Goal: Task Accomplishment & Management: Use online tool/utility

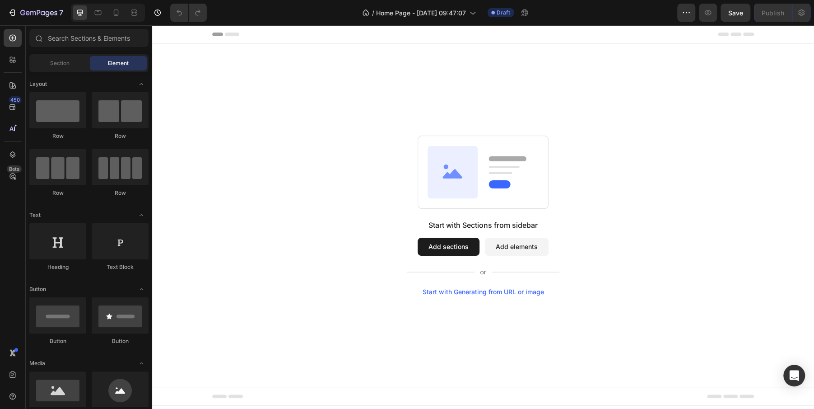
click at [452, 252] on button "Add sections" at bounding box center [449, 246] width 62 height 18
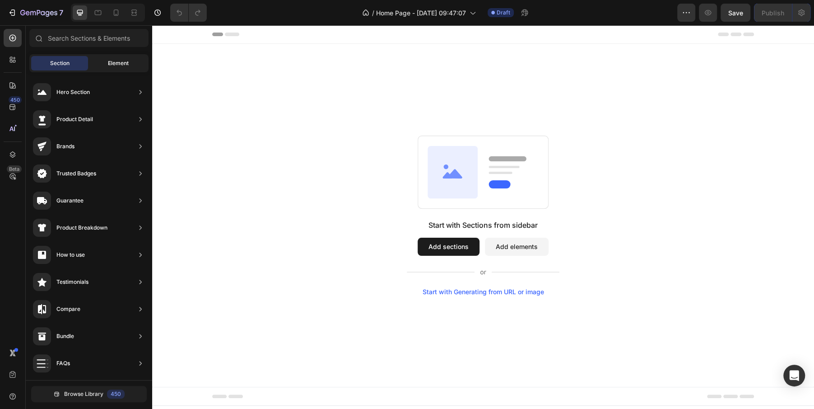
click at [121, 66] on span "Element" at bounding box center [118, 63] width 21 height 8
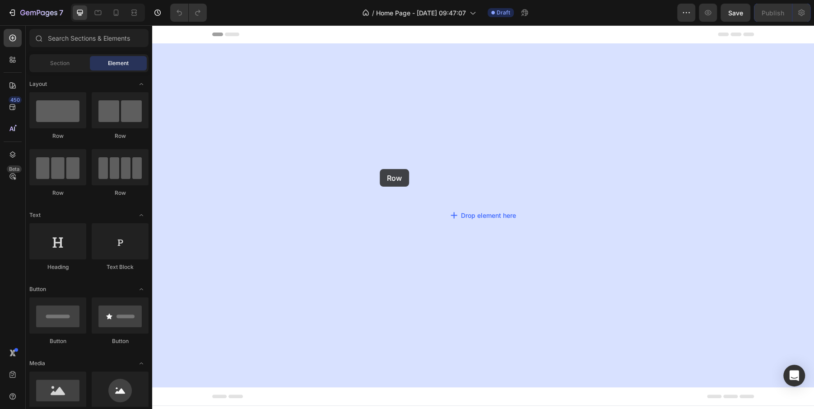
drag, startPoint x: 206, startPoint y: 135, endPoint x: 317, endPoint y: 153, distance: 112.9
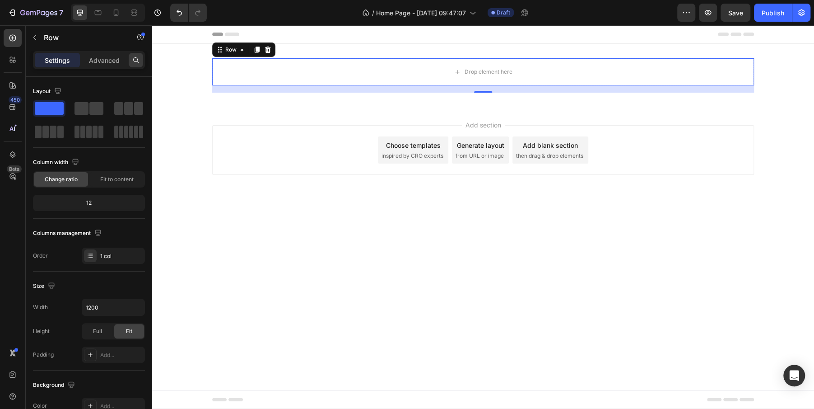
click at [132, 56] on icon at bounding box center [135, 59] width 7 height 7
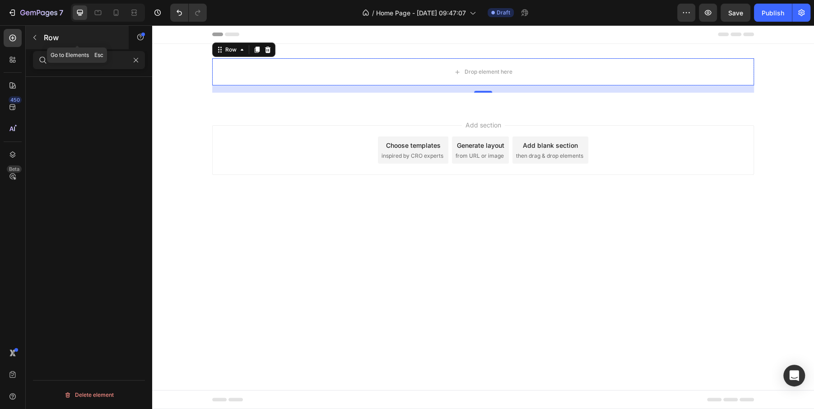
type input "html"
click at [33, 39] on icon "button" at bounding box center [34, 37] width 7 height 7
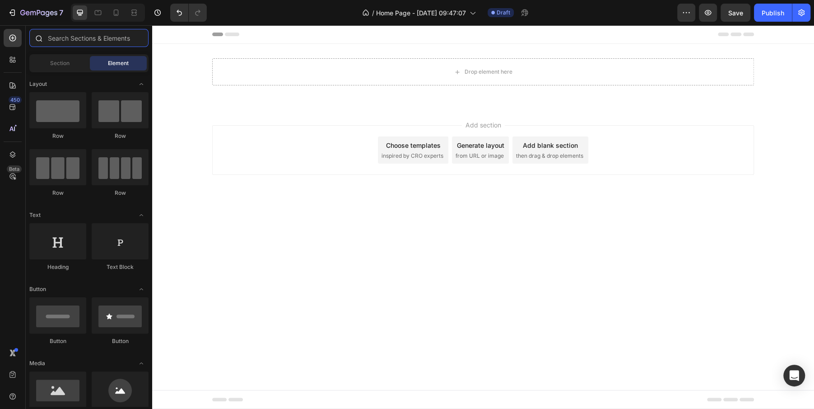
click at [78, 42] on input "text" at bounding box center [88, 38] width 119 height 18
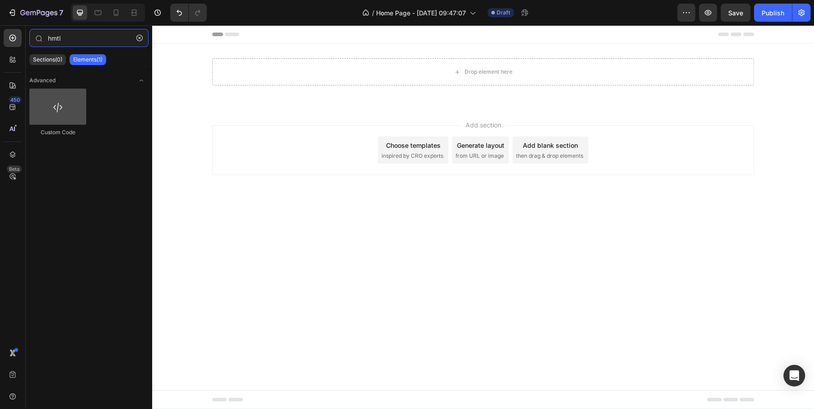
type input "hmtl"
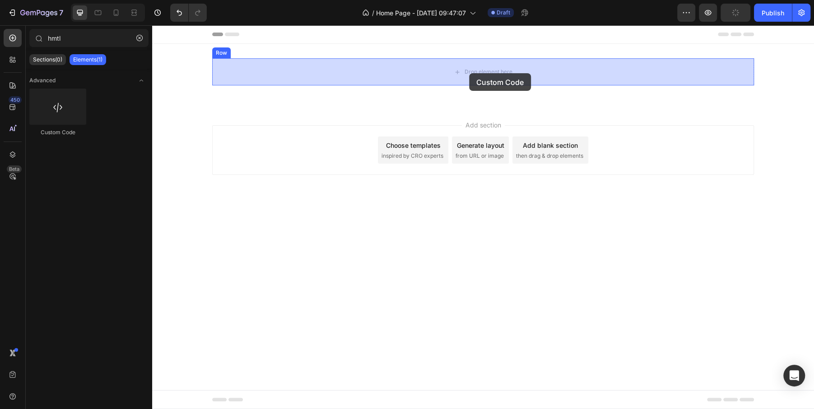
drag, startPoint x: 213, startPoint y: 146, endPoint x: 469, endPoint y: 73, distance: 266.1
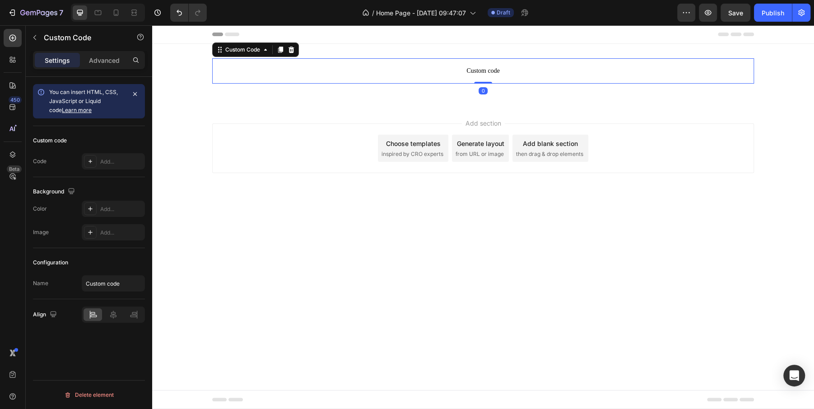
click at [460, 68] on span "Custom code" at bounding box center [483, 70] width 542 height 11
click at [481, 68] on span "Custom code" at bounding box center [483, 70] width 542 height 11
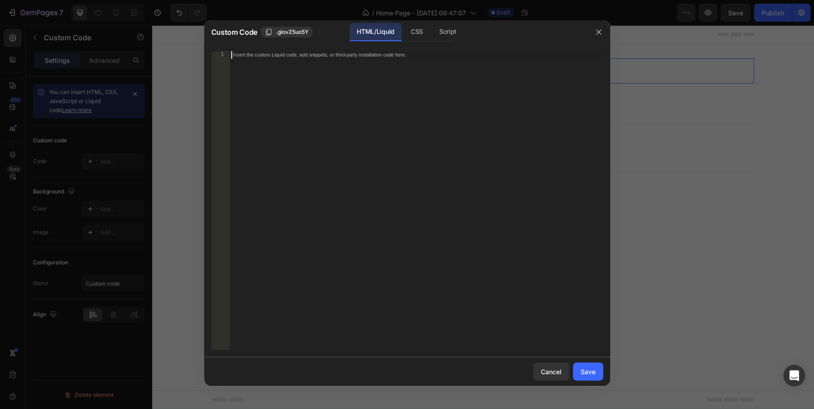
click at [425, 81] on div "Insert the custom Liquid code, add snippets, or third-party installation code h…" at bounding box center [416, 208] width 374 height 314
paste textarea "<!-- Calendly inline widget end -->"
type textarea "<!-- Calendly inline widget end -->"
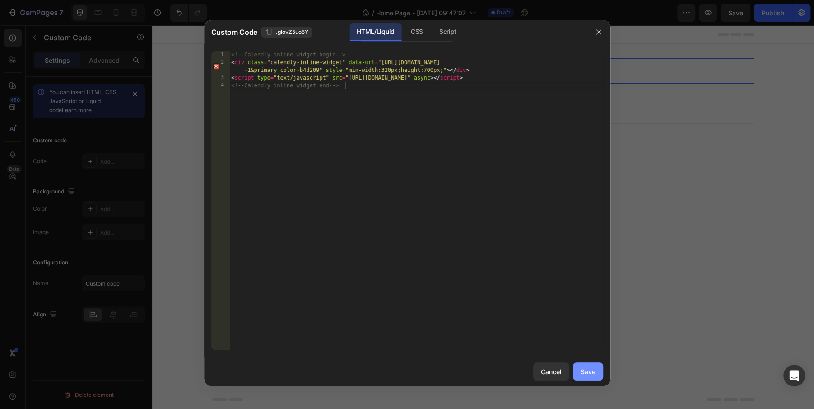
click at [585, 368] on div "Save" at bounding box center [588, 371] width 15 height 9
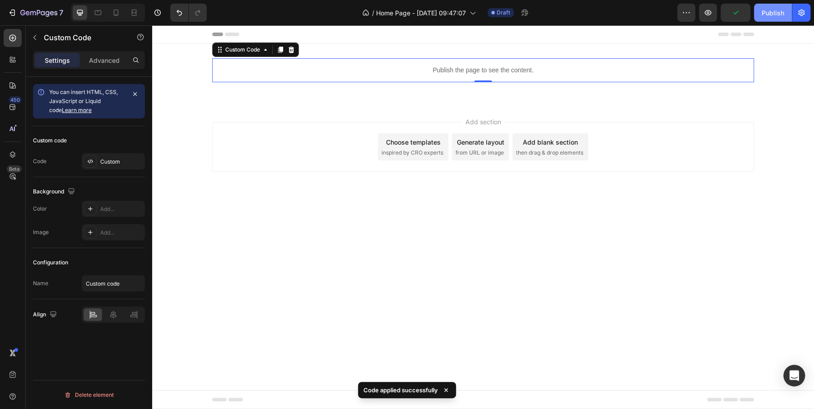
click at [768, 13] on div "Publish" at bounding box center [773, 12] width 23 height 9
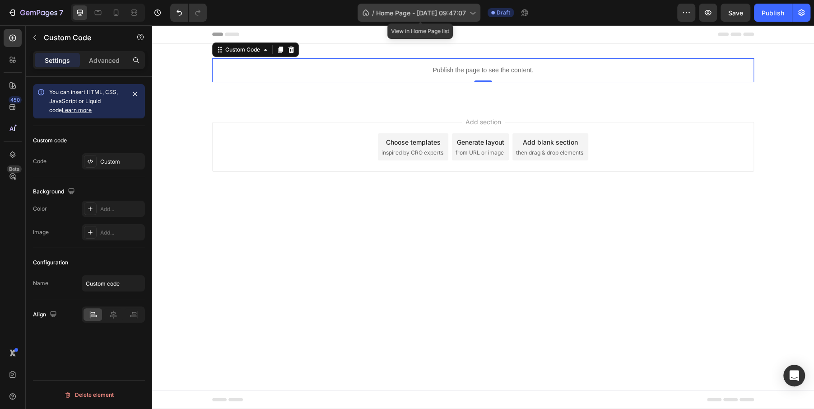
click at [476, 11] on icon at bounding box center [472, 12] width 9 height 9
click at [2, 10] on div "7 Go to Dashboard" at bounding box center [33, 13] width 67 height 18
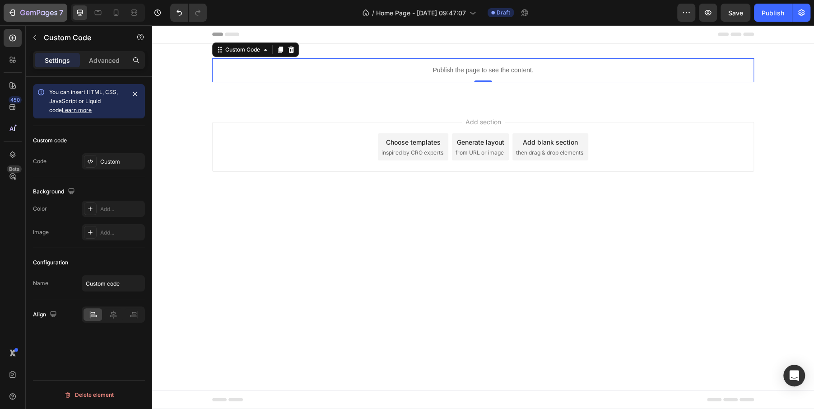
click at [22, 13] on icon "button" at bounding box center [38, 13] width 37 height 8
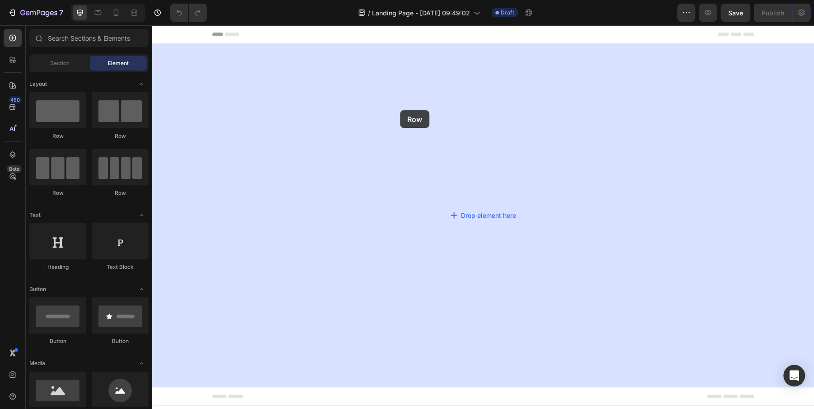
drag, startPoint x: 266, startPoint y: 137, endPoint x: 403, endPoint y: 115, distance: 138.6
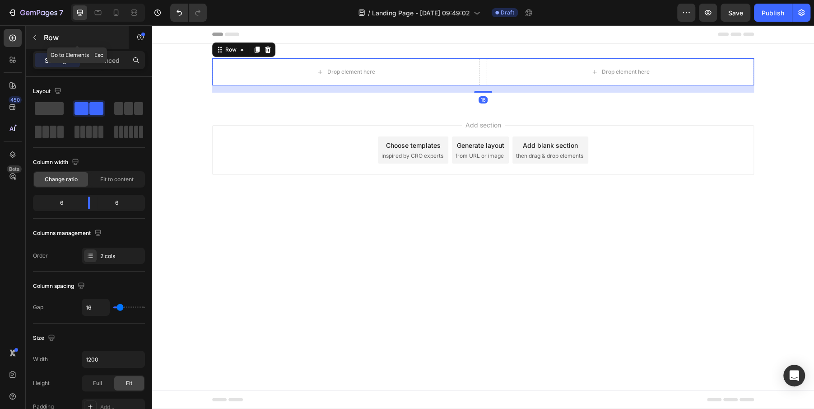
click at [45, 42] on p "Row" at bounding box center [82, 37] width 77 height 11
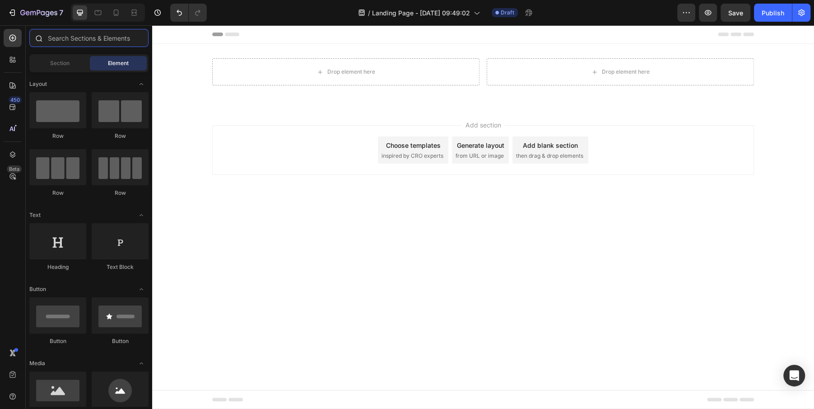
click at [102, 39] on input "text" at bounding box center [88, 38] width 119 height 18
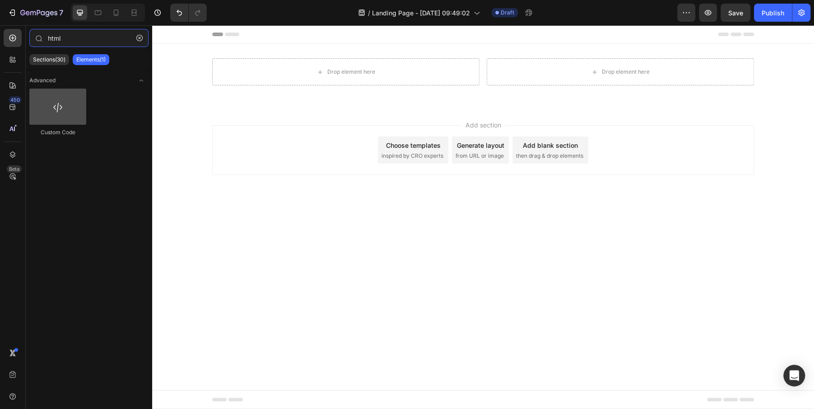
type input "html"
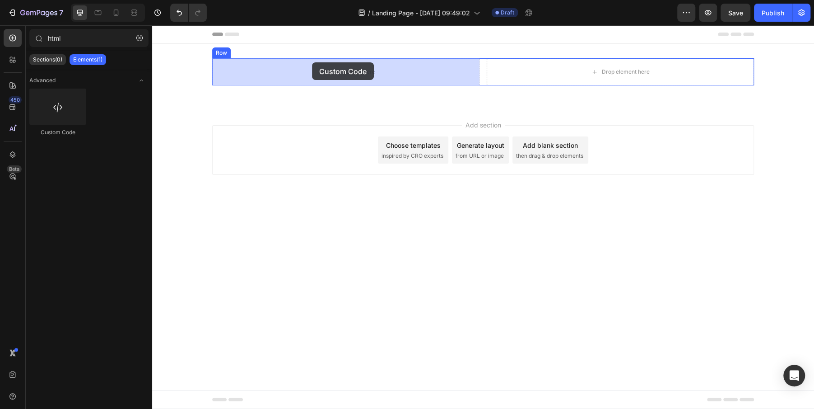
drag, startPoint x: 211, startPoint y: 135, endPoint x: 312, endPoint y: 62, distance: 124.8
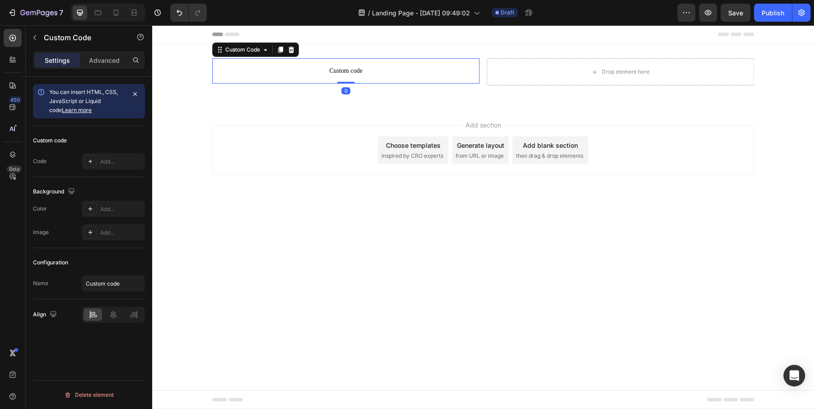
click at [348, 70] on span "Custom code" at bounding box center [345, 70] width 267 height 11
click at [335, 70] on span "Custom code" at bounding box center [345, 70] width 267 height 11
click at [328, 71] on span "Custom code" at bounding box center [345, 70] width 267 height 11
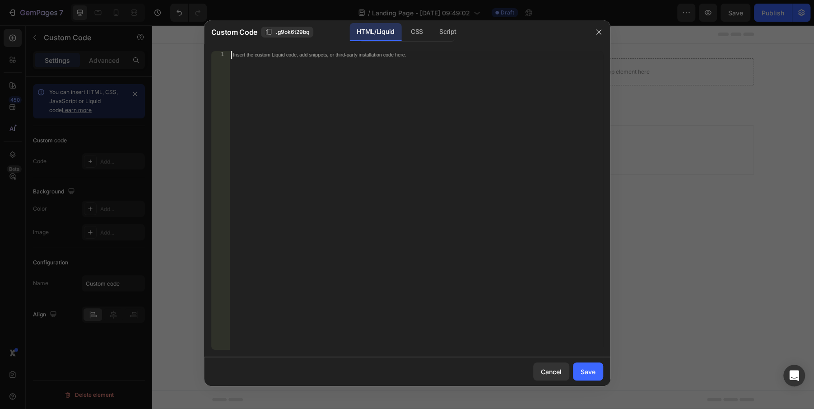
click at [334, 114] on div "Insert the custom Liquid code, add snippets, or third-party installation code h…" at bounding box center [416, 208] width 374 height 314
paste textarea "<!-- Calendly inline widget end -->"
type textarea "<!-- Calendly inline widget end -->"
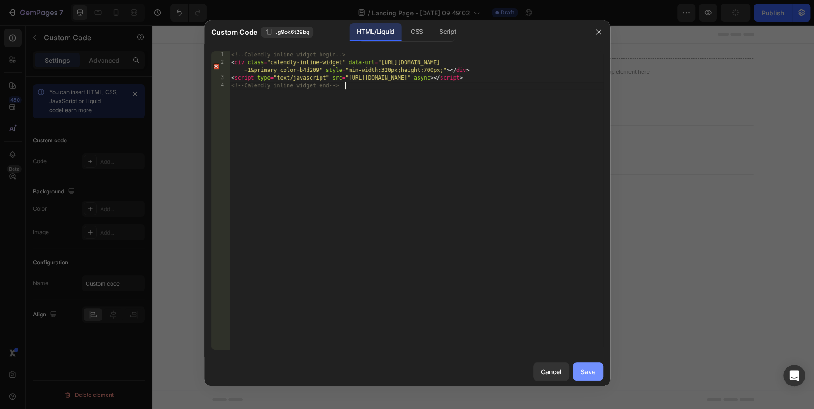
click at [585, 369] on div "Save" at bounding box center [588, 371] width 15 height 9
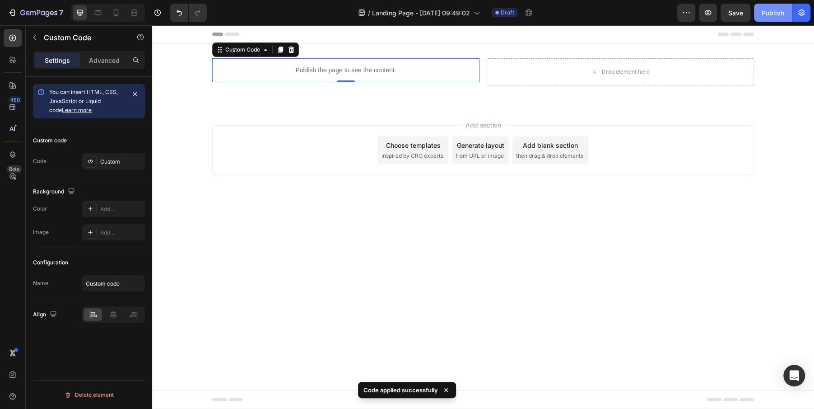
click at [774, 15] on div "Publish" at bounding box center [773, 12] width 23 height 9
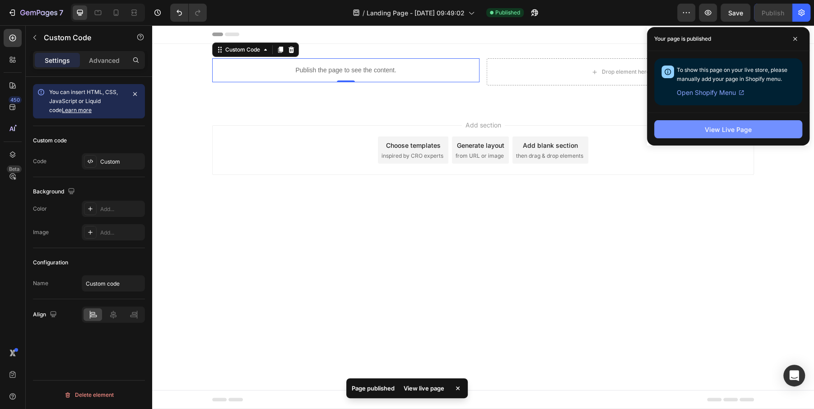
click at [736, 126] on div "View Live Page" at bounding box center [728, 129] width 47 height 9
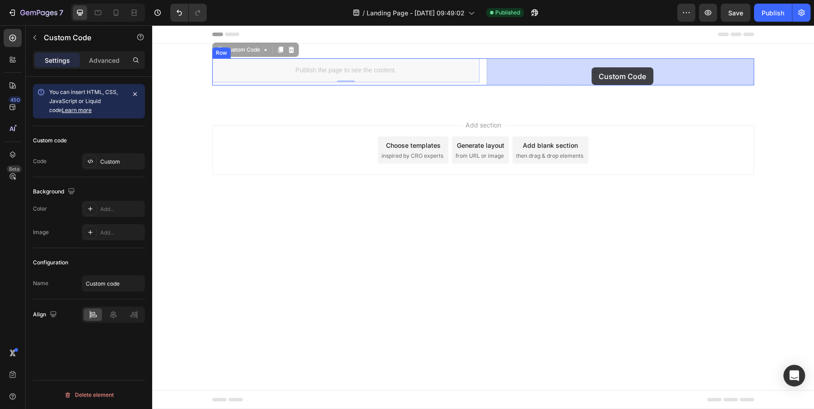
drag, startPoint x: 323, startPoint y: 70, endPoint x: 591, endPoint y: 67, distance: 268.2
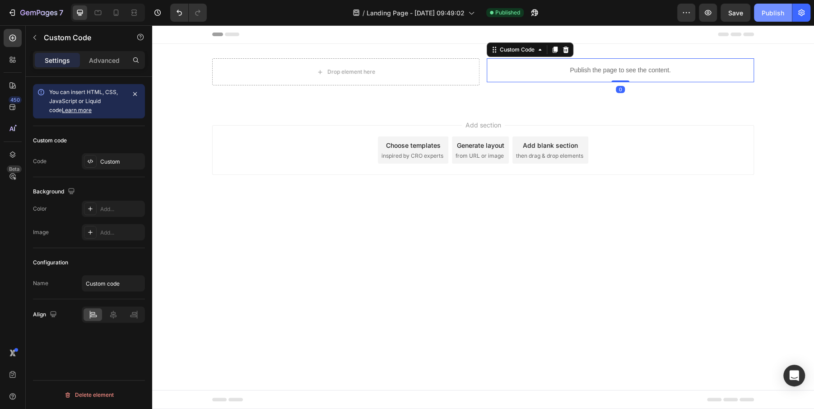
click at [778, 14] on div "Publish" at bounding box center [773, 12] width 23 height 9
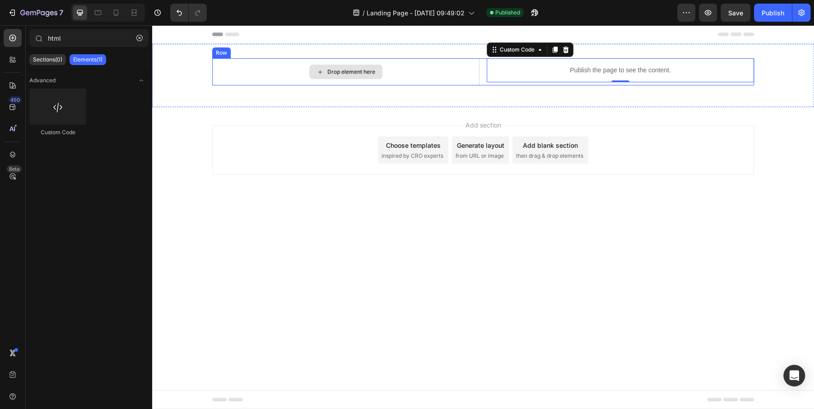
click at [329, 77] on div "Drop element here" at bounding box center [345, 72] width 73 height 14
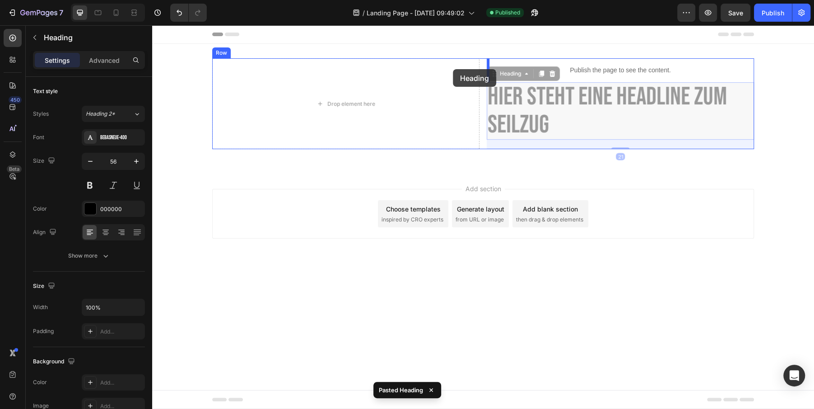
drag, startPoint x: 504, startPoint y: 70, endPoint x: 380, endPoint y: 69, distance: 124.6
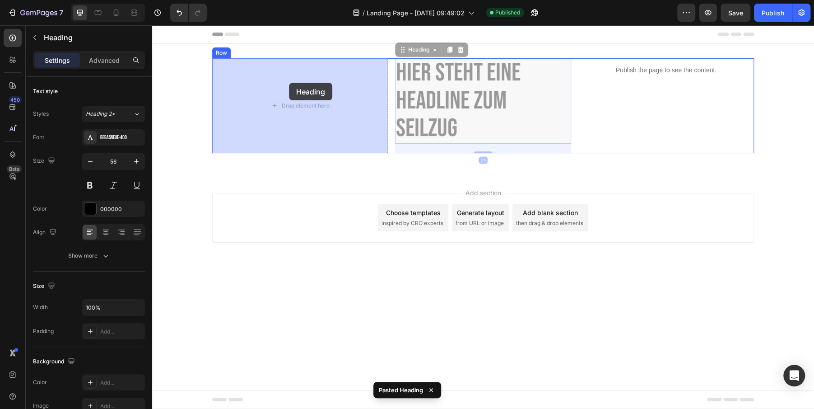
drag, startPoint x: 407, startPoint y: 52, endPoint x: 292, endPoint y: 86, distance: 120.0
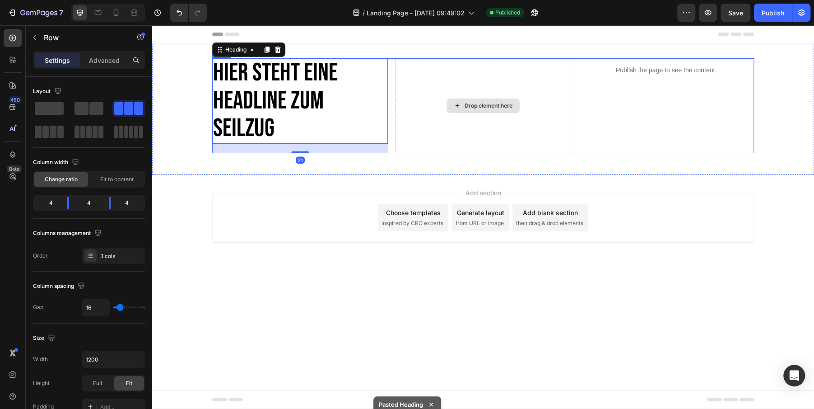
click at [529, 80] on div "Drop element here" at bounding box center [483, 105] width 176 height 95
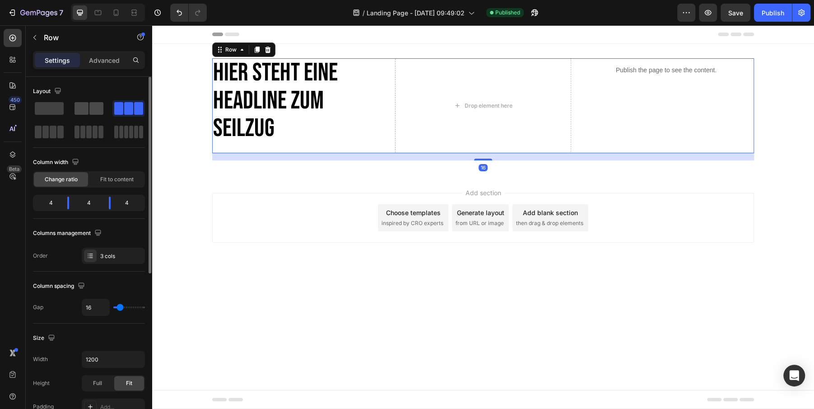
click at [95, 106] on span at bounding box center [96, 108] width 14 height 13
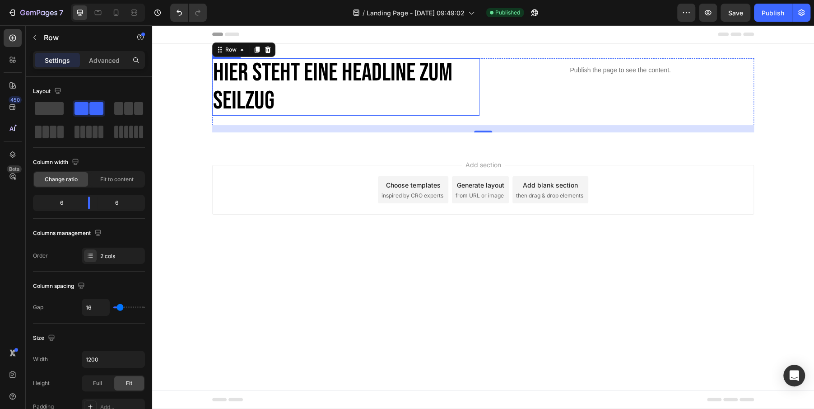
click at [355, 66] on h2 "Hier steht eine Headline zum Seilzug" at bounding box center [345, 86] width 267 height 57
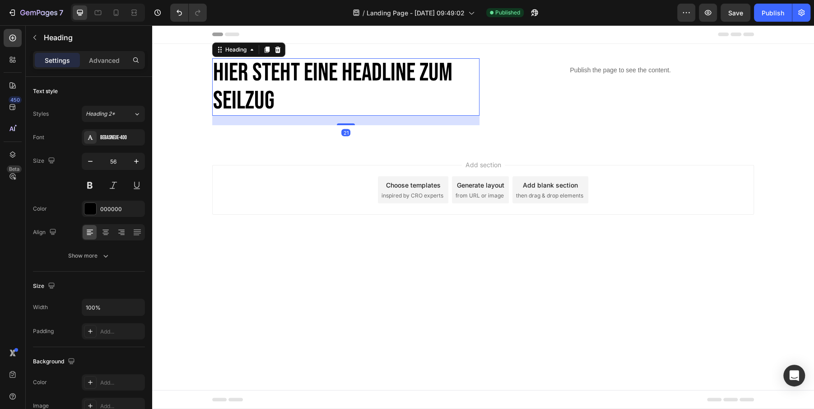
click at [355, 66] on h2 "Hier steht eine Headline zum Seilzug" at bounding box center [345, 86] width 267 height 57
click at [355, 66] on p "Hier steht eine Headline zum Seilzug" at bounding box center [345, 87] width 265 height 56
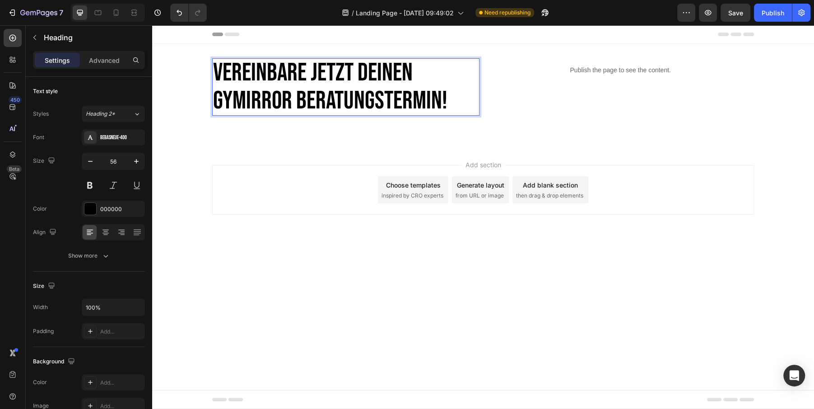
click at [257, 103] on p "Vereinbare jetzt deinen GYMIRROR Beratungstermin!" at bounding box center [345, 87] width 265 height 56
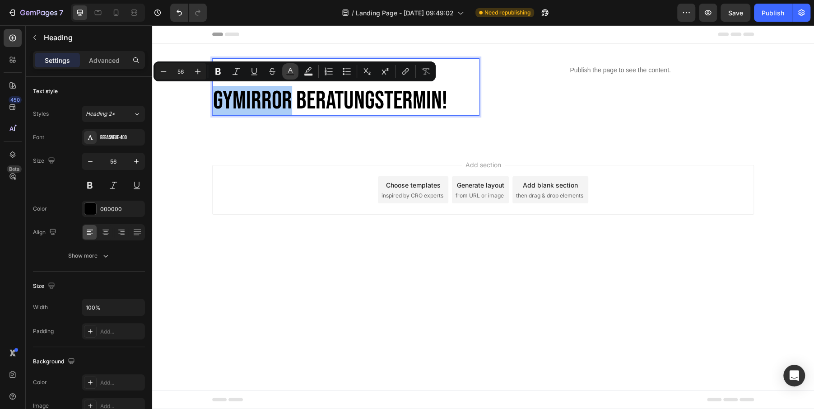
click at [291, 72] on icon "Editor contextual toolbar" at bounding box center [290, 71] width 9 height 9
type input "000000"
click at [268, 102] on p "Vereinbare jetzt deinen GYMIRROR Beratungstermin!" at bounding box center [345, 87] width 265 height 56
click at [289, 74] on rect "Editor contextual toolbar" at bounding box center [290, 75] width 9 height 2
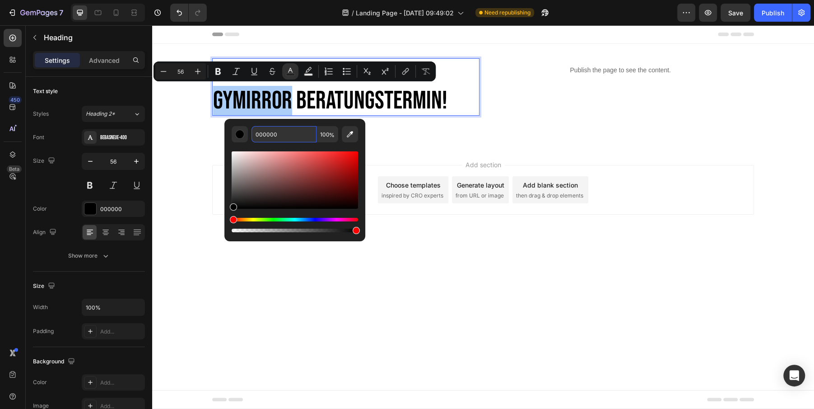
click at [269, 130] on input "000000" at bounding box center [283, 134] width 65 height 16
paste input "b4d209"
type input "B4D209"
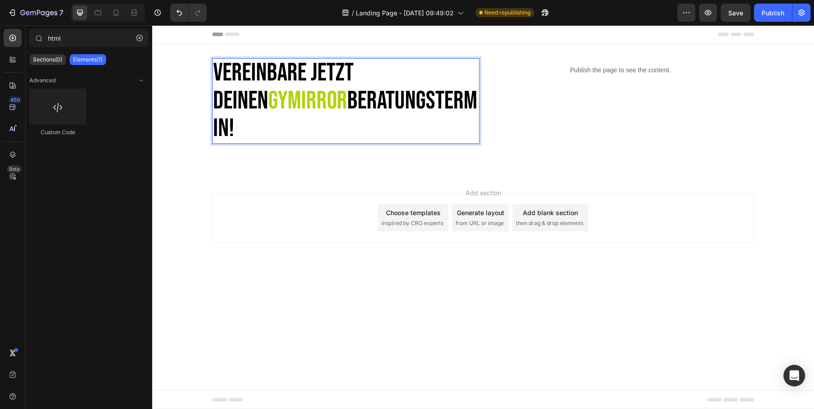
click at [506, 267] on body "Header Vereinbare jetzt deinen GYMIRROR Beratungstermin! Heading 21 Publish the…" at bounding box center [483, 216] width 662 height 383
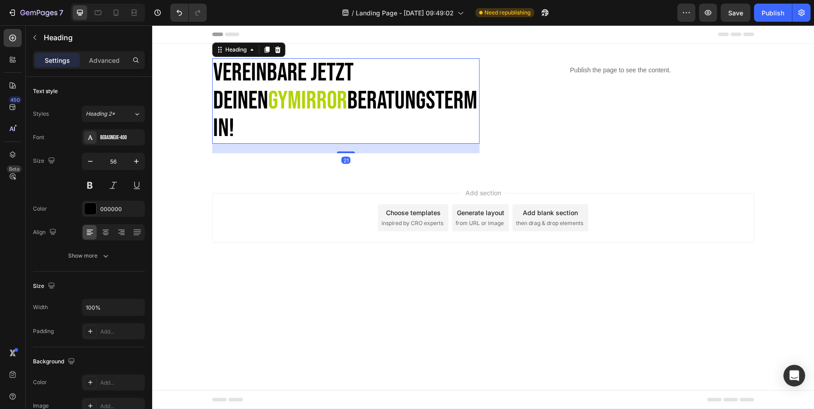
click at [310, 96] on p "Vereinbare jetzt deinen GYMIRROR Beratungstermin!" at bounding box center [345, 101] width 265 height 84
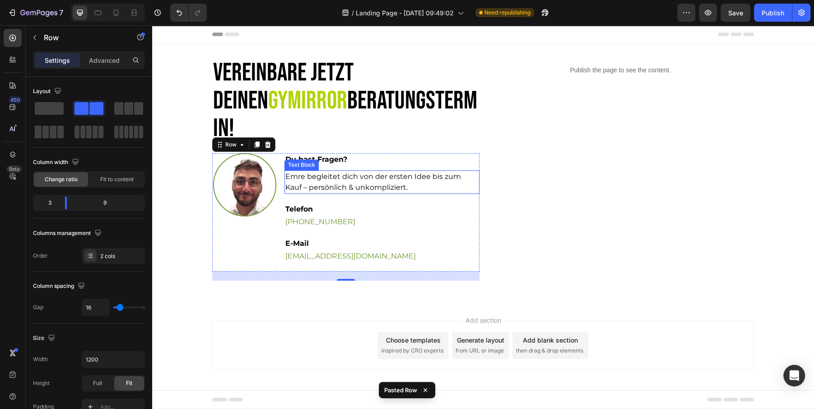
click at [363, 171] on p "Emre begleitet dich von der ersten Idee bis zum Kauf – persönlich & unkomplizie…" at bounding box center [381, 182] width 193 height 22
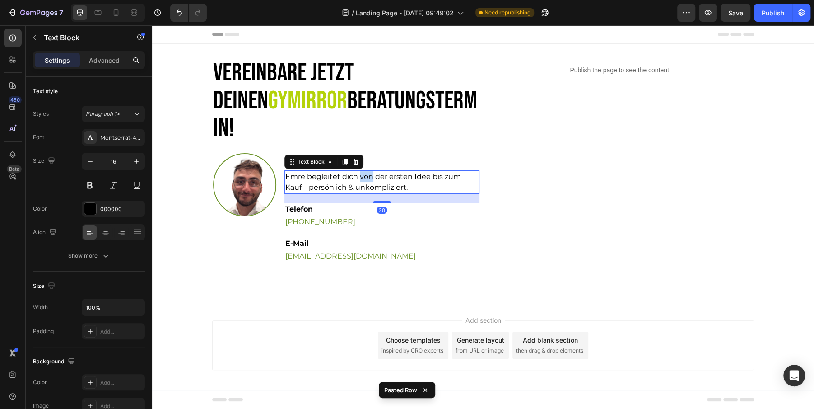
click at [363, 171] on p "Emre begleitet dich von der ersten Idee bis zum Kauf – persönlich & unkomplizie…" at bounding box center [381, 182] width 193 height 22
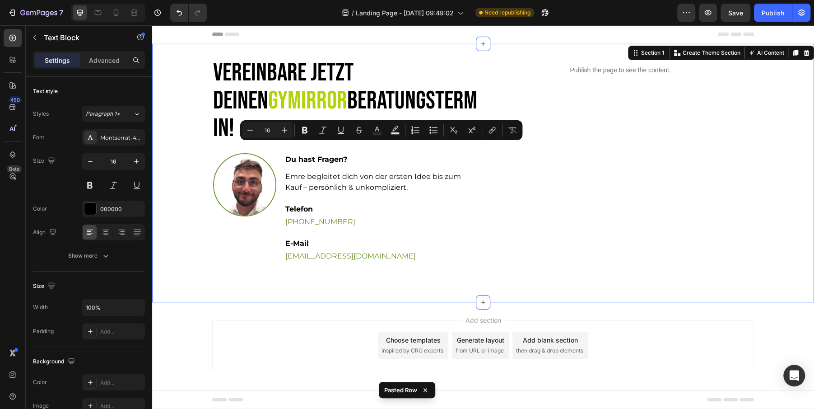
click at [456, 51] on div "Vereinbare jetzt deinen GYMIRROR Beratungstermin! Heading Image Du hast Fragen?…" at bounding box center [483, 173] width 662 height 258
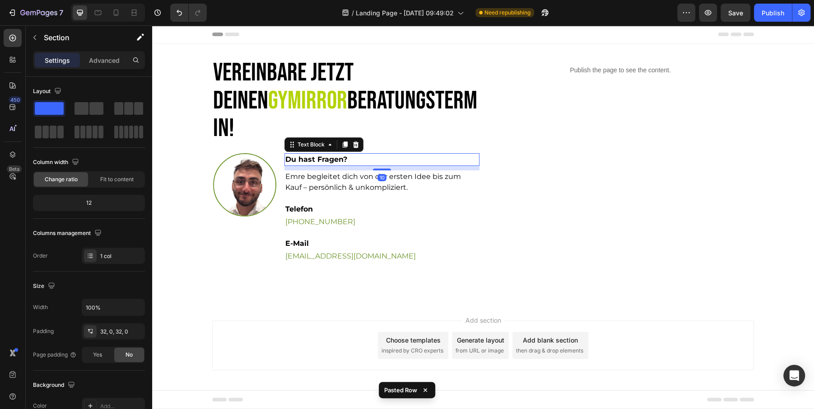
click at [322, 154] on p "Du hast Fragen?" at bounding box center [381, 159] width 193 height 11
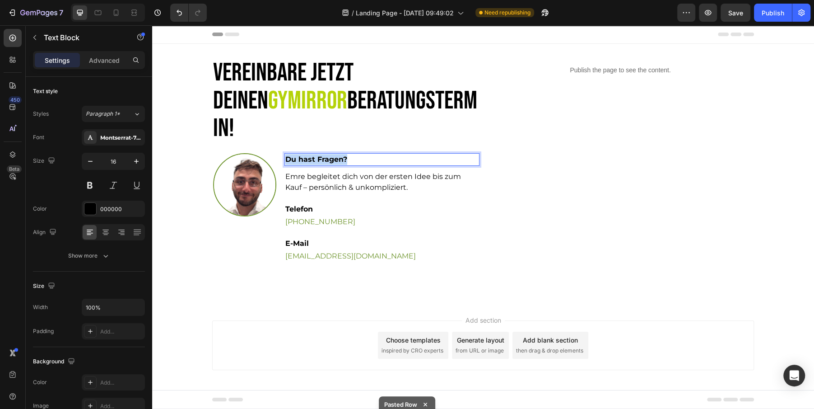
click at [322, 154] on p "Du hast Fragen?" at bounding box center [381, 159] width 193 height 11
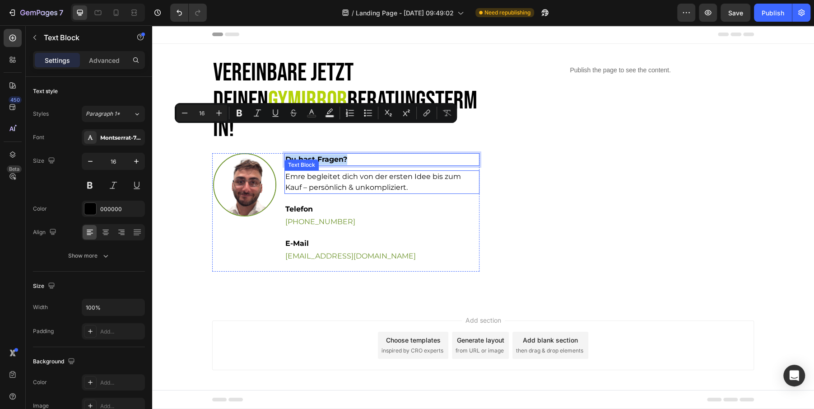
click at [345, 171] on p "Emre begleitet dich von der ersten Idee bis zum Kauf – persönlich & unkomplizie…" at bounding box center [381, 182] width 193 height 22
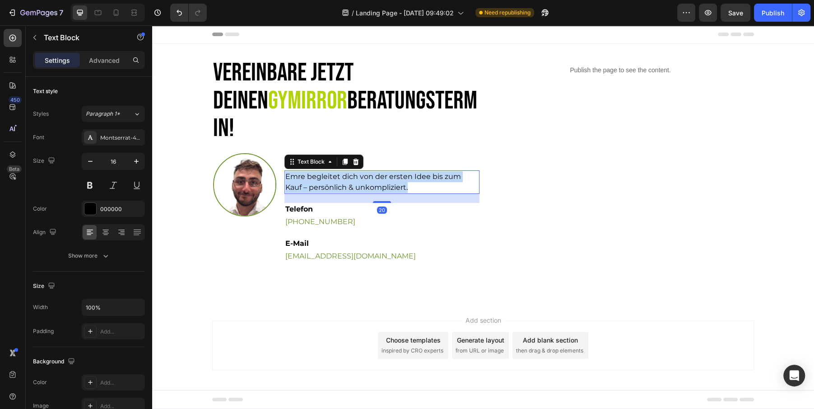
click at [345, 171] on p "Emre begleitet dich von der ersten Idee bis zum Kauf – persönlich & unkomplizie…" at bounding box center [381, 182] width 193 height 22
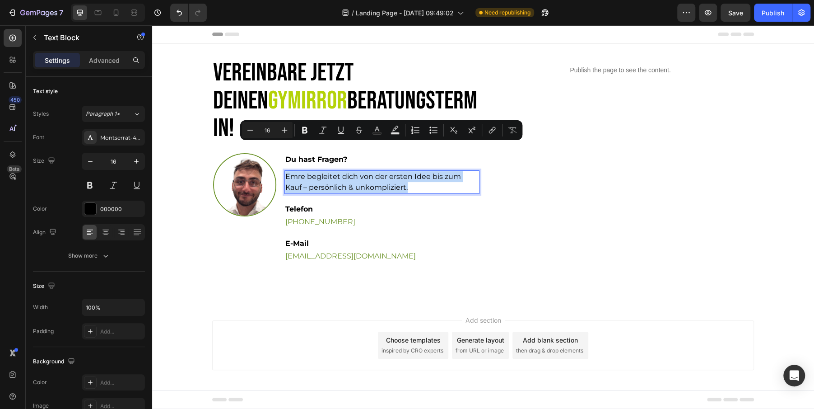
click at [286, 171] on p "Emre begleitet dich von der ersten Idee bis zum Kauf – persönlich & unkomplizie…" at bounding box center [381, 182] width 193 height 22
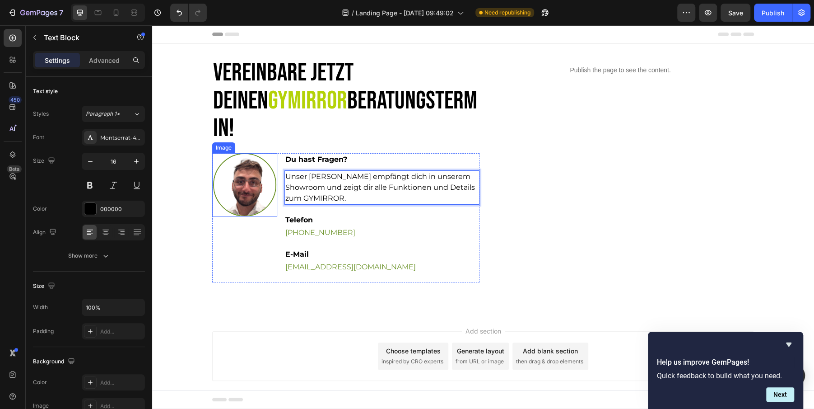
click at [261, 157] on img at bounding box center [244, 184] width 63 height 63
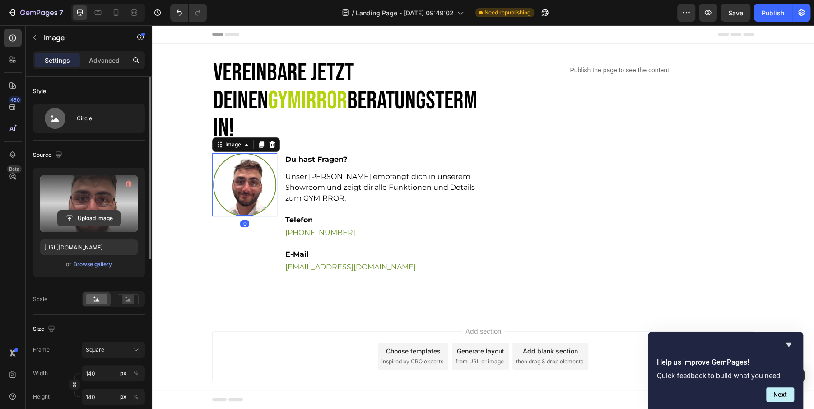
click at [100, 220] on input "file" at bounding box center [89, 217] width 62 height 15
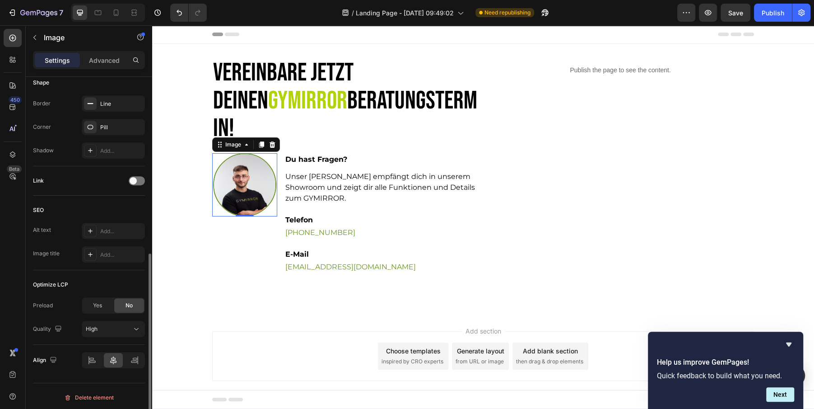
scroll to position [345, 0]
click at [251, 167] on img at bounding box center [244, 184] width 63 height 63
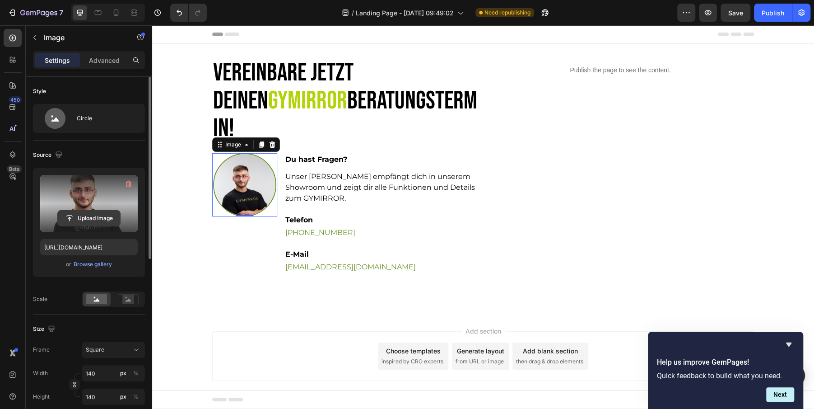
click at [86, 221] on input "file" at bounding box center [89, 217] width 62 height 15
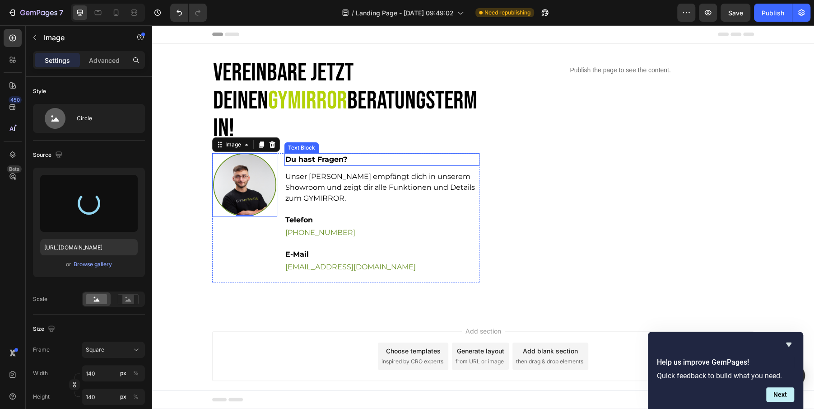
type input "https://cdn.shopify.com/s/files/1/0910/7921/3383/files/gempages_579468867252781…"
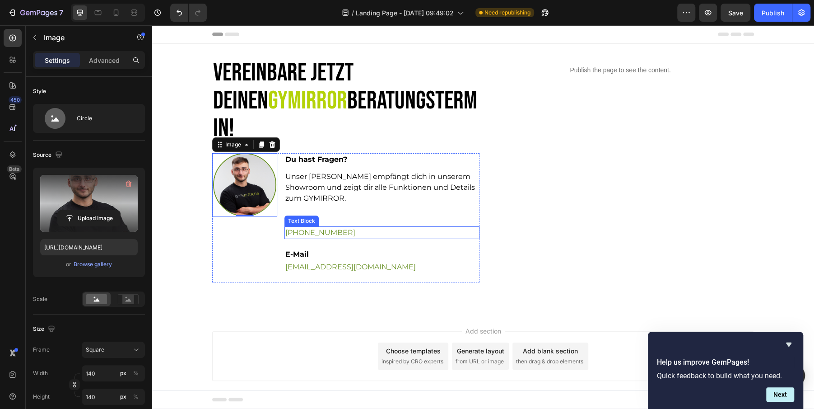
click at [319, 228] on link "+49 175 900 777 4" at bounding box center [320, 232] width 70 height 9
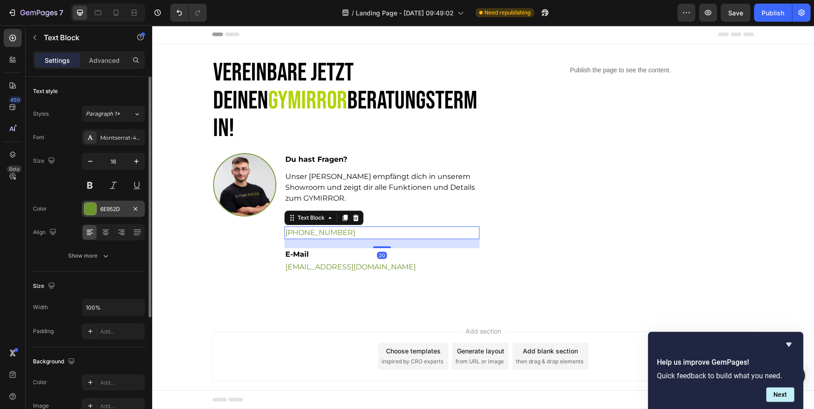
click at [110, 210] on div "6E952D" at bounding box center [113, 209] width 26 height 8
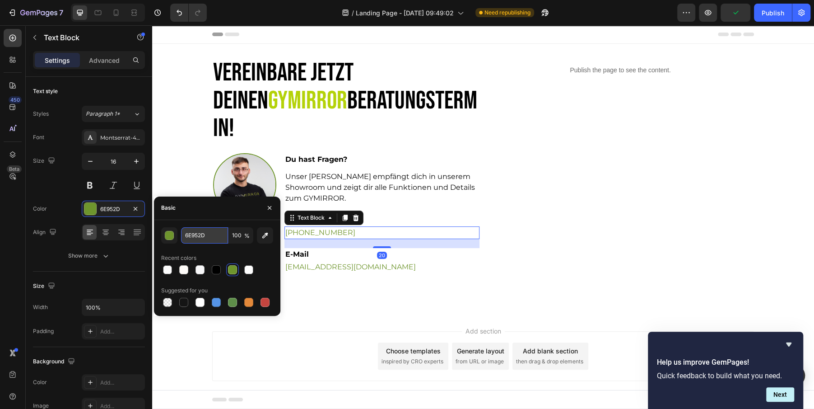
click at [196, 237] on input "6E952D" at bounding box center [204, 235] width 47 height 16
paste input "b4d209"
type input "B4D209"
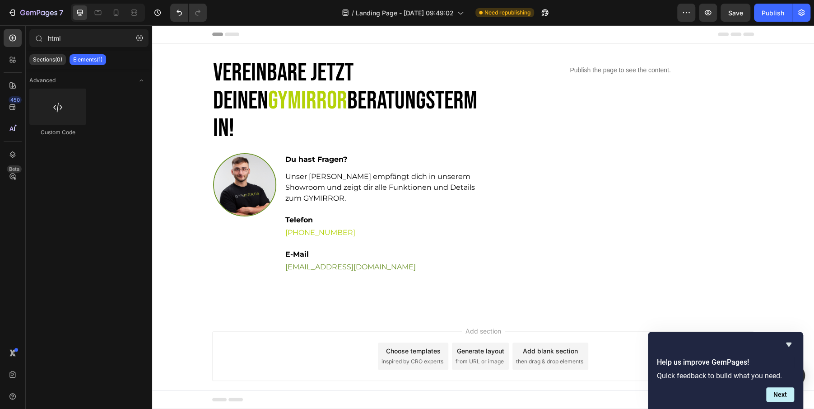
click at [390, 346] on div "Choose templates" at bounding box center [413, 350] width 55 height 9
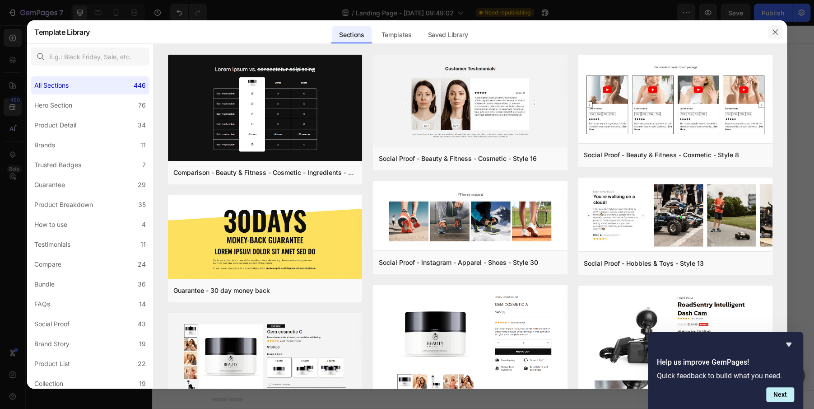
click at [776, 31] on icon "button" at bounding box center [774, 31] width 5 height 5
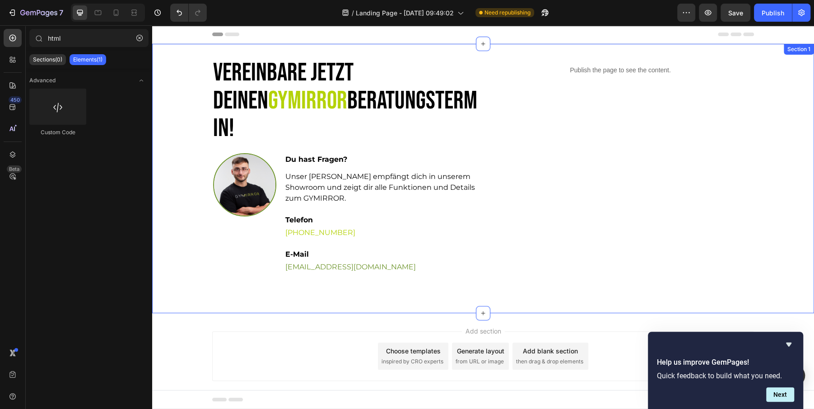
click at [375, 281] on div "Vereinbare jetzt deinen GYMIRROR Beratungstermin! Heading Image Du hast Fragen?…" at bounding box center [483, 178] width 662 height 269
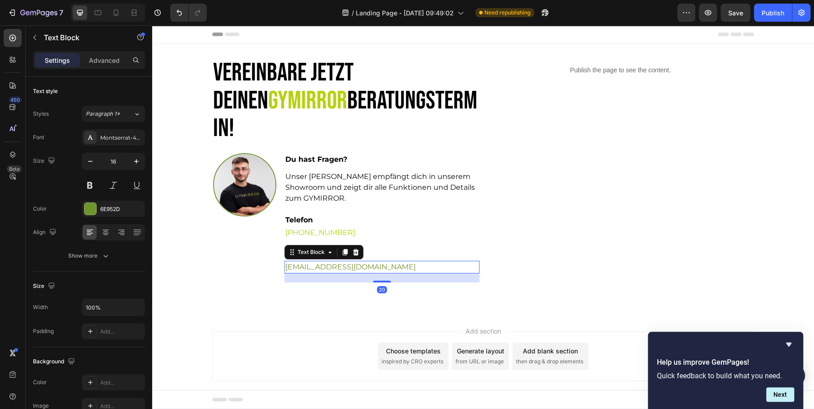
click at [317, 262] on link "info@gymirror.de" at bounding box center [350, 266] width 130 height 9
click at [111, 207] on div "6E952D" at bounding box center [113, 209] width 26 height 8
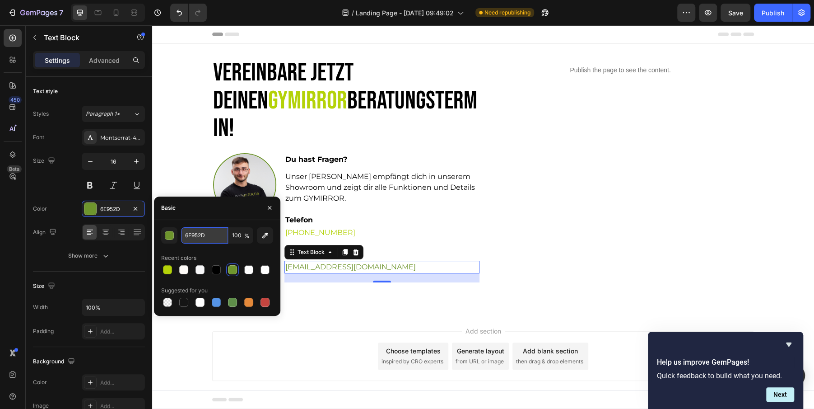
click at [185, 239] on input "6E952D" at bounding box center [204, 235] width 47 height 16
paste input "b4d209"
type input "B4D209"
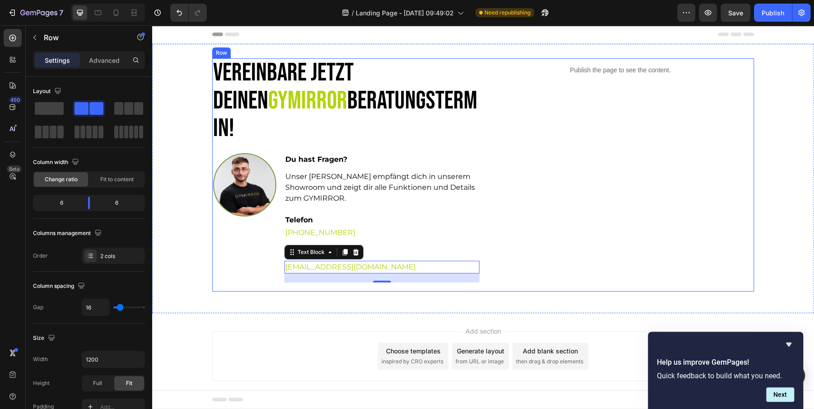
click at [608, 183] on div "Publish the page to see the content. Custom Code" at bounding box center [620, 174] width 267 height 233
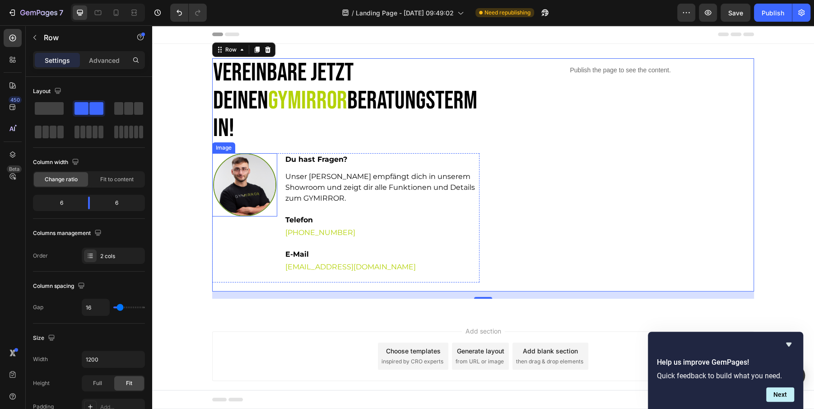
click at [254, 172] on img at bounding box center [244, 184] width 63 height 63
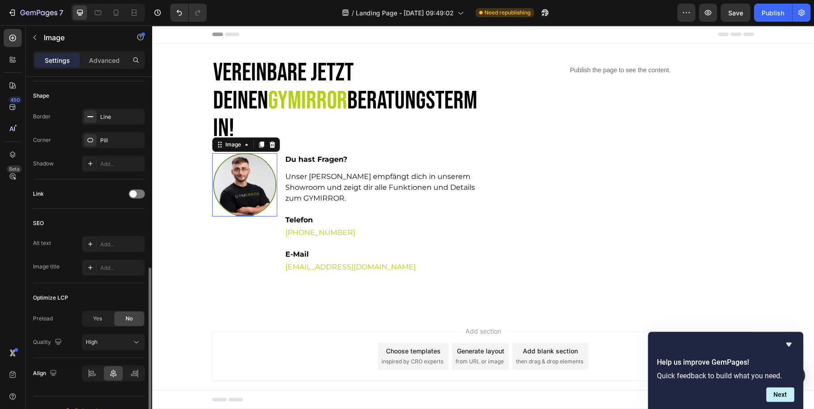
scroll to position [345, 0]
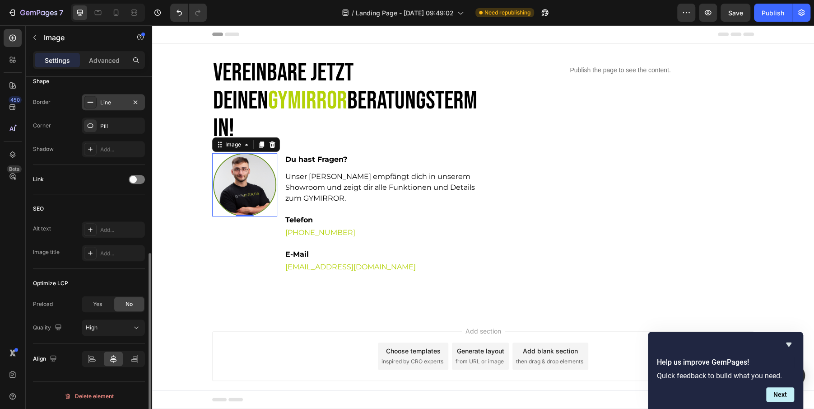
click at [112, 99] on div "Line" at bounding box center [113, 102] width 26 height 8
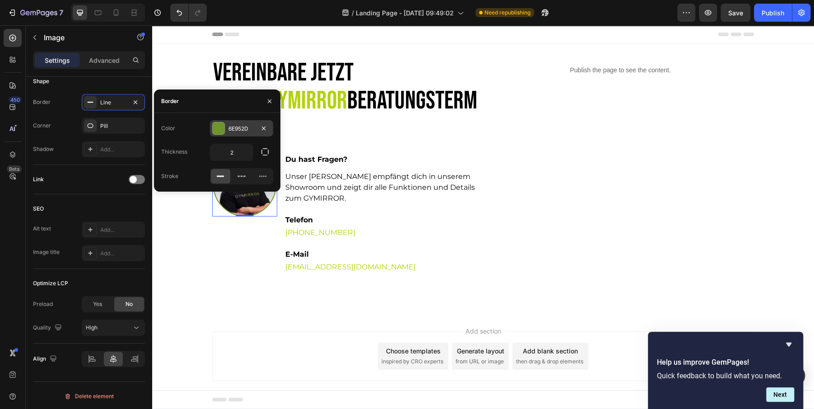
click at [244, 130] on div "6E952D" at bounding box center [241, 129] width 26 height 8
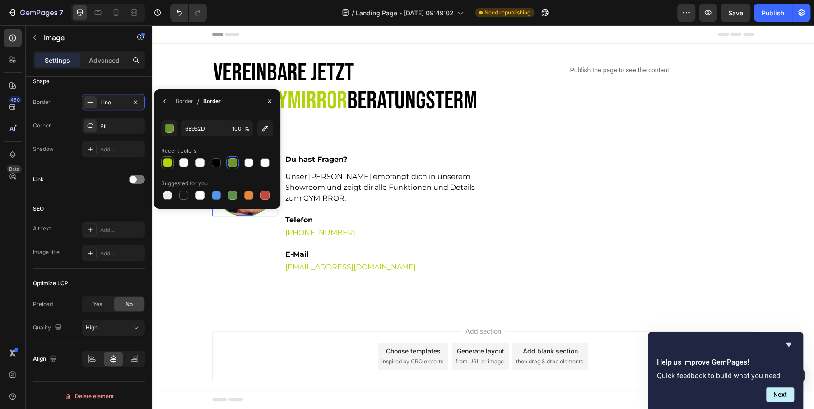
click at [165, 161] on div at bounding box center [167, 162] width 9 height 9
type input "B4D209"
click at [507, 219] on div "Publish the page to see the content. Custom Code" at bounding box center [620, 174] width 267 height 233
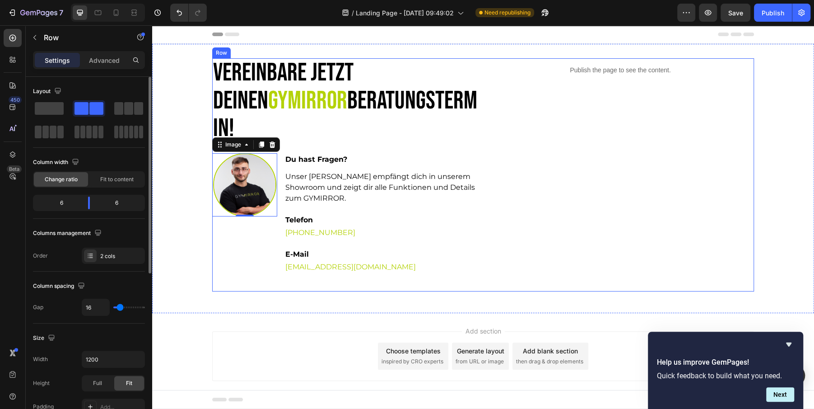
scroll to position [0, 0]
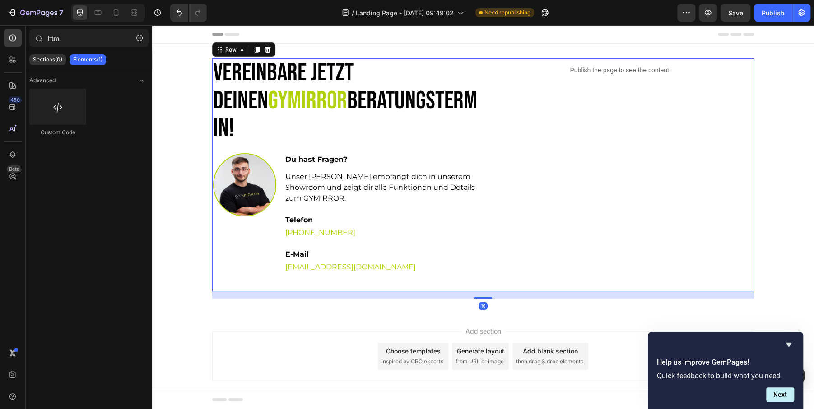
click at [246, 313] on div "Add section Choose templates inspired by CRO experts Generate layout from URL o…" at bounding box center [483, 368] width 662 height 111
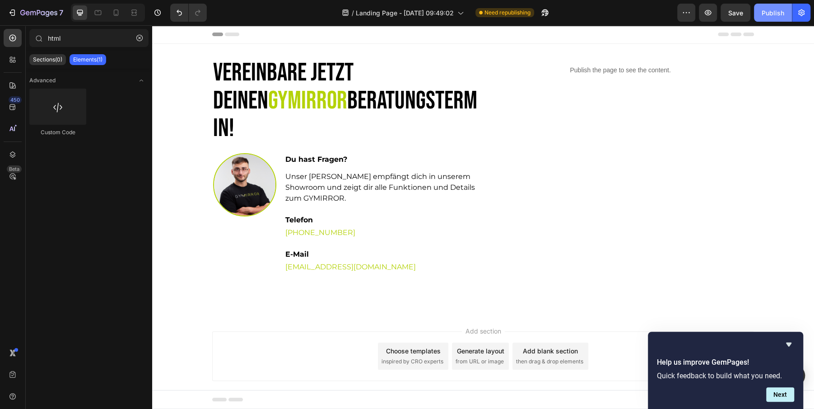
click at [772, 14] on div "Publish" at bounding box center [773, 12] width 23 height 9
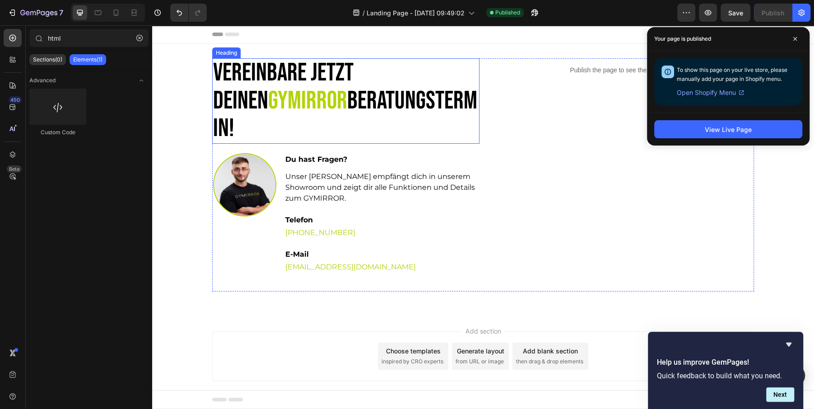
click at [350, 93] on p "Vereinbare jetzt deinen GYMIRROR Beratungstermin!" at bounding box center [345, 101] width 265 height 84
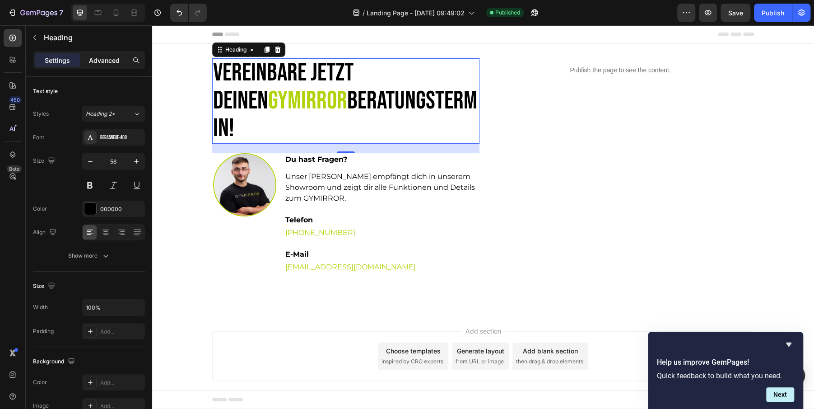
click at [98, 60] on p "Advanced" at bounding box center [104, 60] width 31 height 9
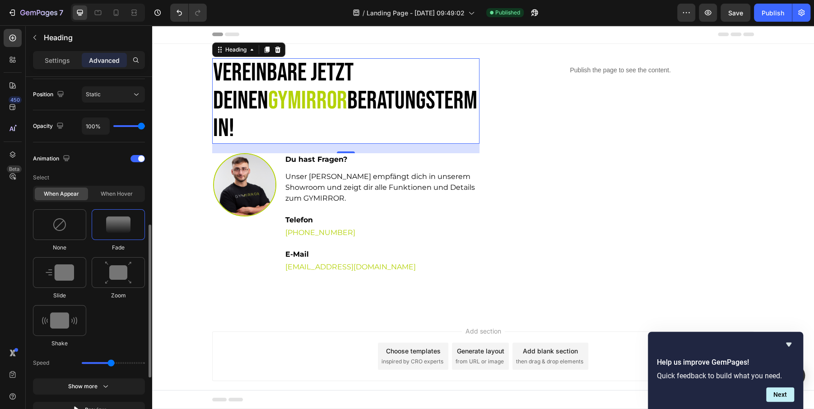
scroll to position [312, 0]
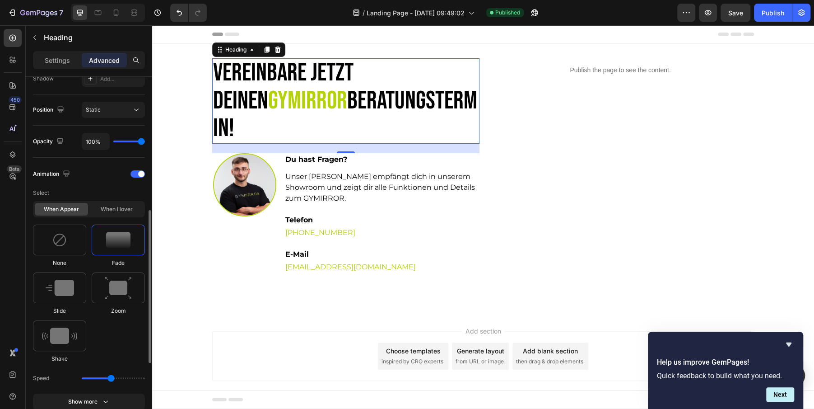
click at [76, 207] on div "When appear" at bounding box center [61, 209] width 53 height 13
click at [115, 241] on img at bounding box center [118, 240] width 24 height 16
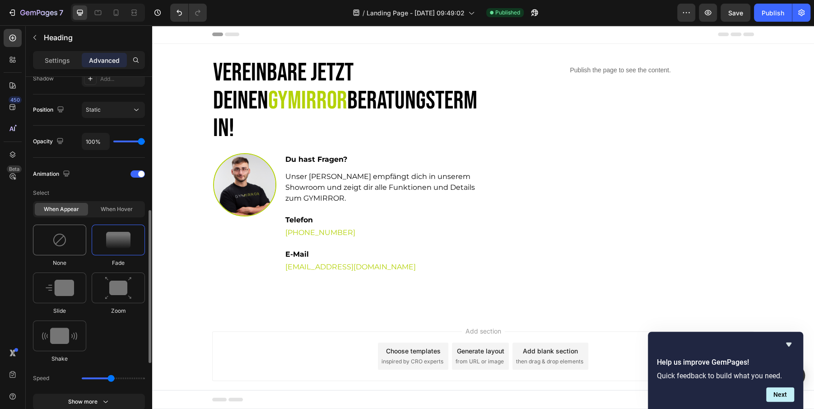
click at [54, 239] on img at bounding box center [59, 239] width 14 height 14
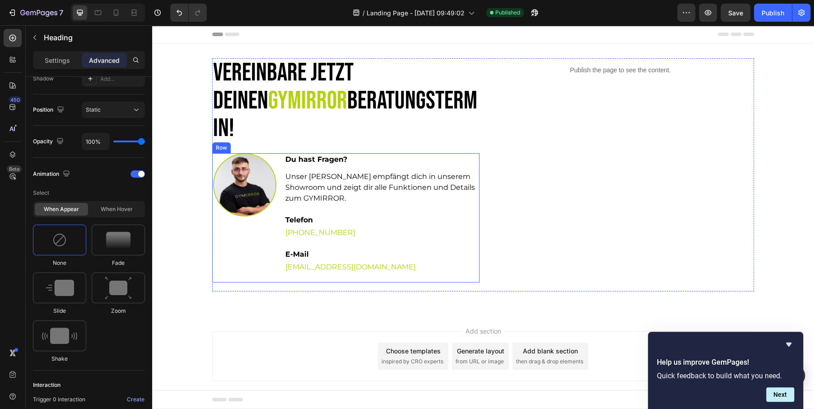
click at [265, 212] on div "Image" at bounding box center [244, 217] width 65 height 129
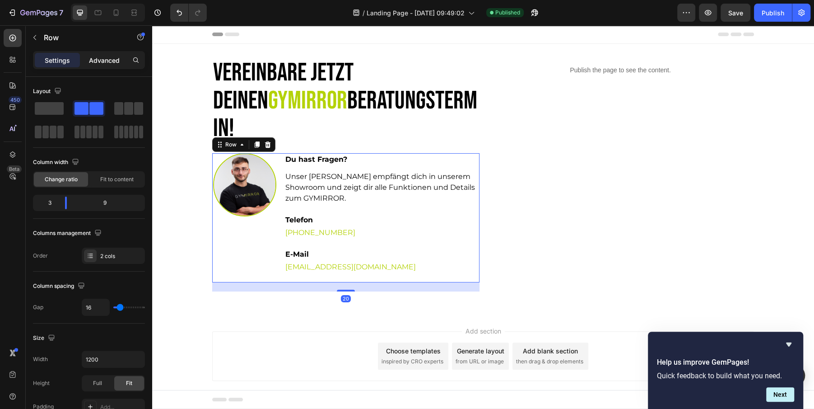
click at [99, 61] on p "Advanced" at bounding box center [104, 60] width 31 height 9
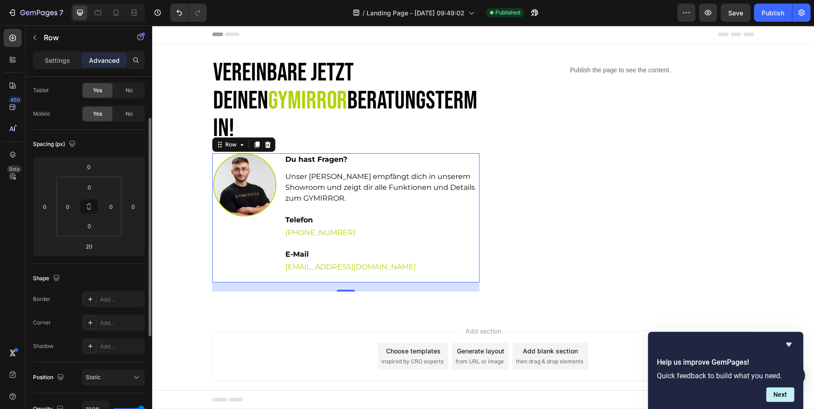
scroll to position [9, 0]
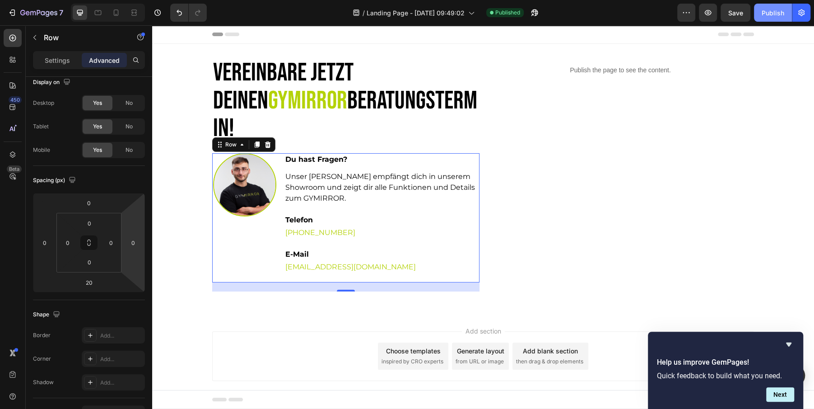
click at [767, 9] on div "Publish" at bounding box center [773, 12] width 23 height 9
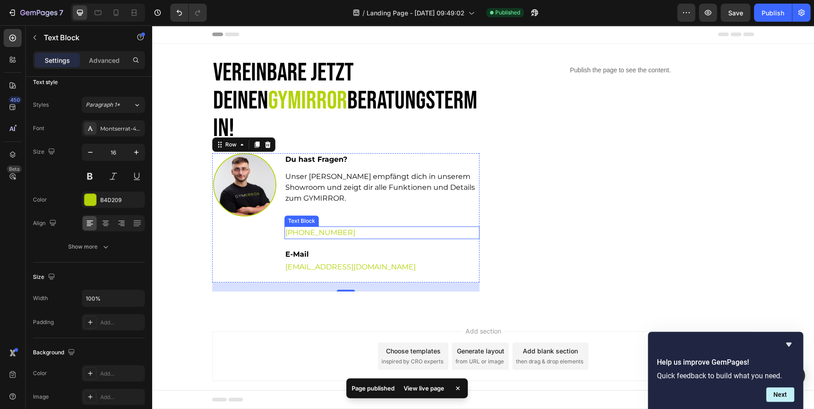
click at [332, 228] on link "+49 175 900 777 4" at bounding box center [320, 232] width 70 height 9
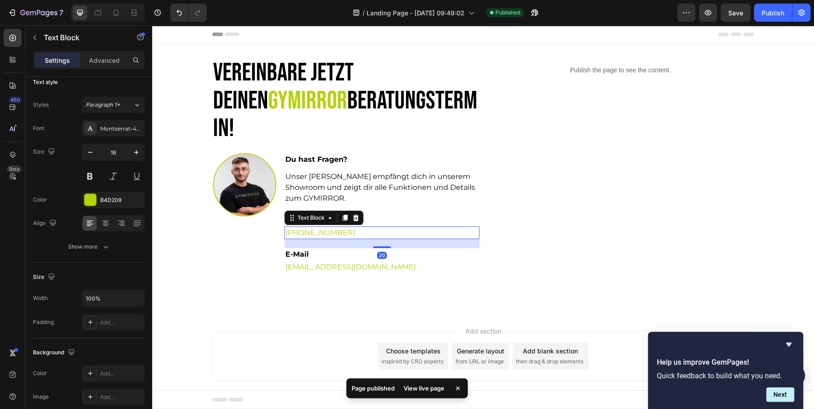
scroll to position [0, 0]
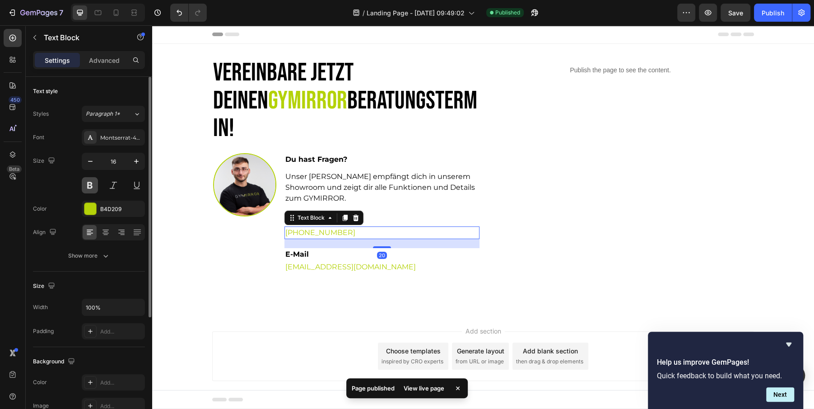
click at [89, 181] on button at bounding box center [90, 185] width 16 height 16
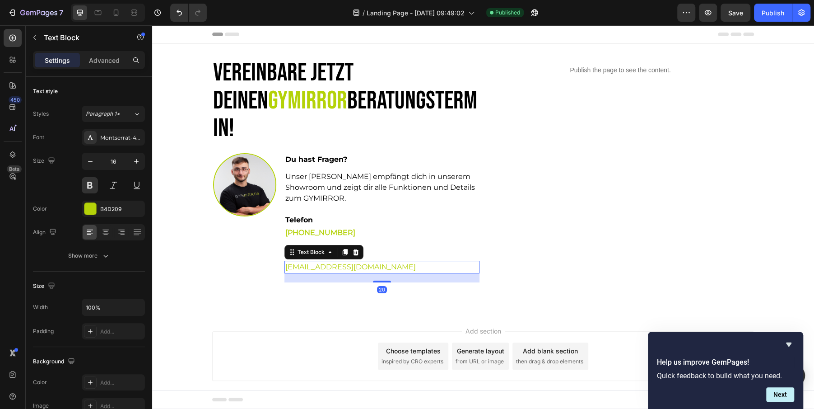
click at [312, 262] on link "info@gymirror.de" at bounding box center [350, 266] width 130 height 9
click at [90, 206] on div at bounding box center [90, 209] width 12 height 12
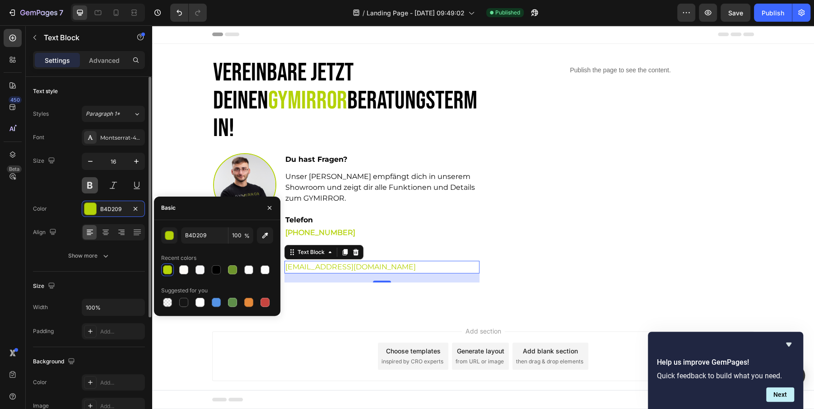
click at [93, 185] on button at bounding box center [90, 185] width 16 height 16
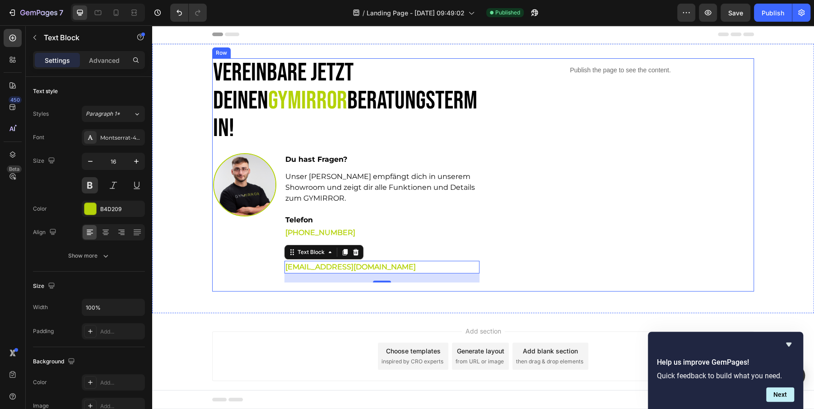
click at [581, 207] on div "Publish the page to see the content. Custom Code" at bounding box center [620, 174] width 267 height 233
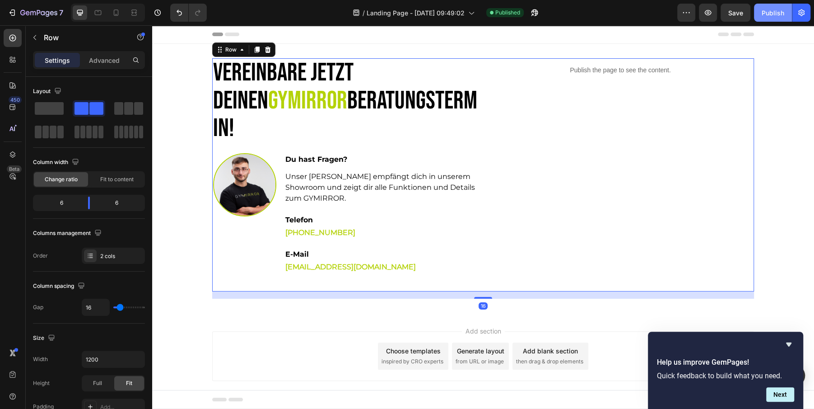
click at [775, 9] on div "Publish" at bounding box center [773, 12] width 23 height 9
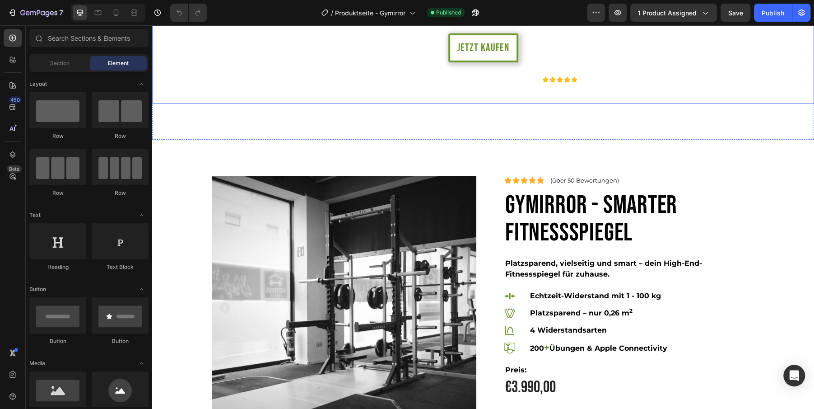
scroll to position [161, 0]
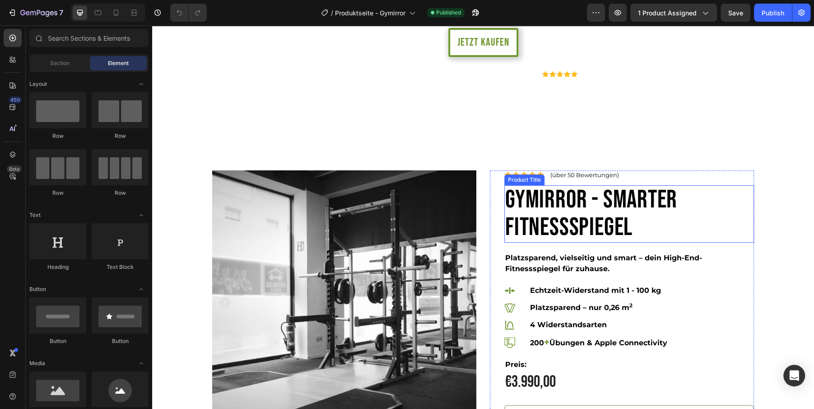
click at [586, 195] on h1 "GYMIRROR - Smarter Fitnessspiegel" at bounding box center [629, 213] width 250 height 57
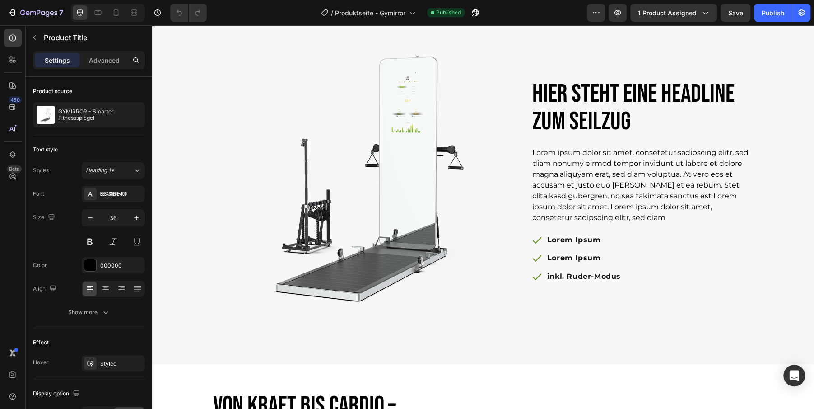
scroll to position [2128, 0]
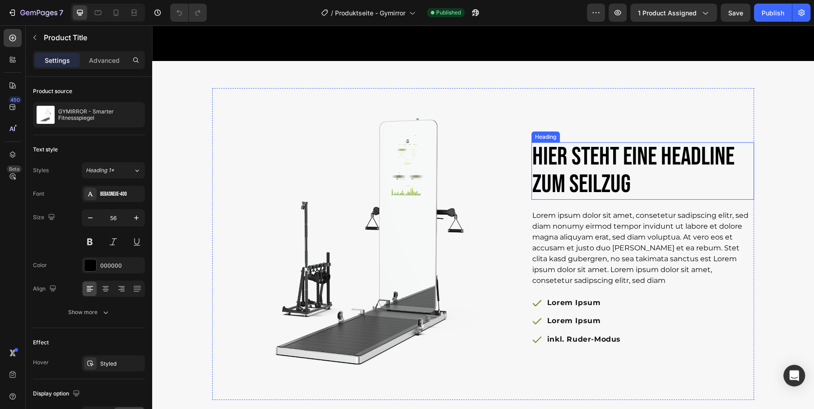
click at [589, 179] on h2 "Hier steht eine Headline zum Seilzug" at bounding box center [642, 170] width 223 height 57
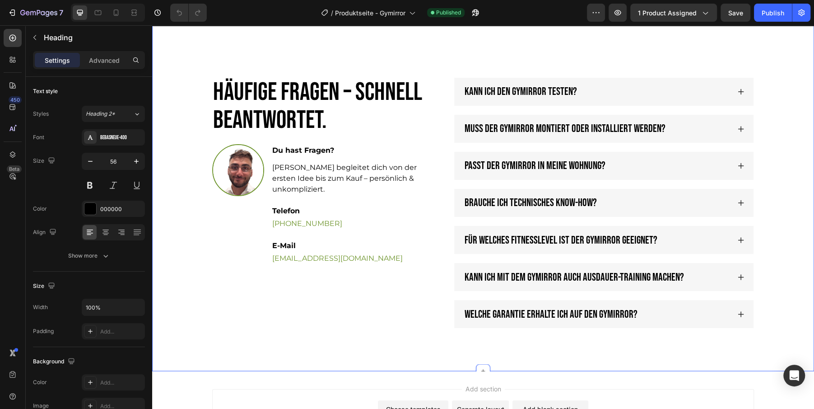
scroll to position [3446, 0]
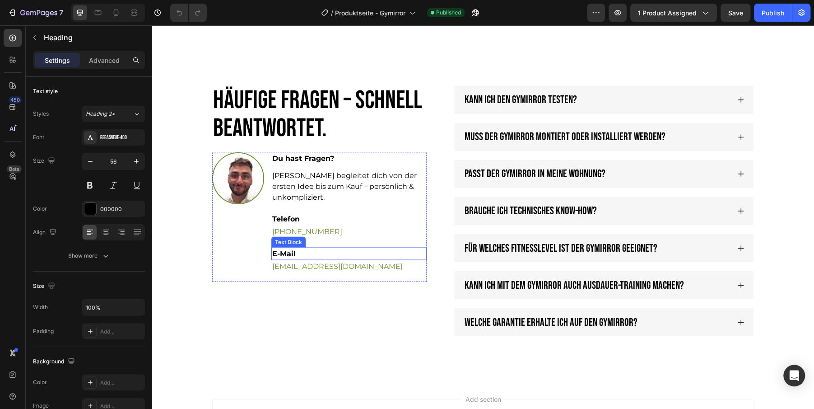
click at [390, 248] on p "E-Mail" at bounding box center [348, 253] width 153 height 11
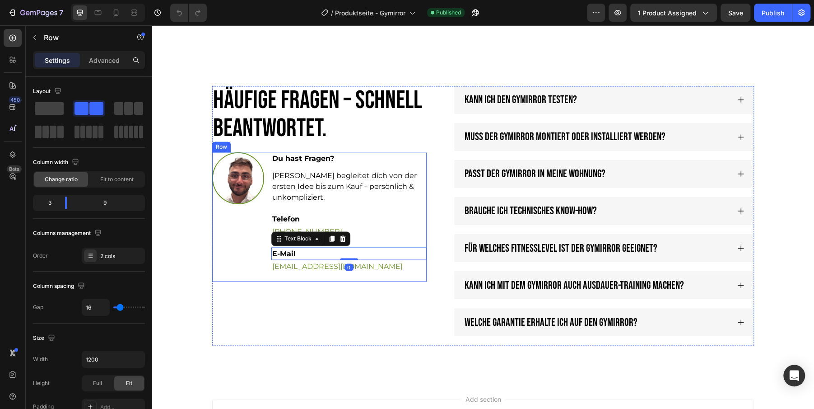
click at [215, 237] on div "Image" at bounding box center [238, 216] width 52 height 129
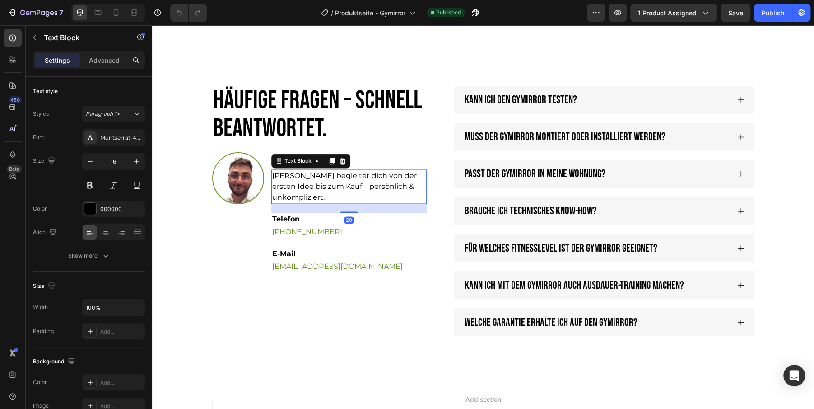
click at [280, 174] on p "Paul begleitet dich von der ersten Idee bis zum Kauf – persönlich & unkomplizie…" at bounding box center [348, 186] width 153 height 33
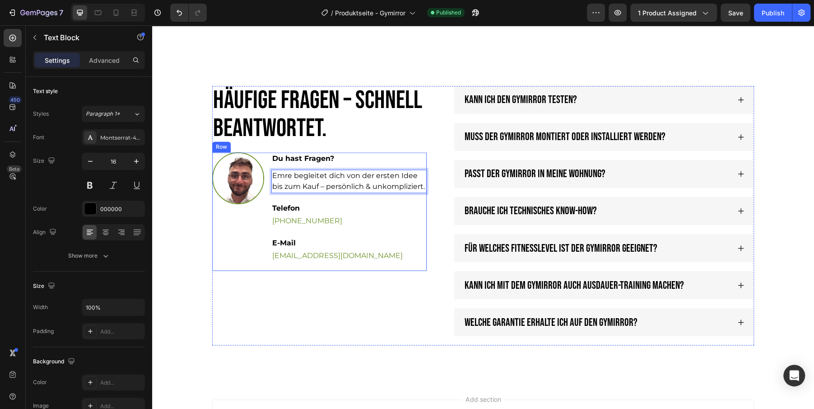
click at [257, 241] on div "Image" at bounding box center [238, 211] width 52 height 118
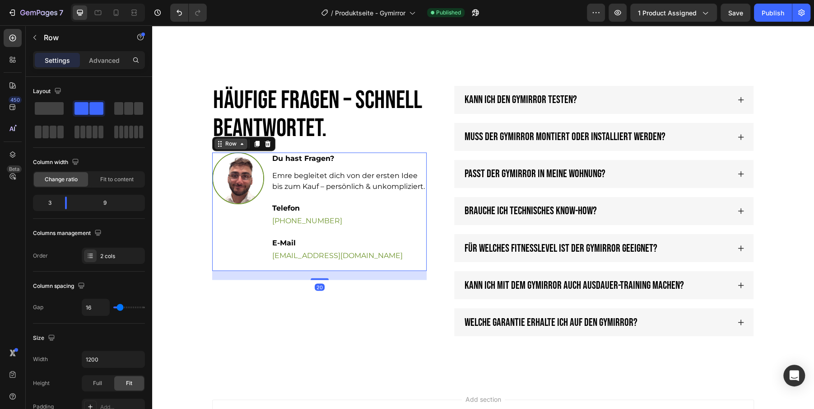
click at [224, 142] on div "Row" at bounding box center [230, 143] width 15 height 8
click at [238, 185] on img at bounding box center [238, 178] width 52 height 52
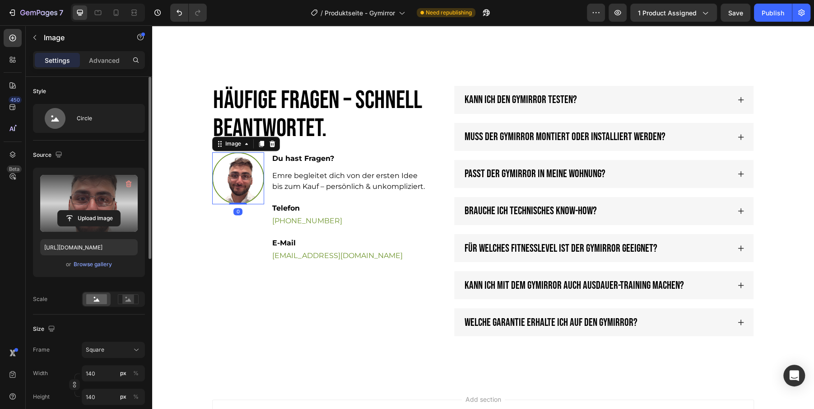
click at [97, 206] on label at bounding box center [89, 203] width 98 height 57
click at [97, 210] on input "file" at bounding box center [89, 217] width 62 height 15
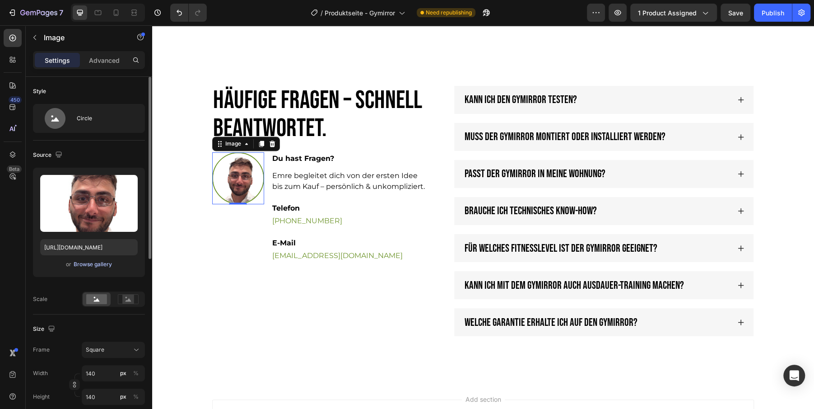
click at [88, 265] on div "Browse gallery" at bounding box center [93, 264] width 38 height 8
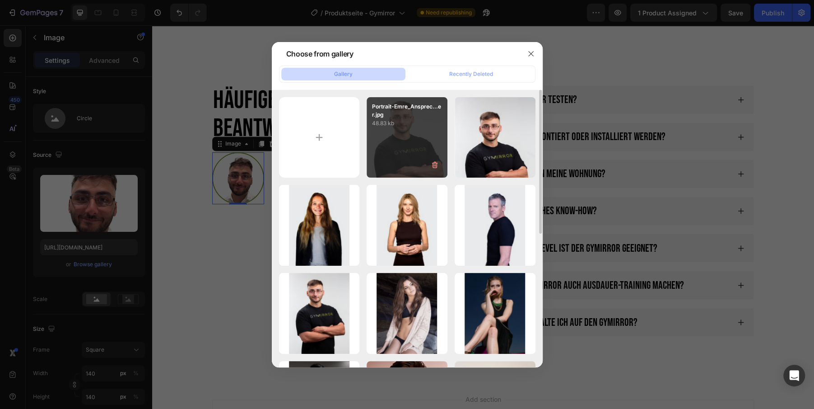
click at [417, 139] on div "Portrait-Emre_Ansprec...er.jpg 48.83 kb" at bounding box center [407, 137] width 81 height 81
type input "https://cdn.shopify.com/s/files/1/0910/7921/3383/files/gempages_579468867252781…"
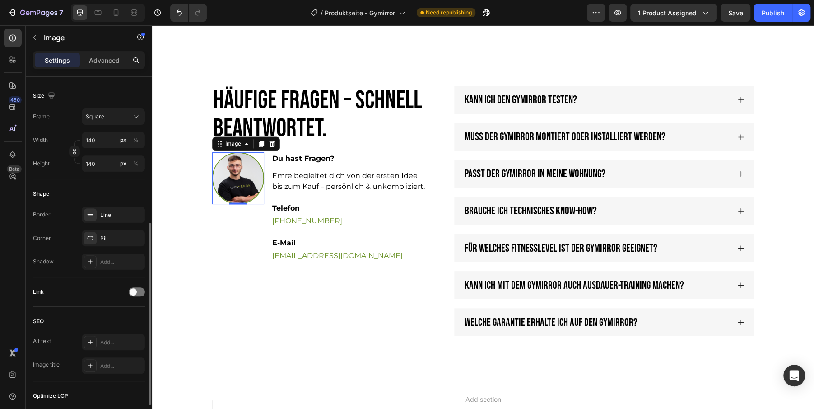
scroll to position [264, 0]
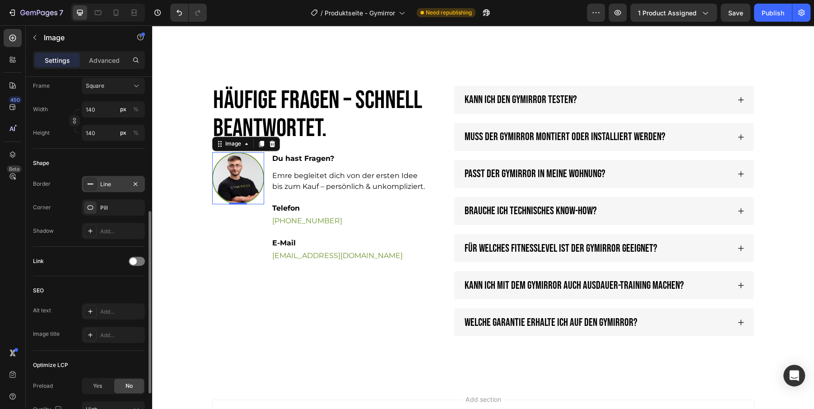
click at [111, 181] on div "Line" at bounding box center [113, 184] width 26 height 8
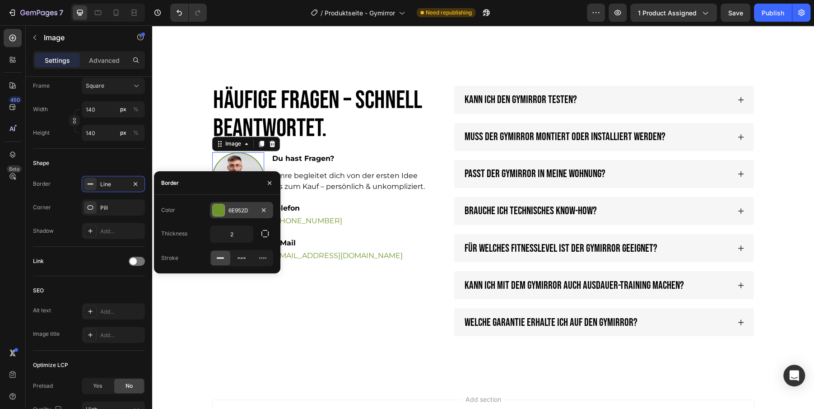
click at [236, 210] on div "6E952D" at bounding box center [241, 210] width 26 height 8
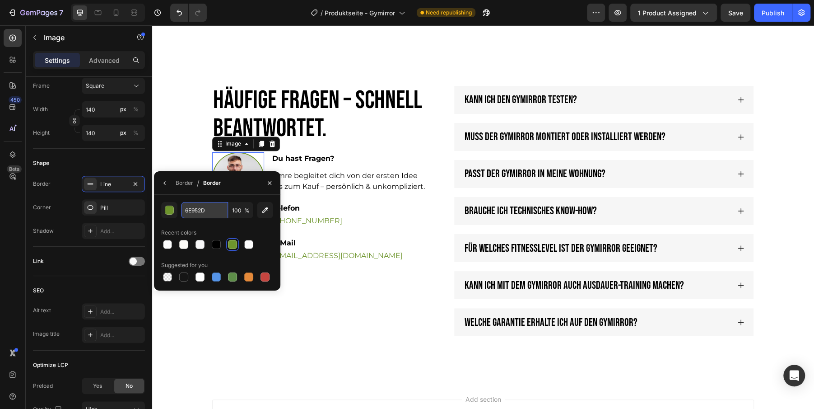
click at [194, 214] on input "6E952D" at bounding box center [204, 210] width 47 height 16
paste input "b4d209"
type input "B4D209"
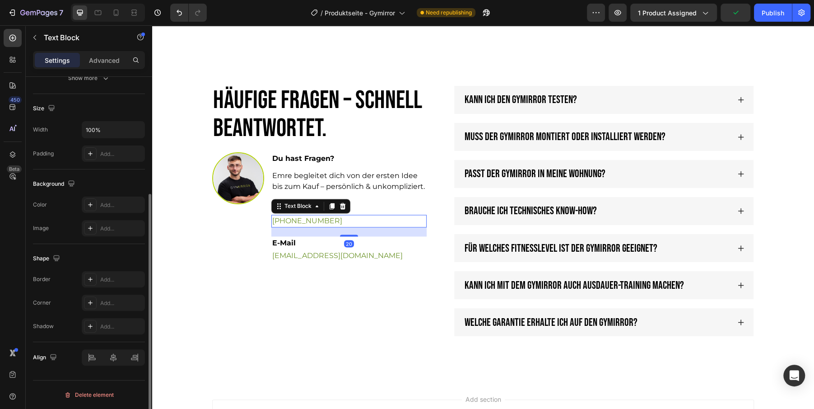
click at [314, 219] on link "+49 175 900 777 4" at bounding box center [307, 220] width 70 height 9
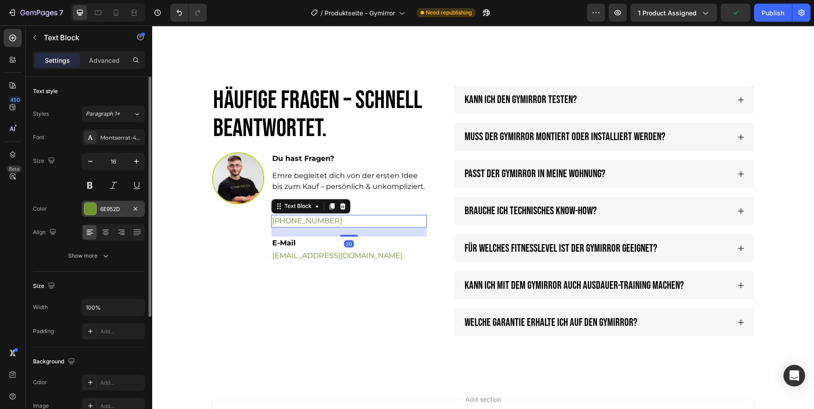
click at [111, 206] on div "6E952D" at bounding box center [113, 209] width 26 height 8
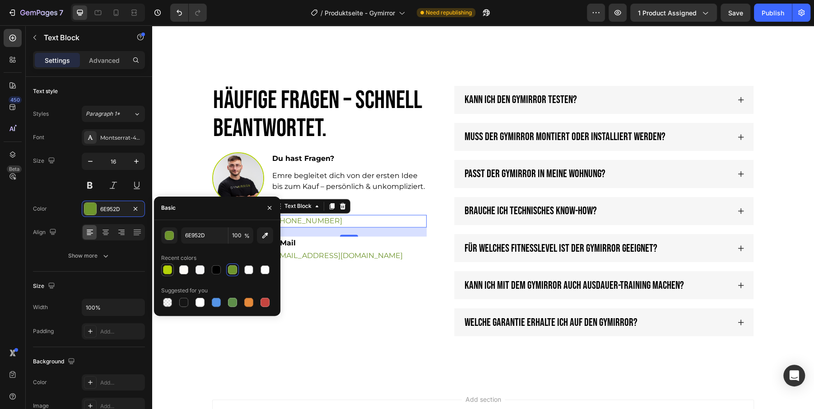
click at [167, 270] on div at bounding box center [167, 269] width 9 height 9
type input "B4D209"
click at [92, 182] on button at bounding box center [90, 185] width 16 height 16
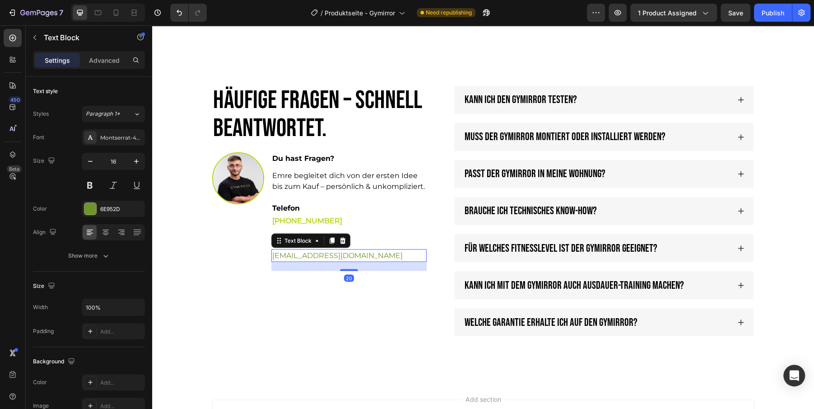
click at [300, 251] on link "info@gymirror.de" at bounding box center [337, 255] width 130 height 9
click at [93, 207] on div at bounding box center [90, 209] width 12 height 12
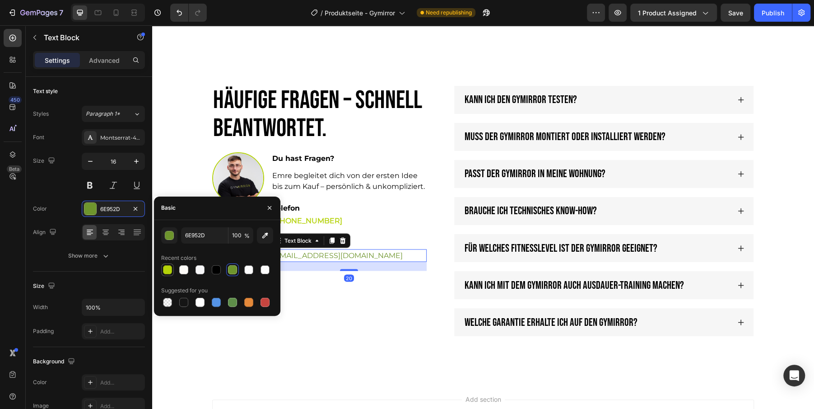
click at [165, 269] on div at bounding box center [167, 269] width 9 height 9
type input "B4D209"
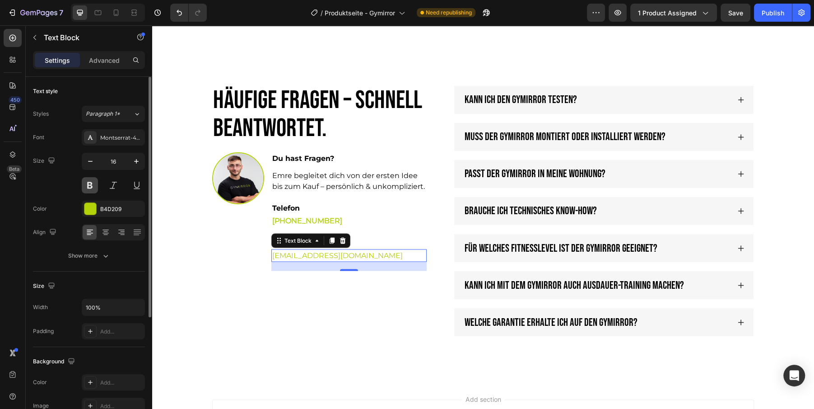
click at [92, 186] on button at bounding box center [90, 185] width 16 height 16
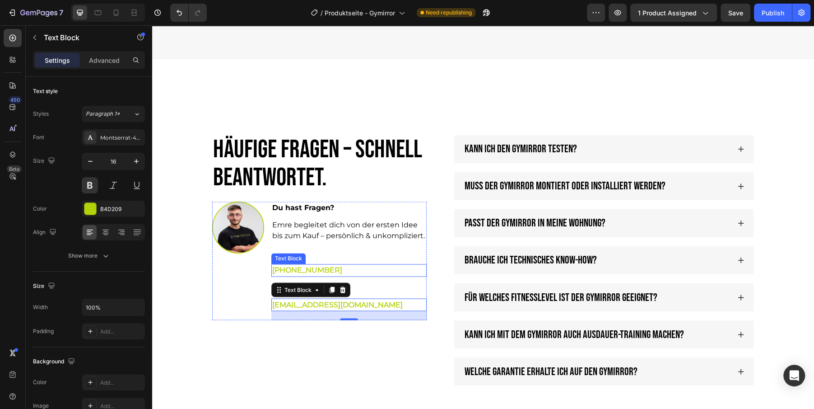
scroll to position [3396, 0]
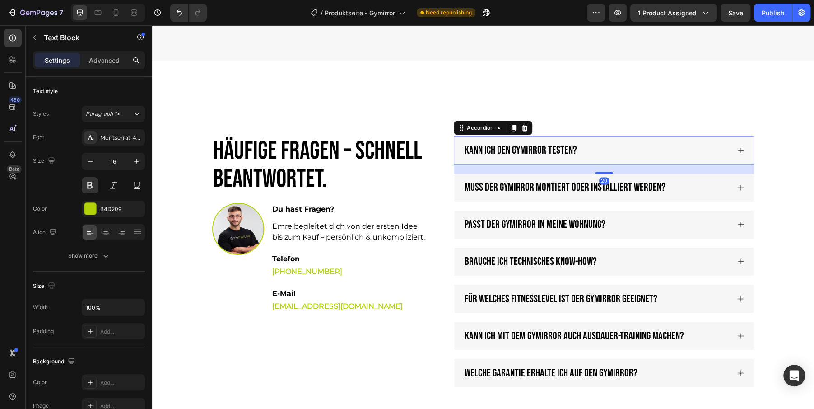
click at [642, 147] on div "Kann ich den GYMIRROR testen?" at bounding box center [596, 150] width 267 height 19
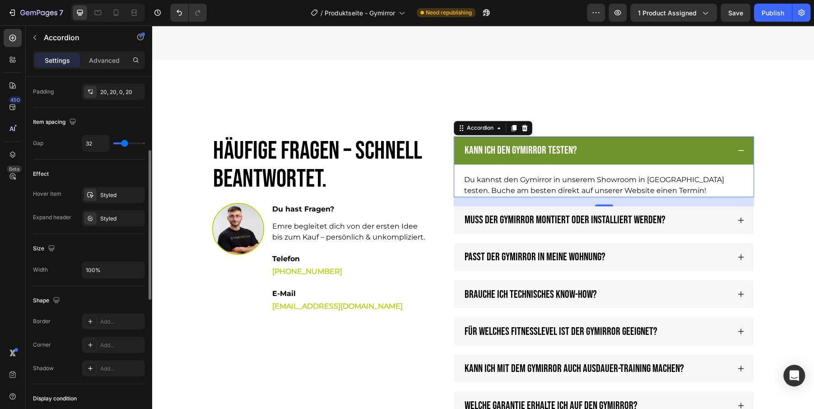
scroll to position [243, 0]
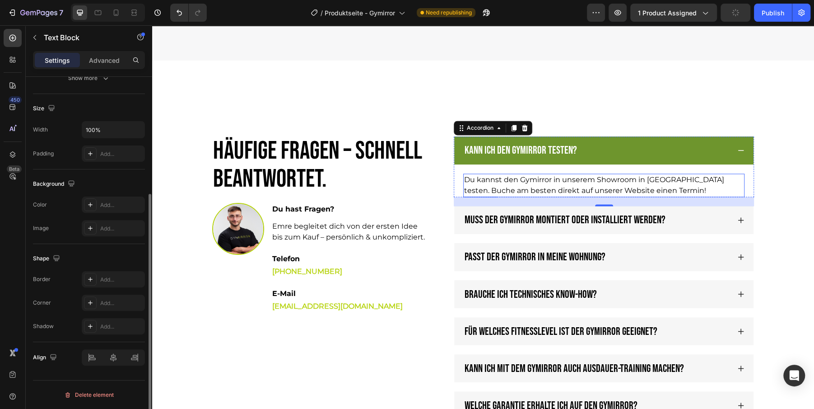
click at [525, 182] on p "Du kannst den Gymirror in unserem Showroom in Hamburg testen. Buche am besten d…" at bounding box center [603, 185] width 279 height 22
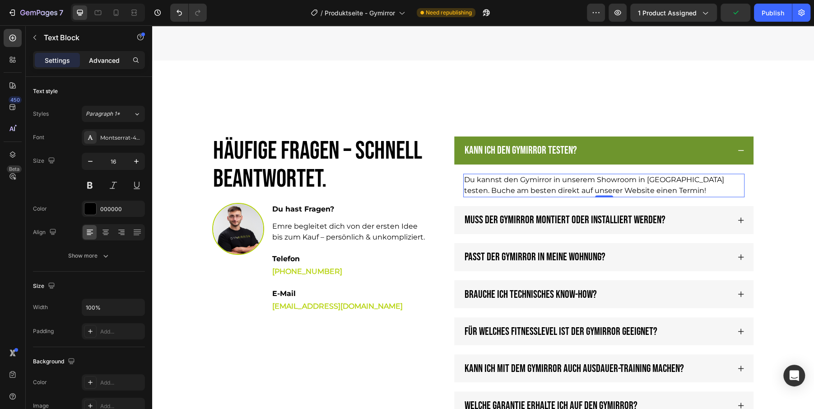
click at [105, 56] on p "Advanced" at bounding box center [104, 60] width 31 height 9
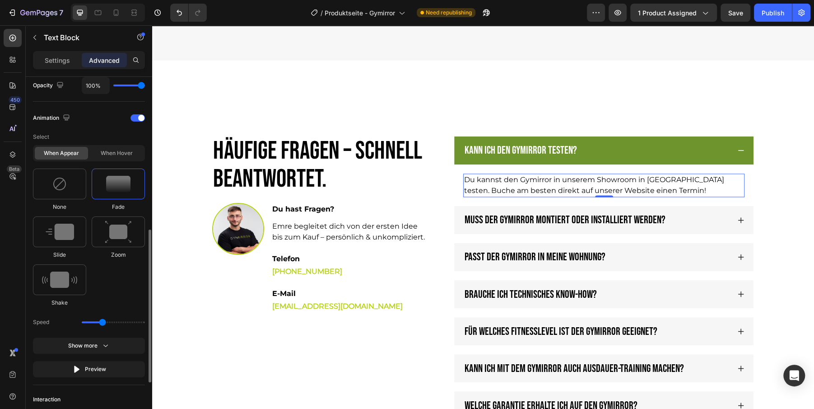
scroll to position [365, 0]
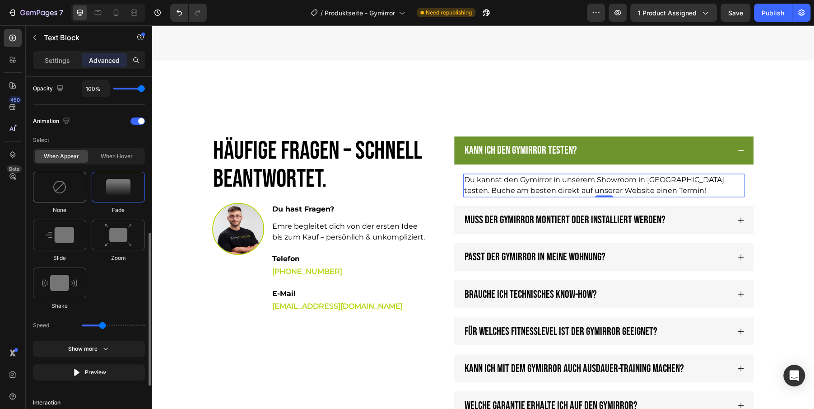
click at [56, 189] on img at bounding box center [59, 187] width 14 height 14
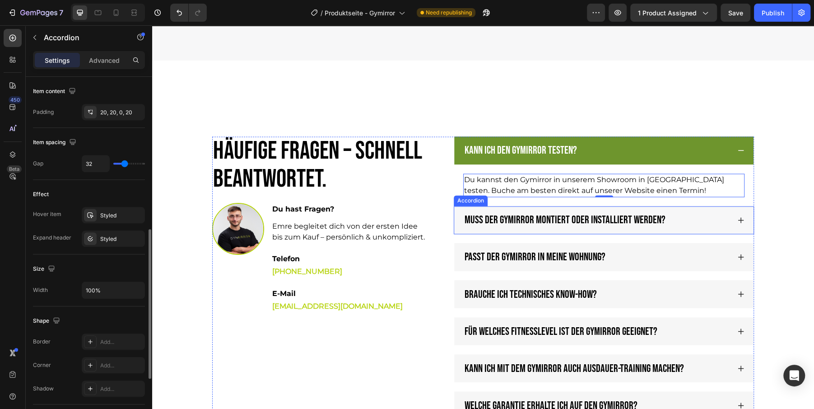
click at [541, 212] on p "Muss der GYMIRROR montiert oder installiert werden?" at bounding box center [565, 220] width 201 height 16
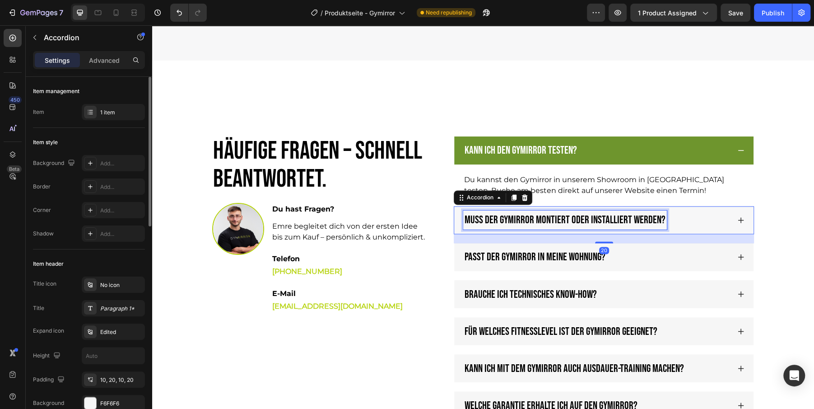
click at [553, 219] on p "Muss der GYMIRROR montiert oder installiert werden?" at bounding box center [565, 220] width 201 height 16
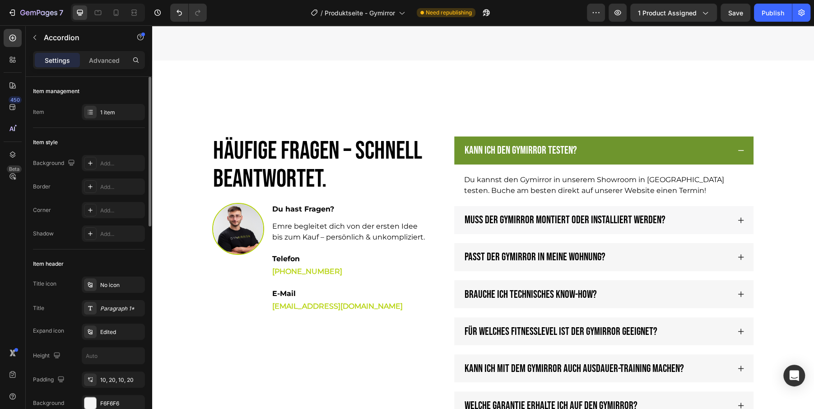
click at [716, 222] on div "Muss der GYMIRROR montiert oder installiert werden?" at bounding box center [596, 219] width 267 height 19
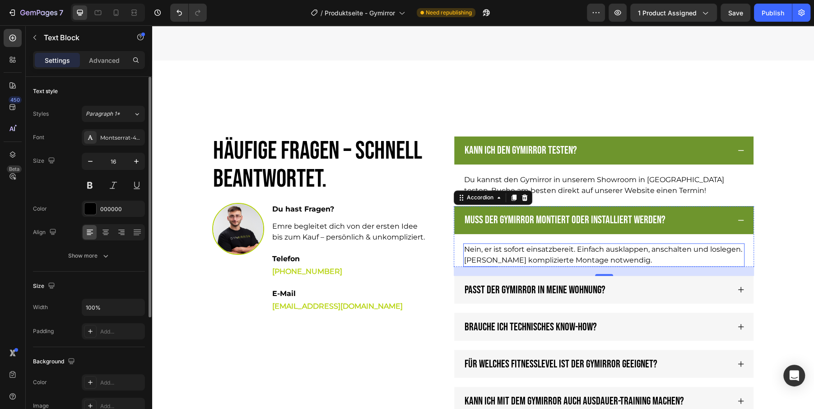
click at [579, 248] on p "Nein, er ist sofort einsatzbereit. Einfach ausklappen, anschalten und loslegen.…" at bounding box center [603, 255] width 279 height 22
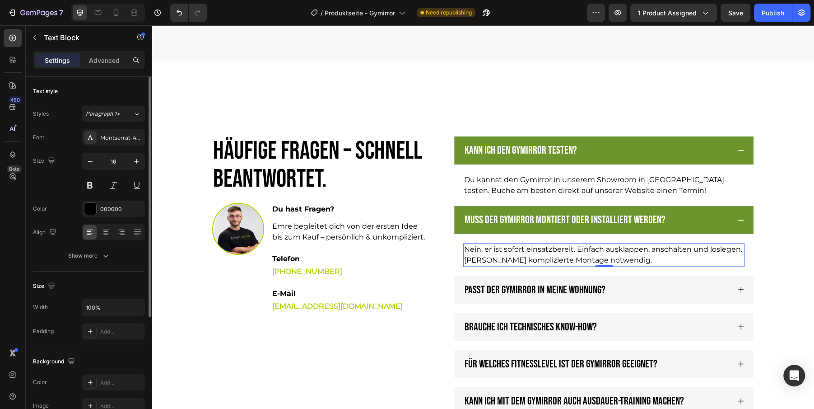
scroll to position [176, 0]
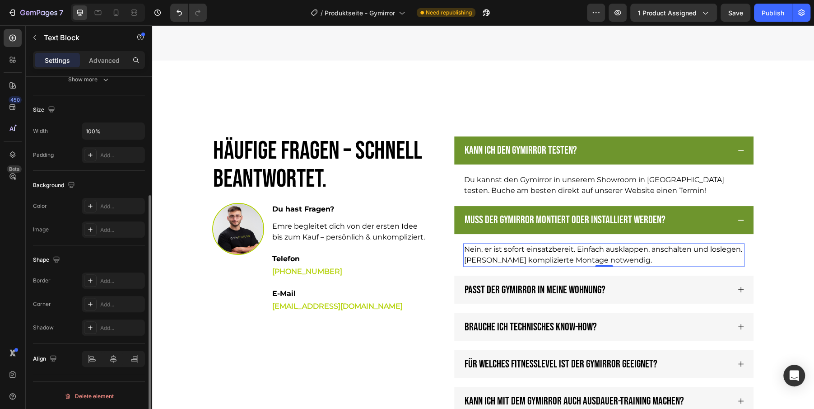
click at [103, 52] on div "Settings Advanced" at bounding box center [89, 60] width 112 height 18
click at [99, 61] on p "Advanced" at bounding box center [104, 60] width 31 height 9
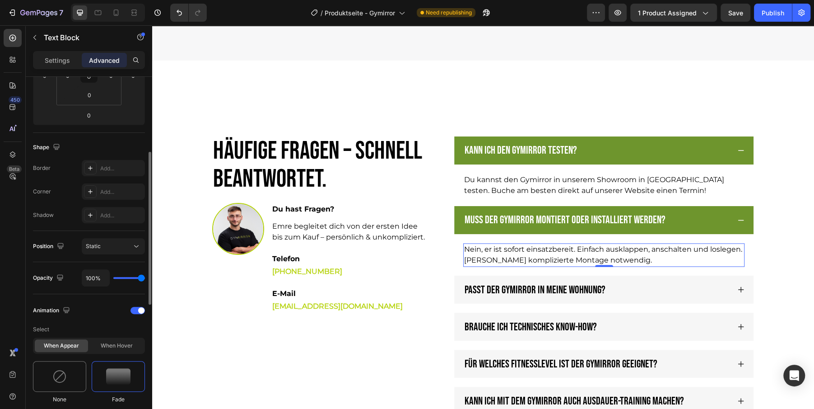
click at [60, 369] on img at bounding box center [59, 376] width 14 height 14
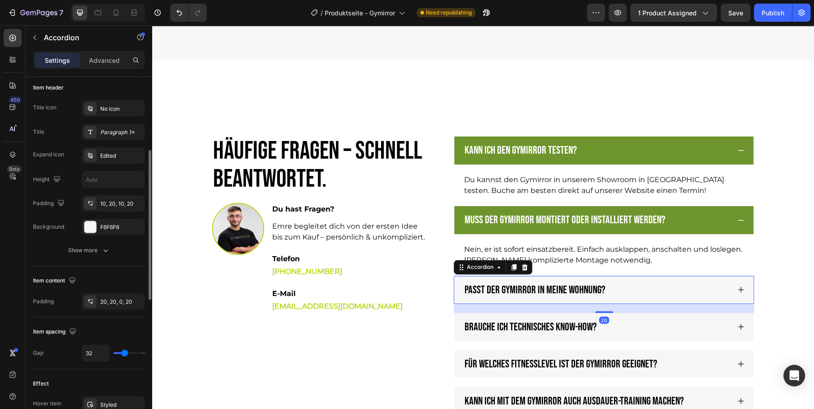
click at [729, 283] on div "Passt der GYMIRROR in meine Wohnung?" at bounding box center [596, 289] width 267 height 19
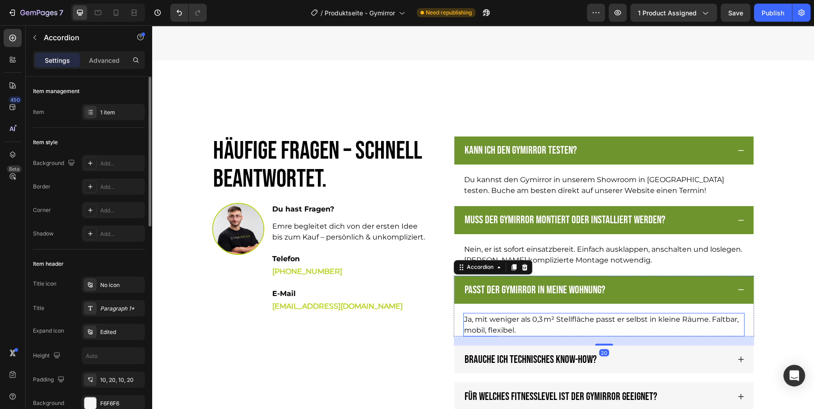
click at [634, 318] on p "Ja, mit weniger als 0,3 m² Stellfläche passt er selbst in kleine Räume. Faltbar…" at bounding box center [603, 324] width 279 height 22
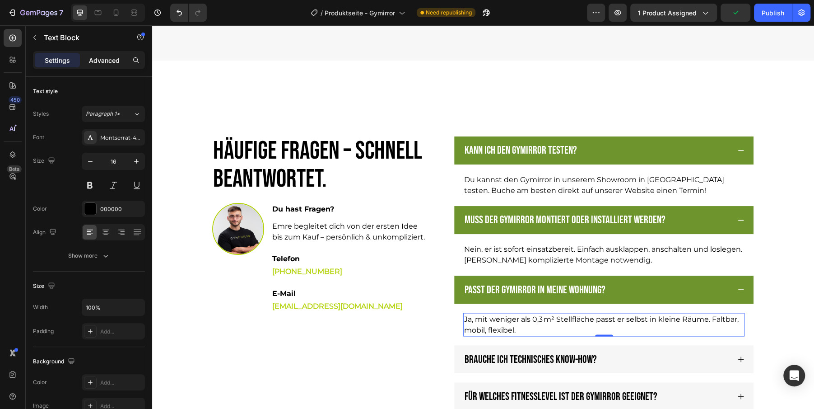
click at [101, 63] on p "Advanced" at bounding box center [104, 60] width 31 height 9
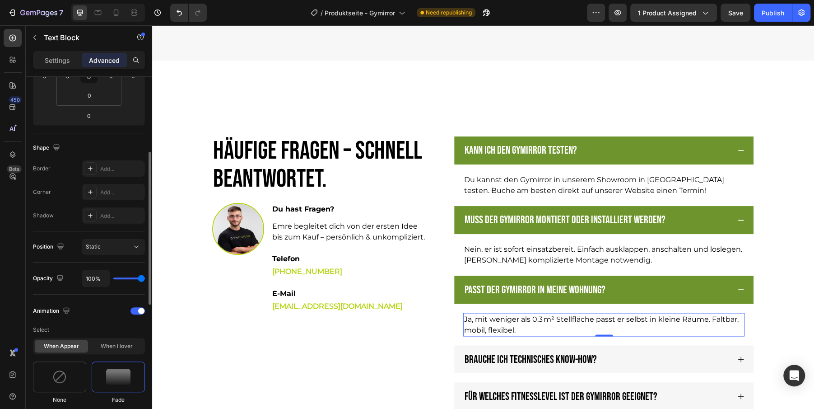
scroll to position [214, 0]
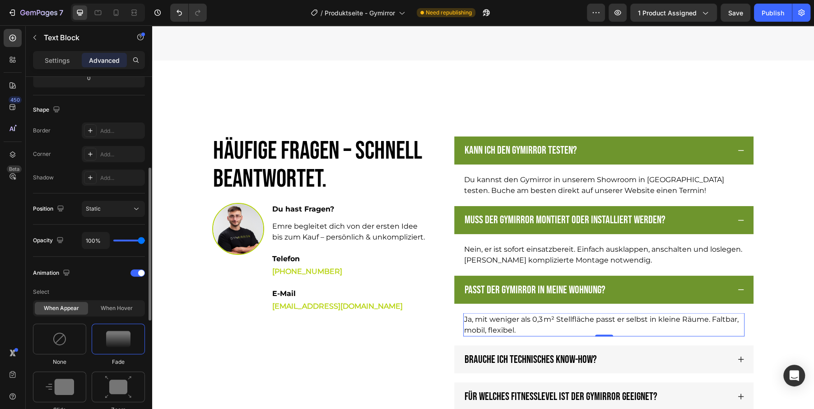
click at [57, 334] on img at bounding box center [59, 338] width 14 height 14
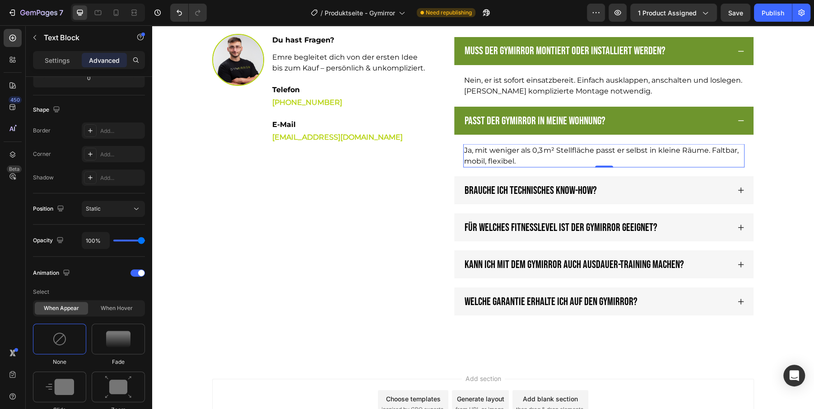
scroll to position [3584, 0]
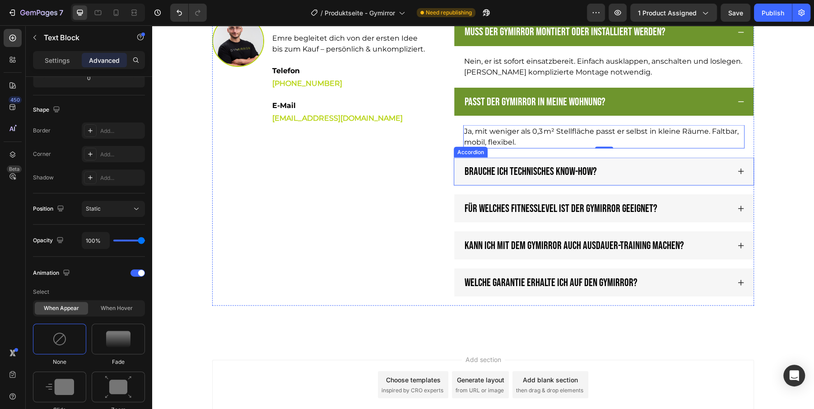
click at [741, 172] on icon at bounding box center [740, 170] width 7 height 7
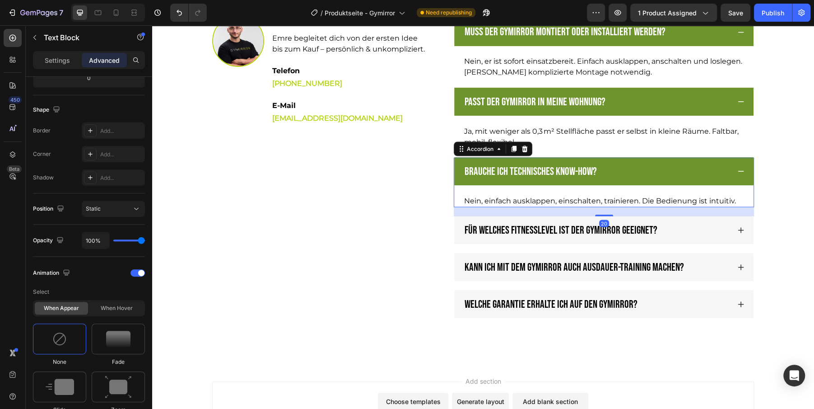
scroll to position [0, 0]
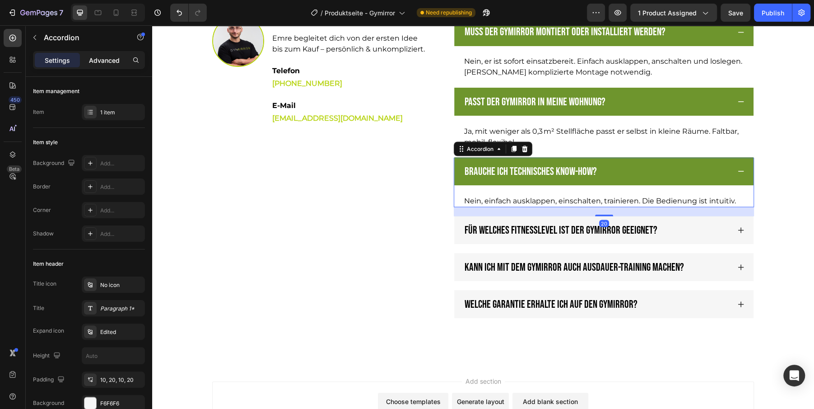
click at [107, 66] on div "Advanced" at bounding box center [104, 60] width 45 height 14
type input "100%"
type input "100"
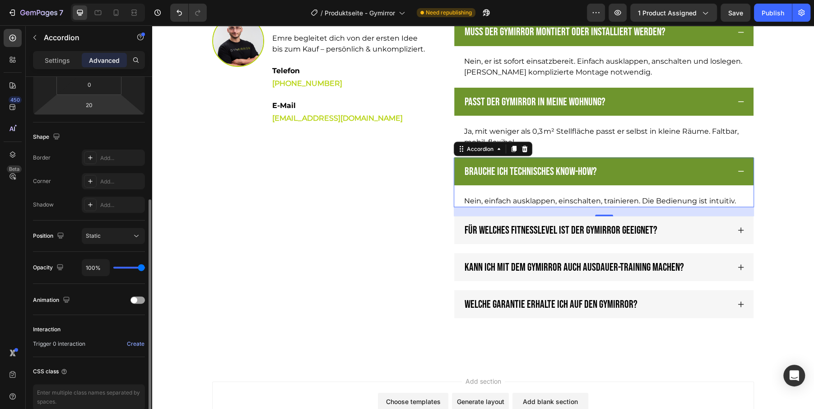
scroll to position [229, 0]
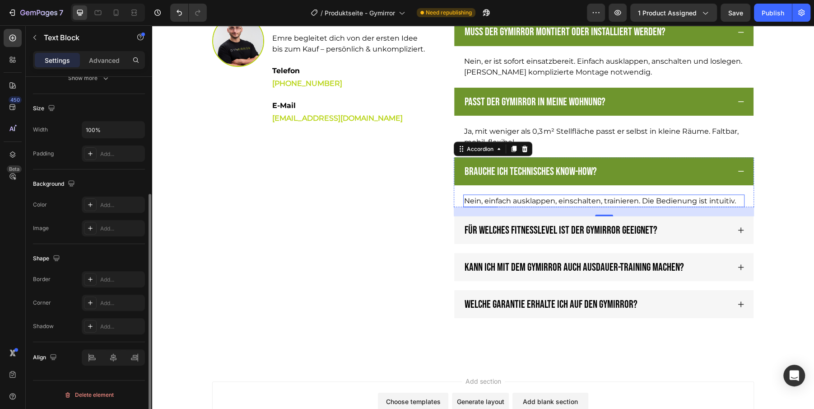
click at [545, 195] on p "Nein, einfach ausklappen, einschalten, trainieren. Die Bedienung ist intuitiv." at bounding box center [603, 200] width 279 height 11
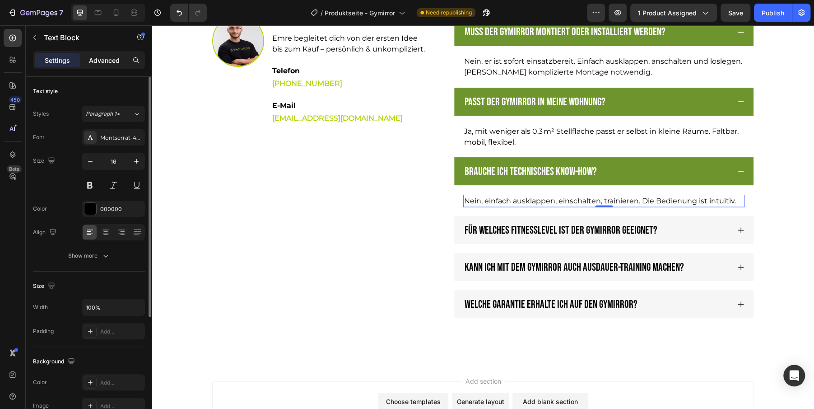
click at [106, 54] on div "Advanced" at bounding box center [104, 60] width 45 height 14
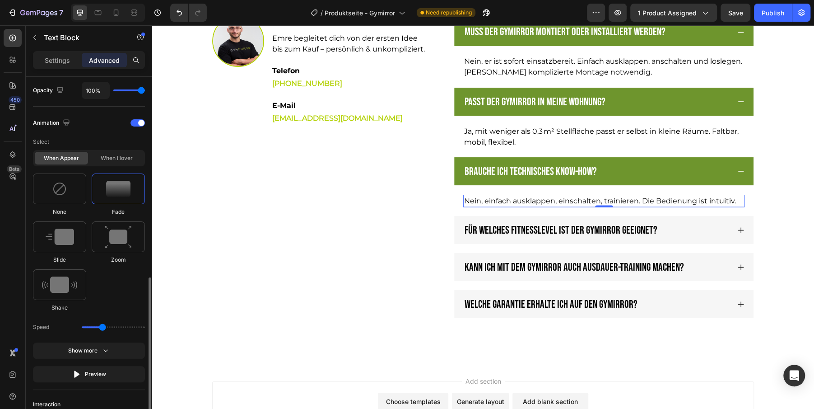
scroll to position [395, 0]
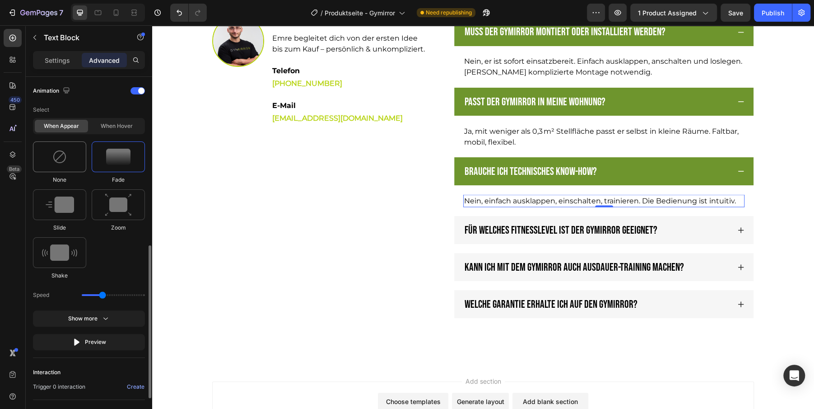
click at [58, 161] on img at bounding box center [59, 156] width 14 height 14
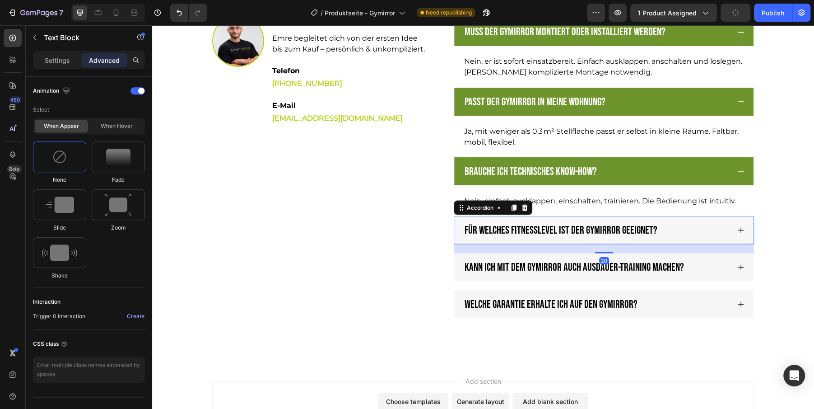
click at [744, 231] on div "Für welches Fitnesslevel ist der GYMIRROR geeignet?" at bounding box center [603, 230] width 299 height 28
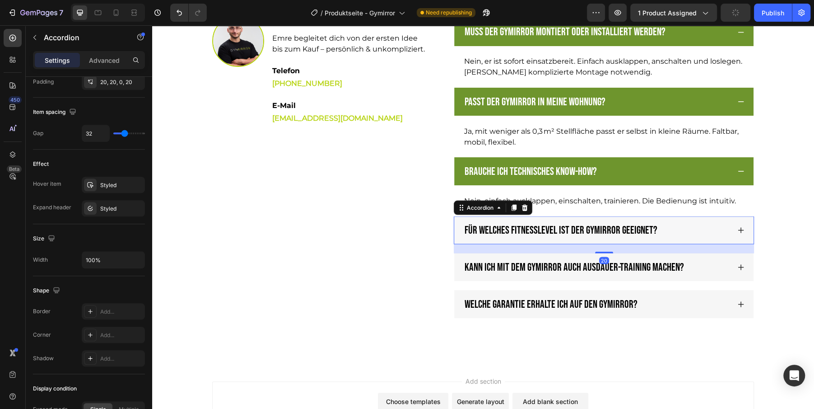
scroll to position [0, 0]
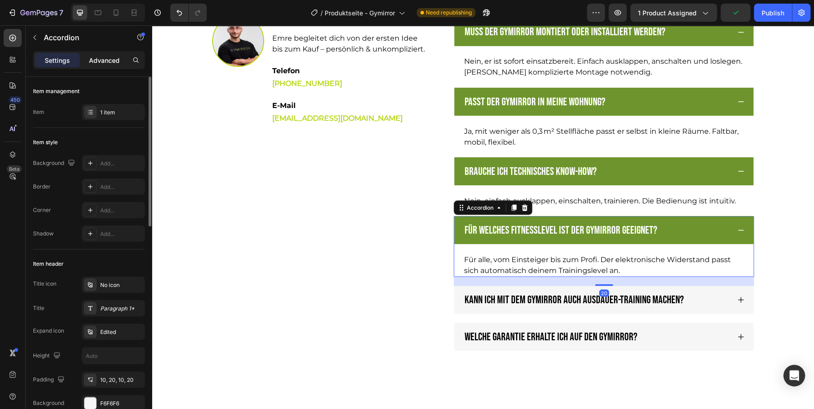
click at [98, 56] on p "Advanced" at bounding box center [104, 60] width 31 height 9
type input "100%"
type input "100"
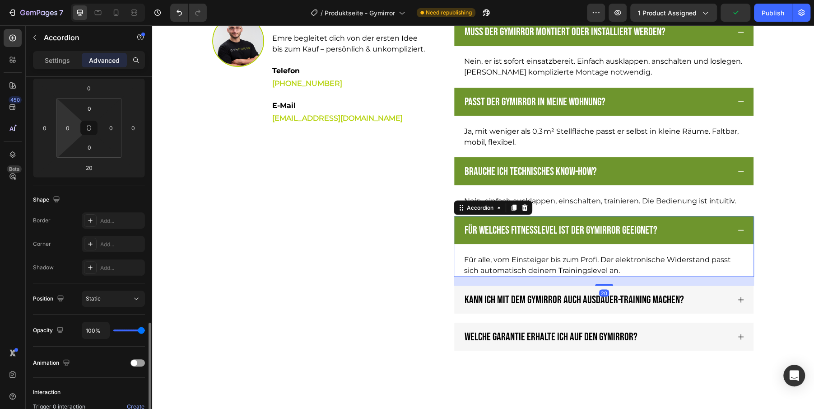
scroll to position [229, 0]
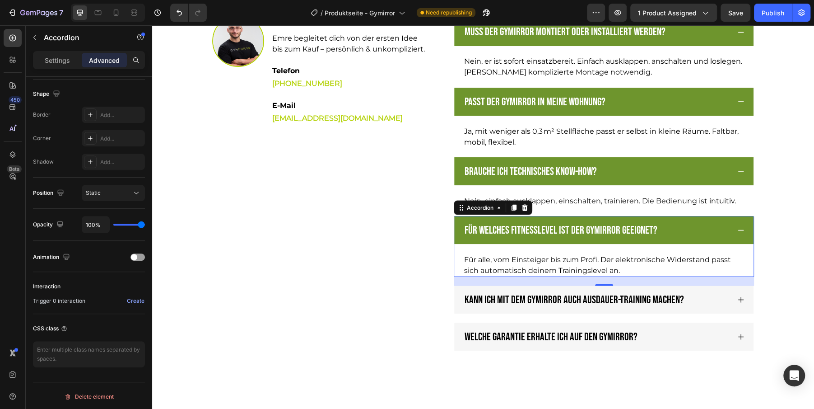
click at [478, 256] on p "Für alle, vom Einsteiger bis zum Profi. Der elektronische Widerstand passt sich…" at bounding box center [603, 265] width 279 height 22
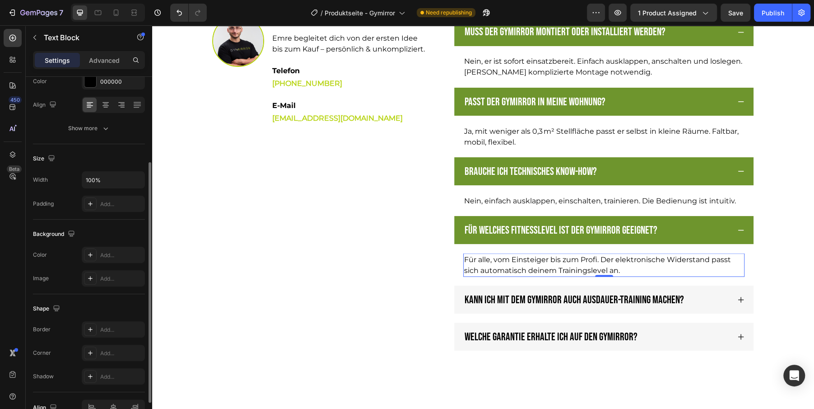
scroll to position [176, 0]
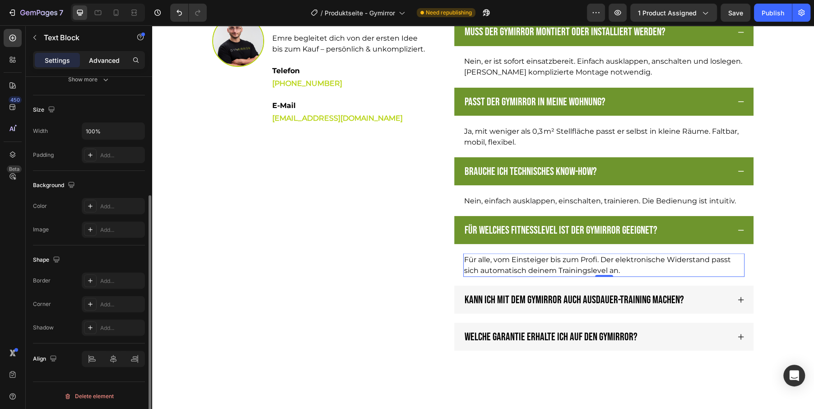
click at [98, 53] on div "Advanced" at bounding box center [104, 60] width 45 height 14
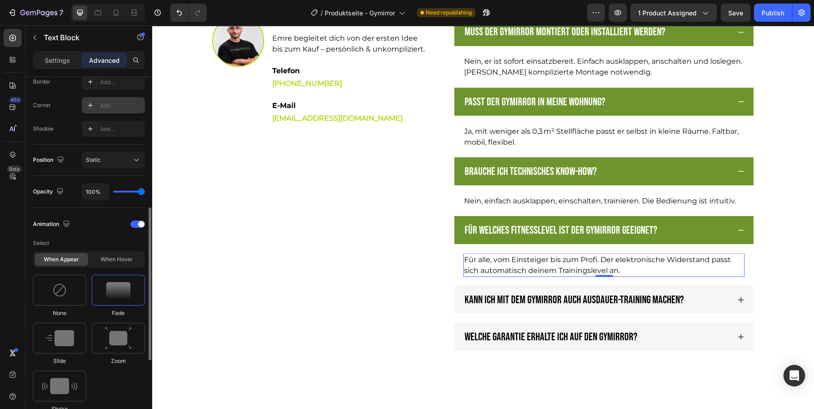
scroll to position [293, 0]
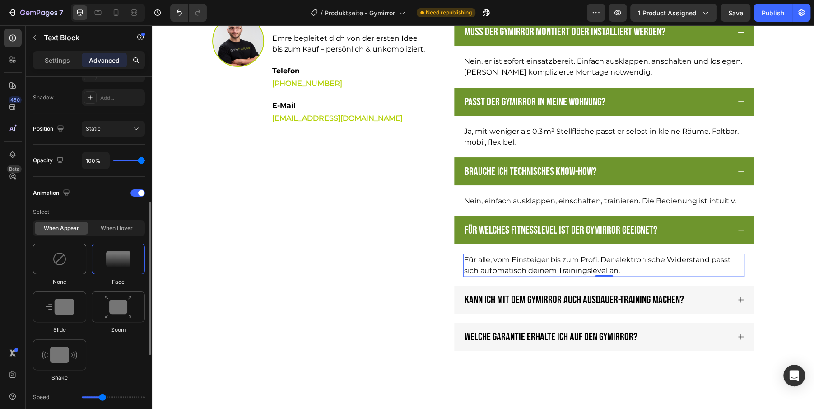
click at [64, 259] on img at bounding box center [59, 258] width 14 height 14
click at [742, 298] on icon at bounding box center [740, 299] width 7 height 7
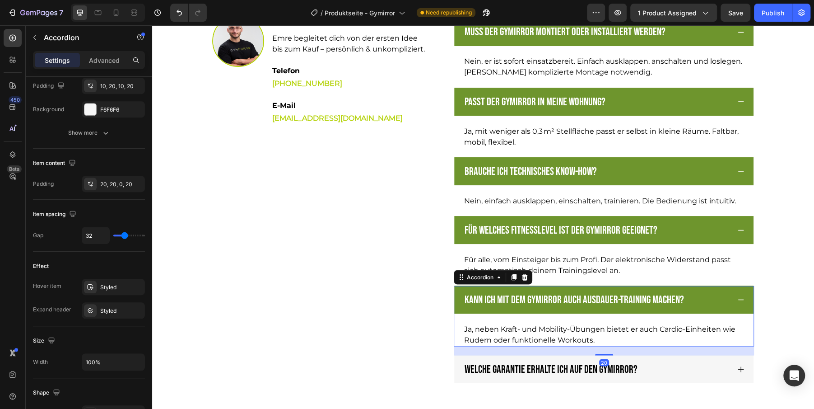
scroll to position [0, 0]
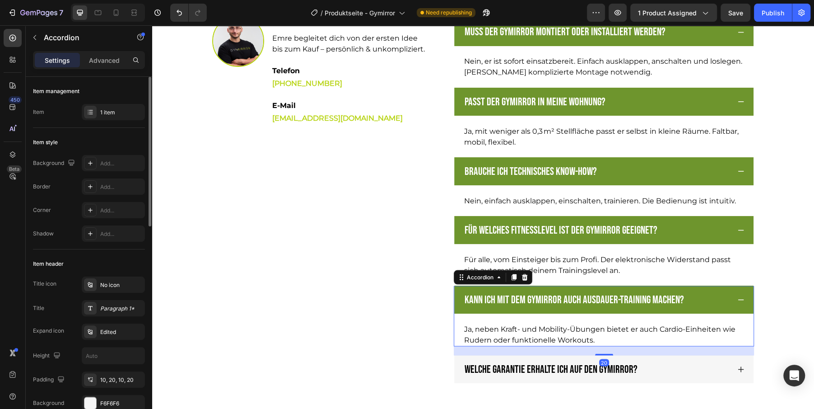
click at [652, 328] on p "Ja, neben Kraft- und Mobility-Übungen bietet er auch Cardio-Einheiten wie Ruder…" at bounding box center [603, 334] width 279 height 22
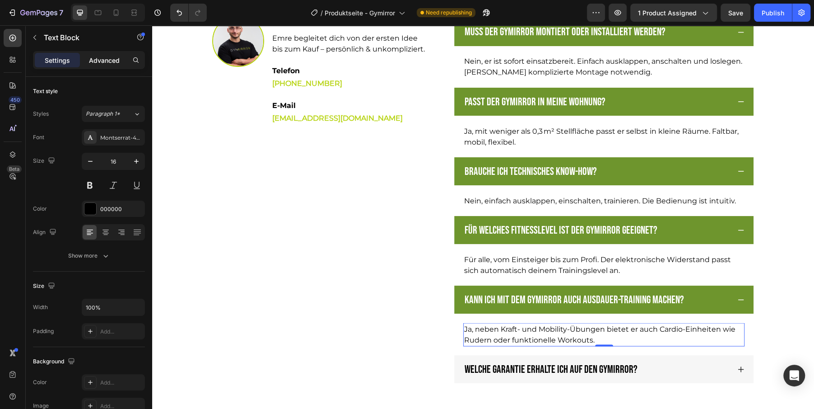
click at [103, 56] on p "Advanced" at bounding box center [104, 60] width 31 height 9
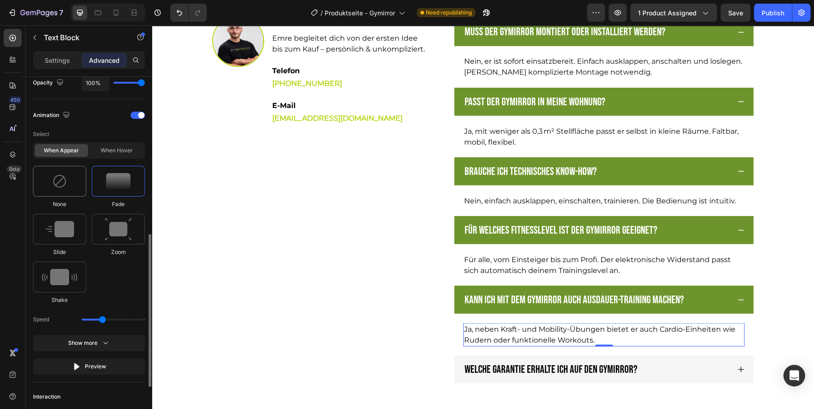
scroll to position [370, 0]
click at [63, 182] on img at bounding box center [59, 182] width 14 height 14
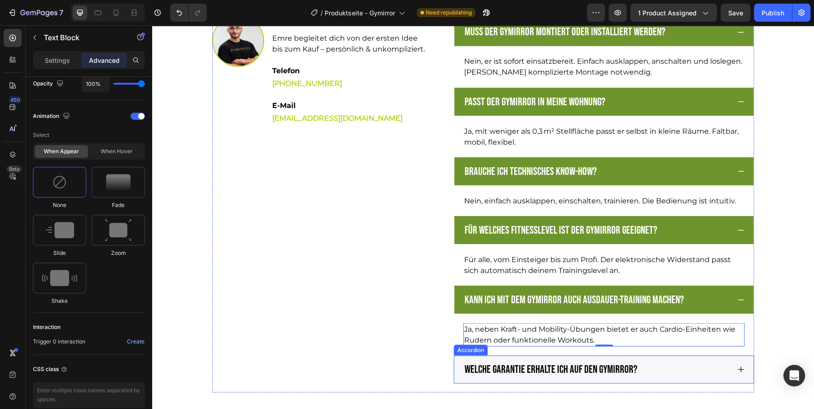
click at [745, 369] on div "Welche Garantie erhalte ich auf den GYMIRROR?" at bounding box center [603, 369] width 299 height 28
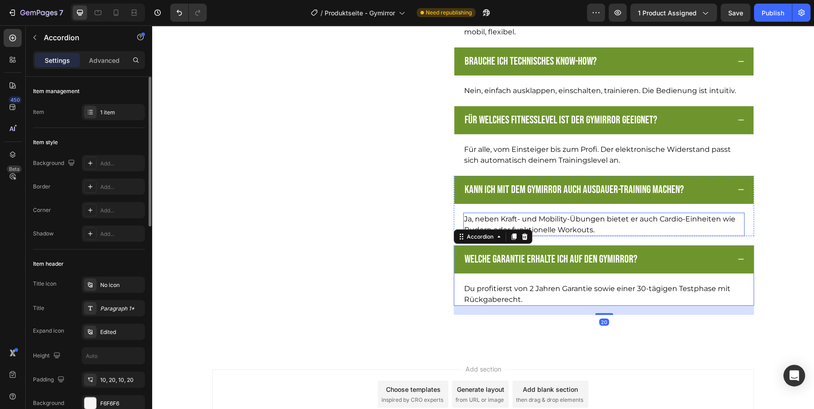
scroll to position [3699, 0]
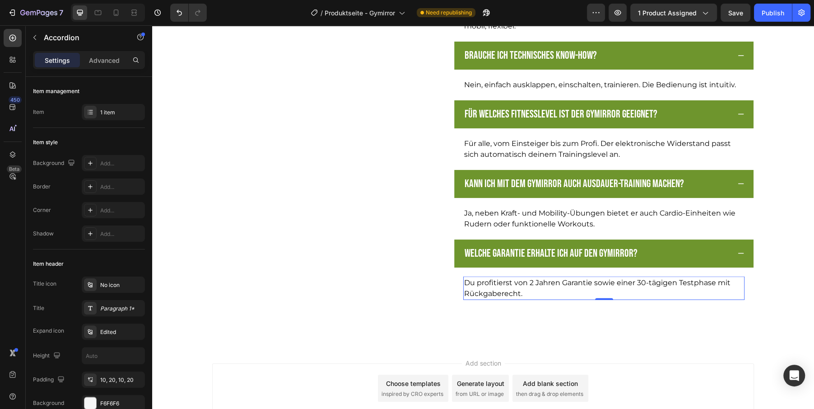
click at [710, 285] on p "Du profitierst von 2 Jahren Garantie sowie einer 30-tägigen Testphase mit Rückg…" at bounding box center [603, 288] width 279 height 22
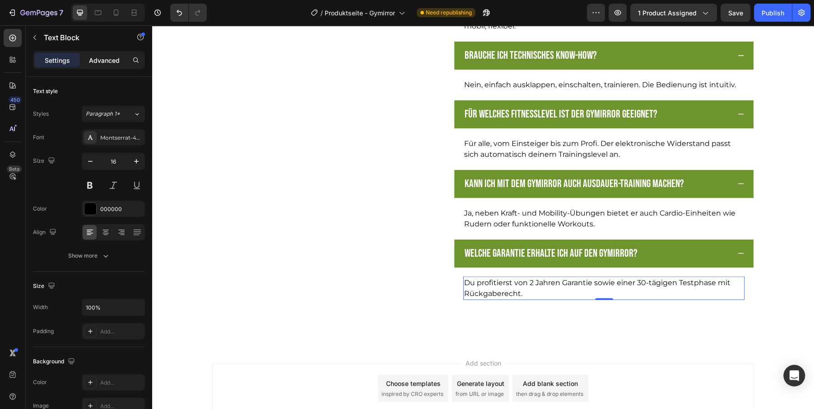
click at [103, 57] on p "Advanced" at bounding box center [104, 60] width 31 height 9
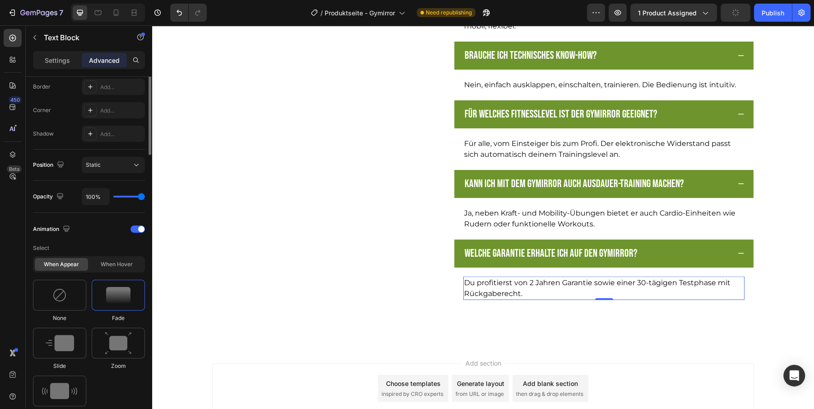
scroll to position [279, 0]
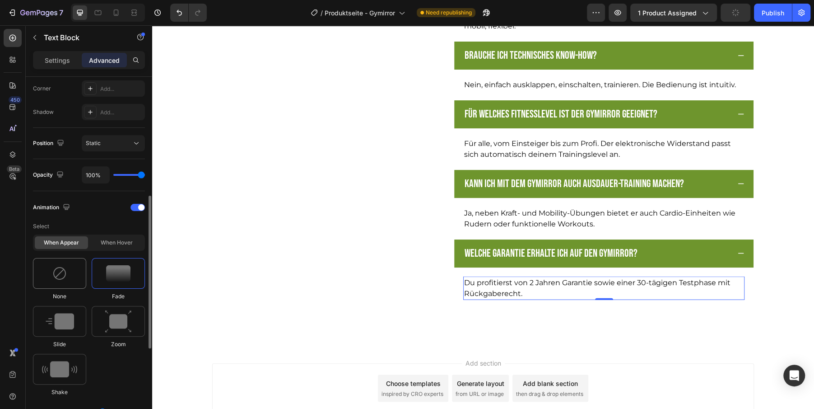
click at [52, 279] on div at bounding box center [59, 273] width 53 height 31
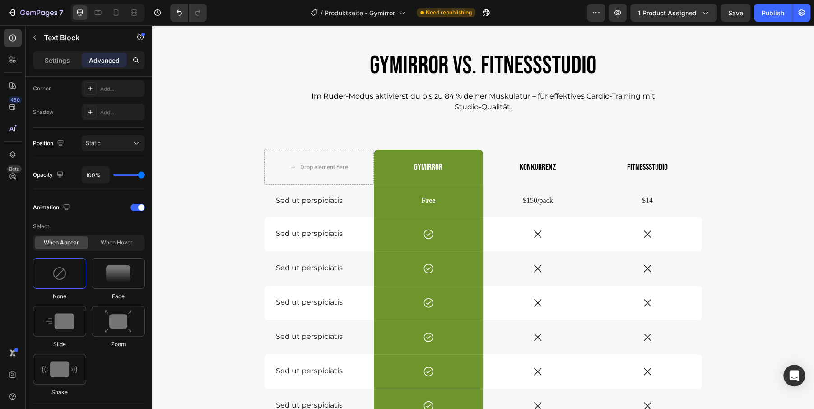
scroll to position [2787, 0]
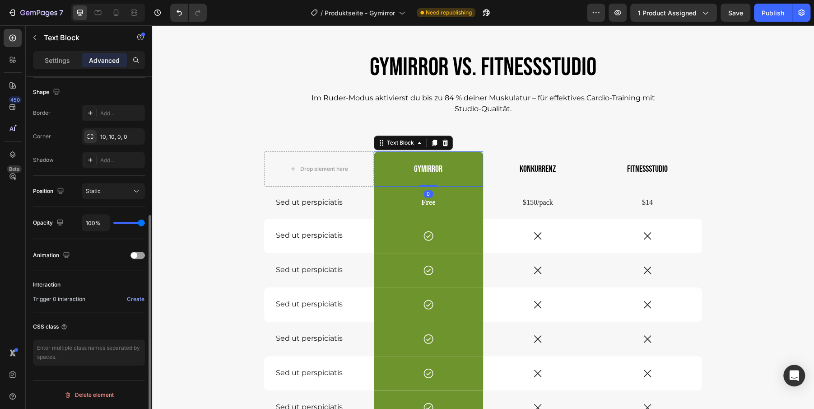
click at [391, 164] on p "Gymirror" at bounding box center [429, 169] width 108 height 12
click at [394, 146] on div "Text Block" at bounding box center [400, 142] width 49 height 11
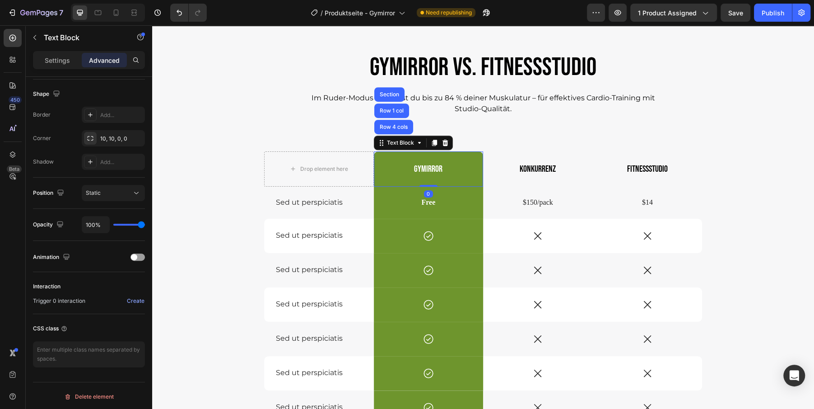
click at [389, 175] on div "Gymirror" at bounding box center [429, 168] width 110 height 35
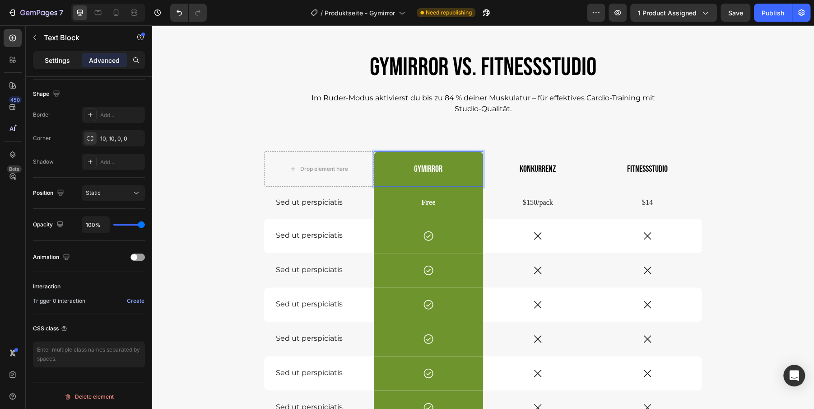
click at [62, 61] on p "Settings" at bounding box center [57, 60] width 25 height 9
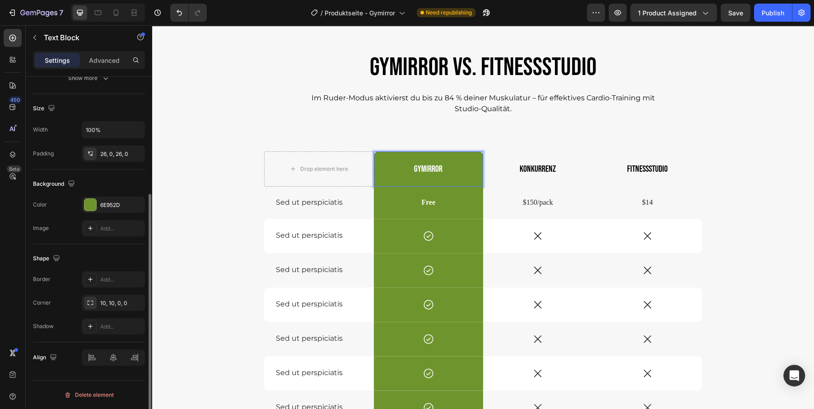
scroll to position [176, 0]
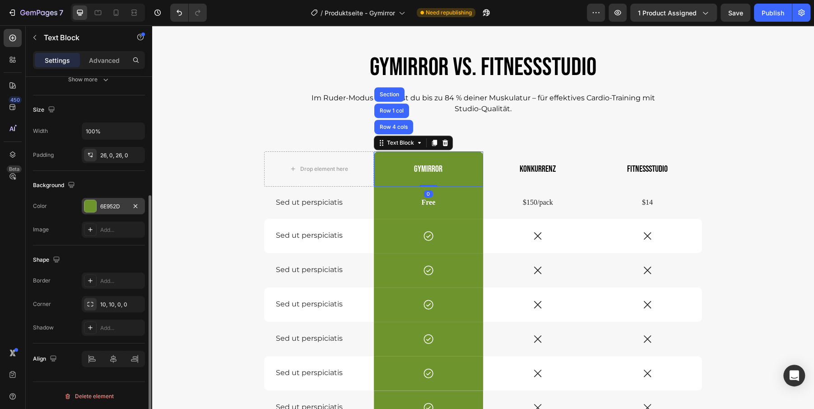
click at [107, 204] on div "6E952D" at bounding box center [113, 206] width 26 height 8
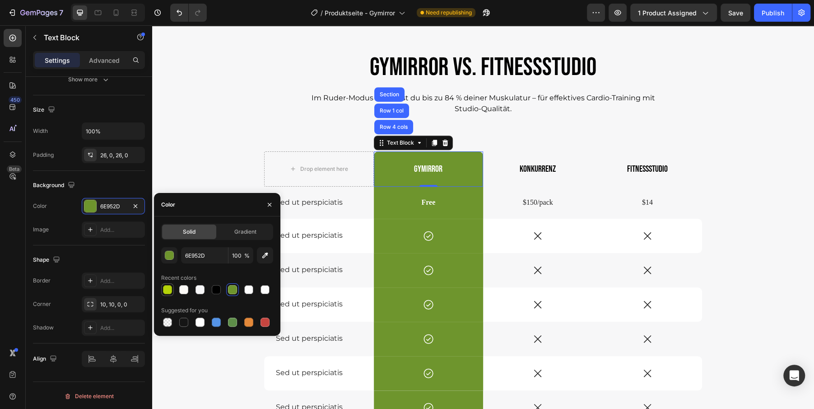
click at [167, 288] on div at bounding box center [167, 289] width 9 height 9
type input "B4D209"
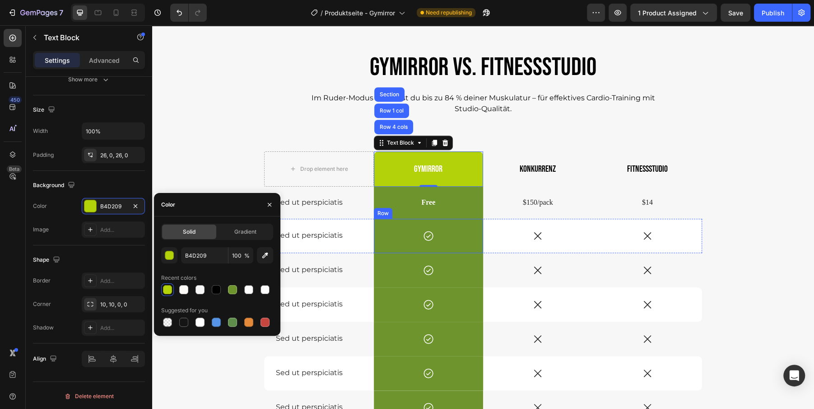
click at [388, 210] on div "Row" at bounding box center [383, 213] width 15 height 8
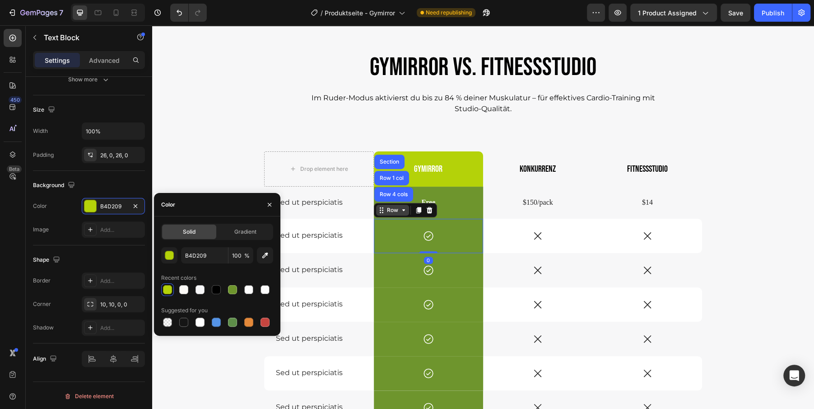
scroll to position [0, 0]
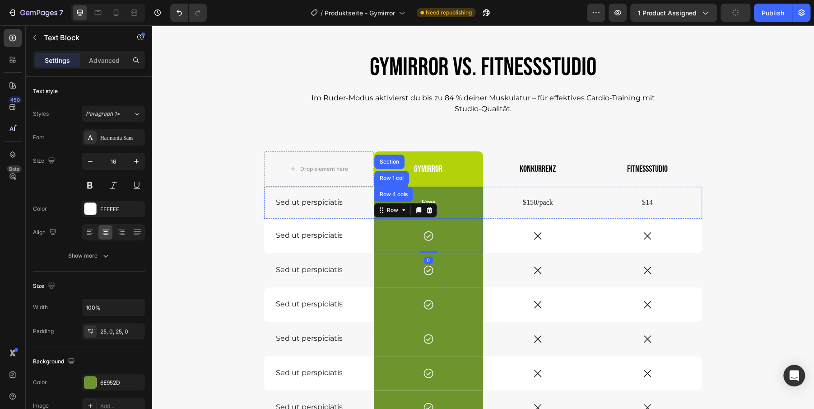
click at [468, 199] on p "Free" at bounding box center [429, 202] width 108 height 9
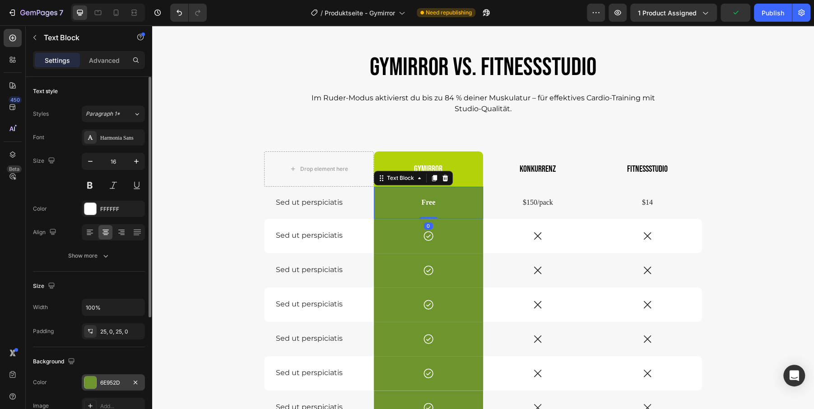
click at [93, 384] on div at bounding box center [90, 382] width 12 height 12
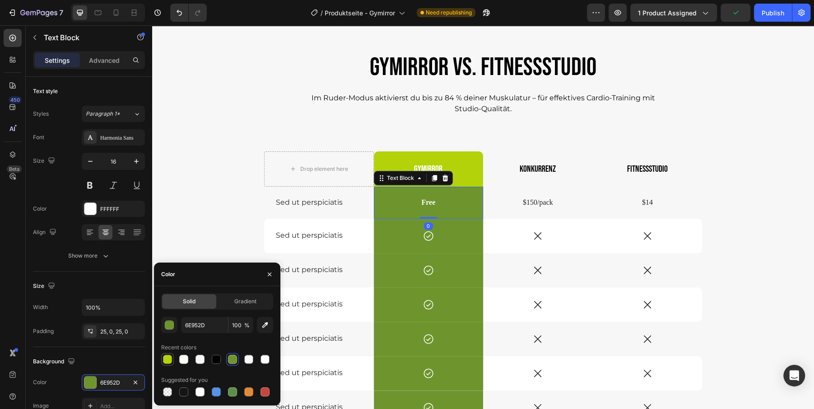
click at [169, 358] on div at bounding box center [167, 358] width 9 height 9
type input "B4D209"
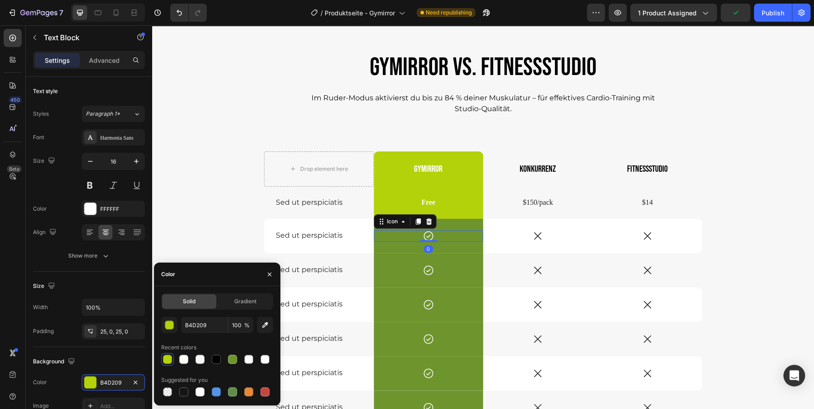
click at [390, 234] on div "Icon 0" at bounding box center [429, 236] width 110 height 12
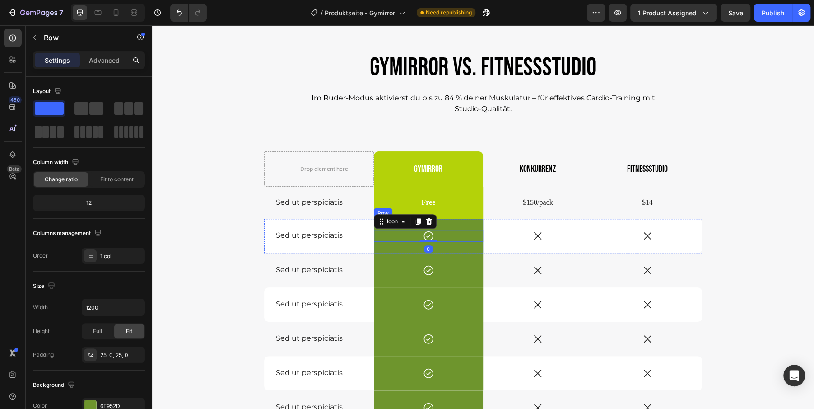
click at [472, 223] on div "Icon 0 Row" at bounding box center [429, 235] width 110 height 34
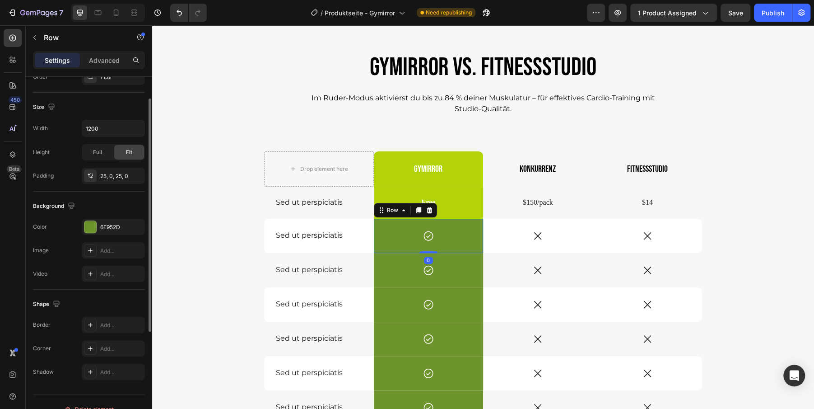
scroll to position [192, 0]
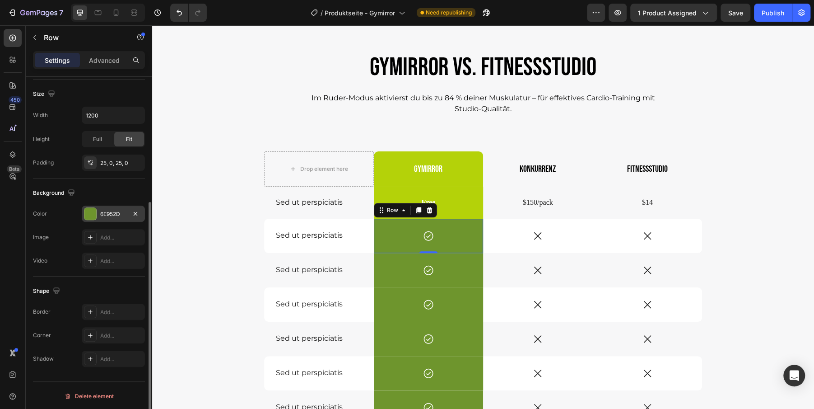
click at [92, 208] on div at bounding box center [90, 214] width 12 height 12
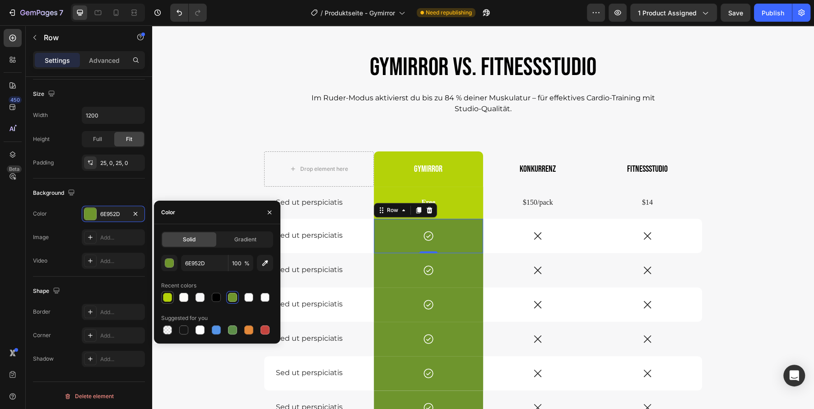
click at [167, 297] on div at bounding box center [167, 297] width 9 height 9
type input "B4D209"
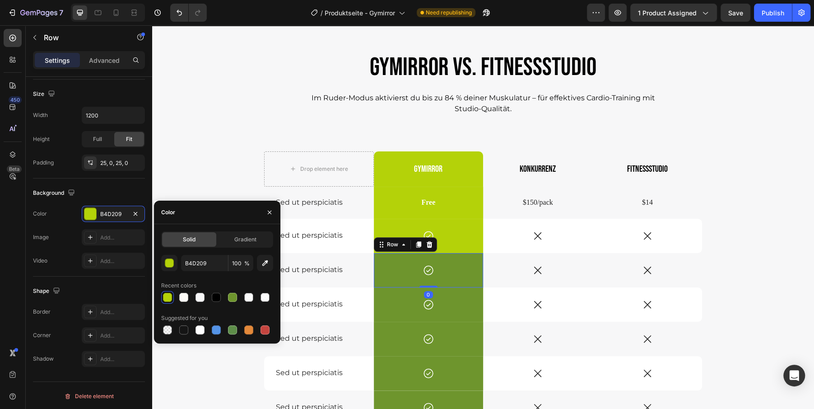
click at [477, 261] on div "Icon Row 0" at bounding box center [429, 270] width 110 height 34
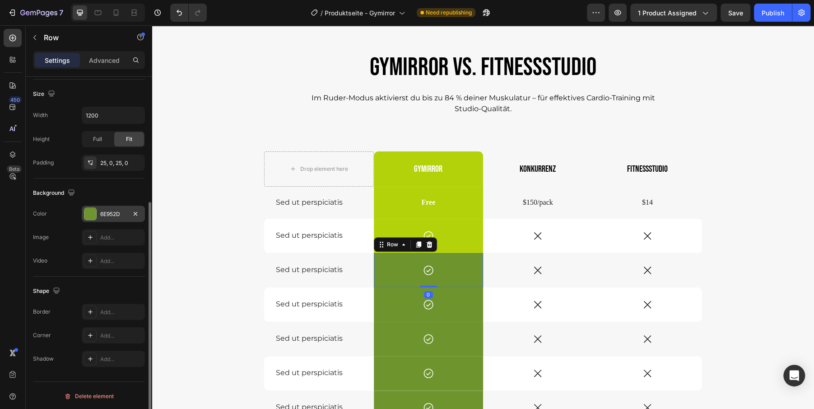
click at [97, 205] on div "6E952D" at bounding box center [113, 213] width 63 height 16
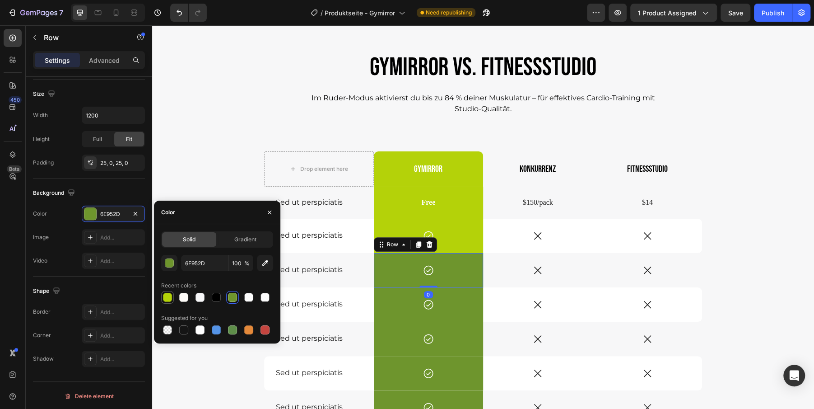
click at [170, 298] on div at bounding box center [167, 297] width 9 height 9
type input "B4D209"
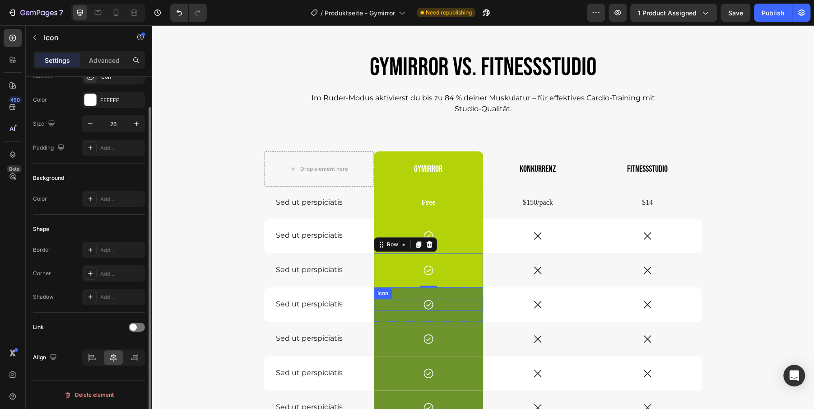
click at [468, 299] on div "Icon" at bounding box center [429, 304] width 110 height 12
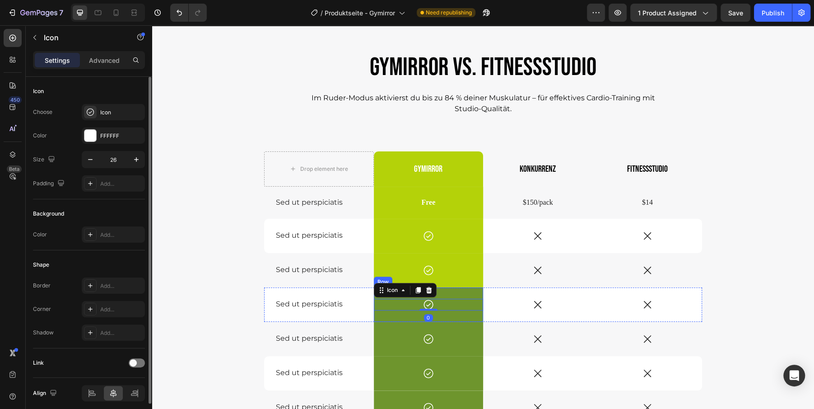
click at [465, 288] on div "Icon 0 Row" at bounding box center [429, 304] width 110 height 34
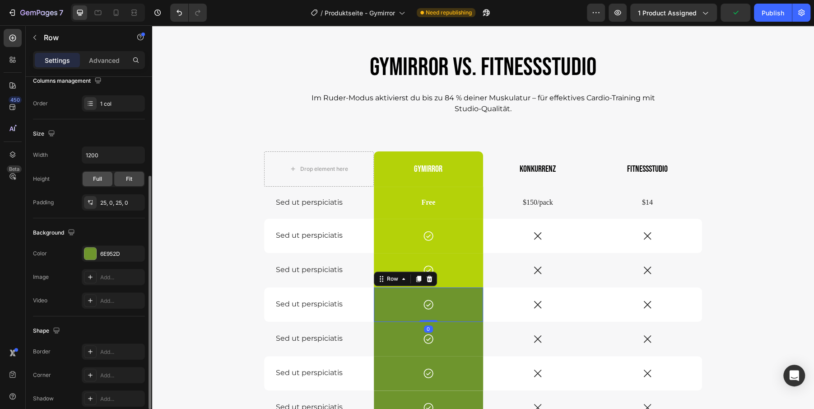
scroll to position [192, 0]
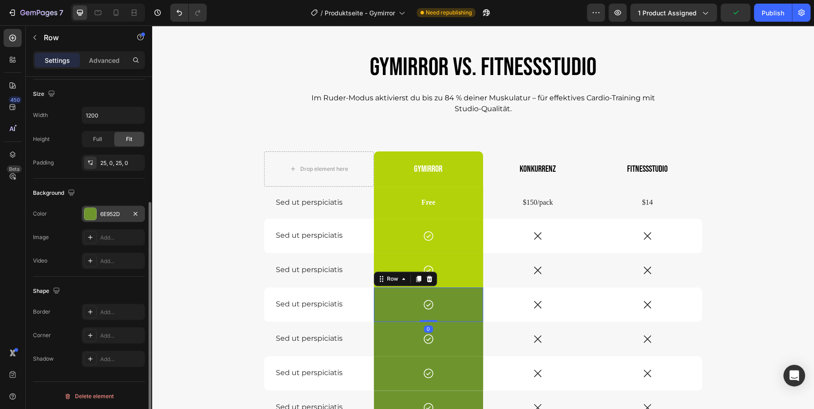
click at [89, 211] on div at bounding box center [90, 214] width 12 height 12
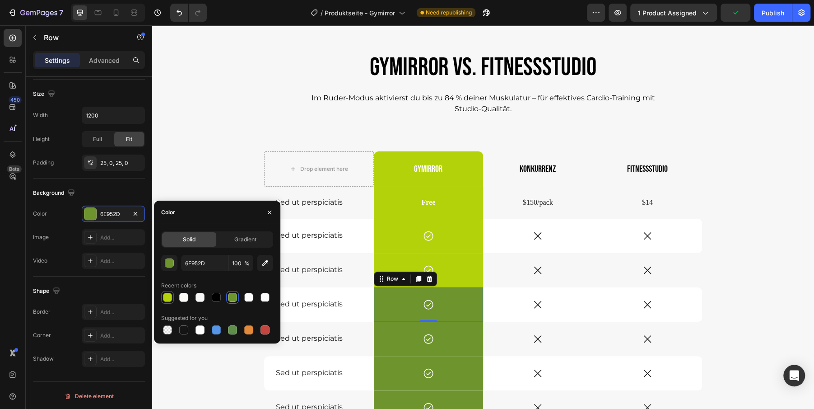
click at [170, 294] on div at bounding box center [167, 297] width 9 height 9
type input "B4D209"
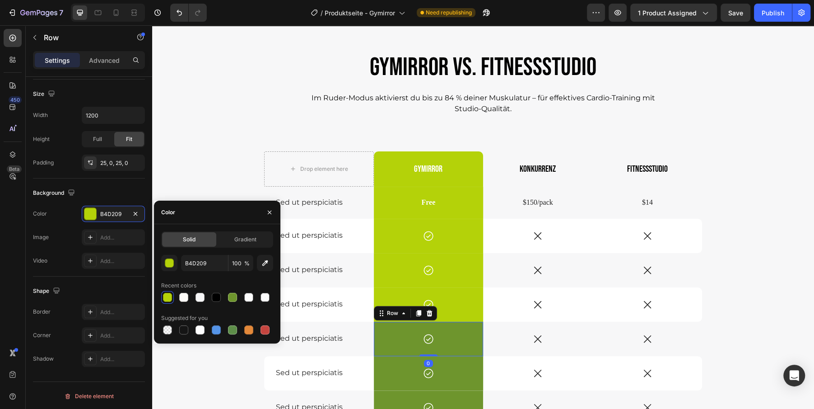
click at [478, 327] on div "Icon Row 0" at bounding box center [429, 338] width 110 height 34
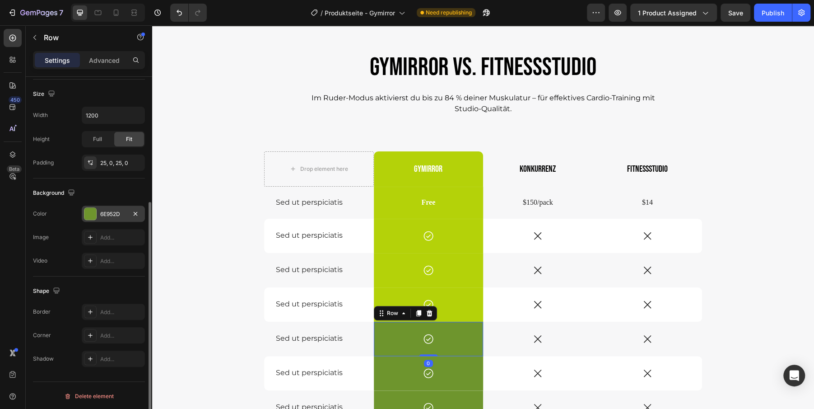
click at [90, 211] on div at bounding box center [90, 214] width 12 height 12
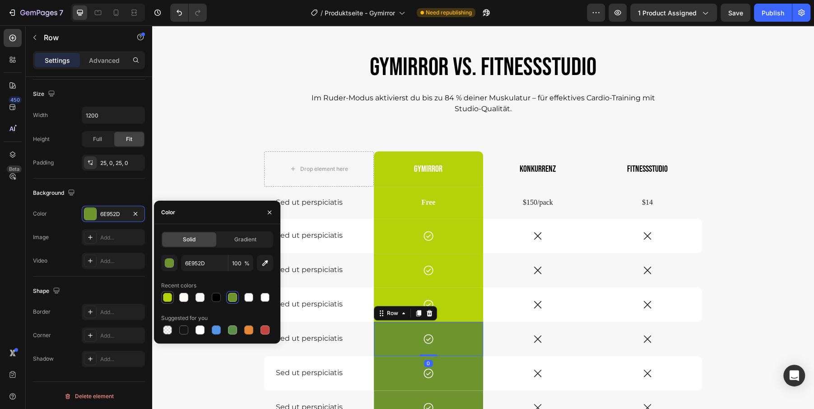
click at [166, 295] on div at bounding box center [167, 297] width 9 height 9
type input "B4D209"
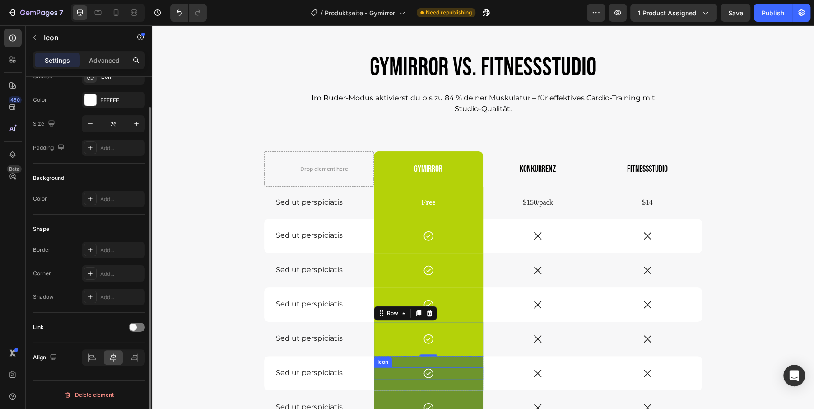
click at [478, 367] on div "Icon" at bounding box center [429, 373] width 110 height 12
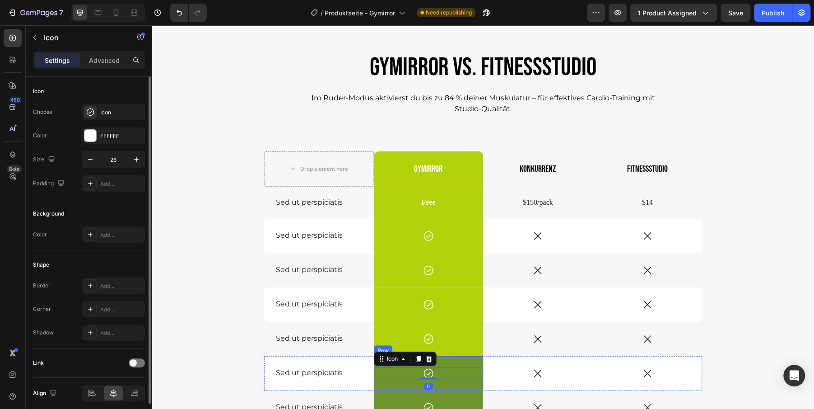
click at [478, 361] on div "Icon 0 Row" at bounding box center [429, 373] width 110 height 34
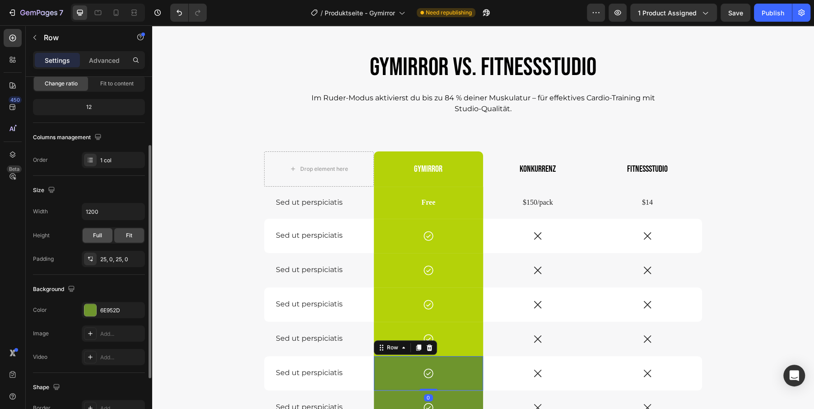
scroll to position [192, 0]
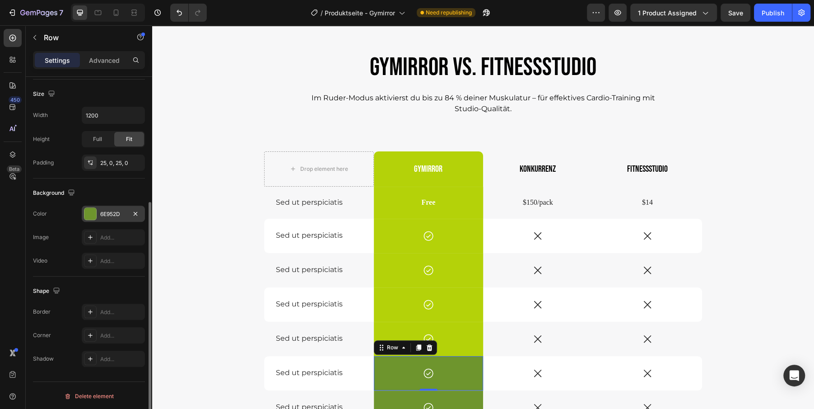
click at [89, 213] on div at bounding box center [90, 214] width 12 height 12
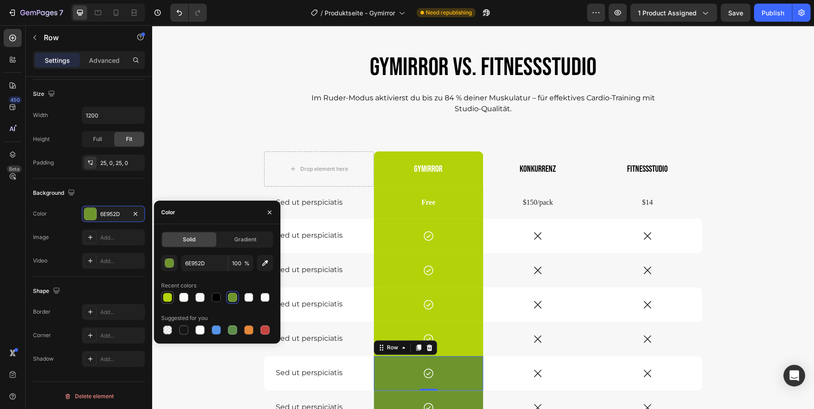
click at [168, 300] on div at bounding box center [167, 297] width 9 height 9
type input "B4D209"
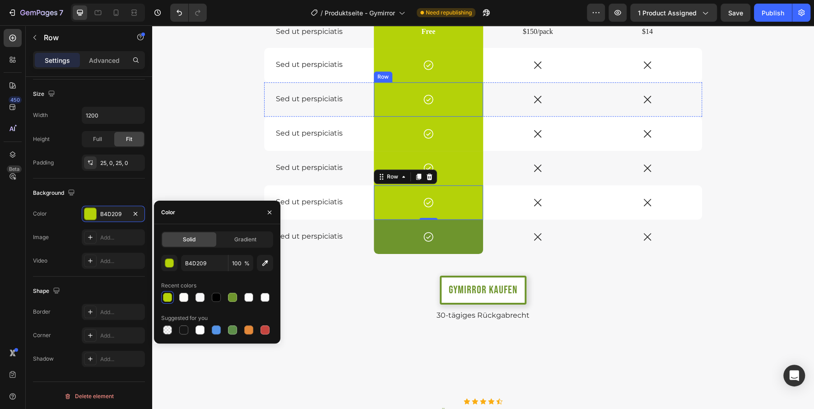
scroll to position [3001, 0]
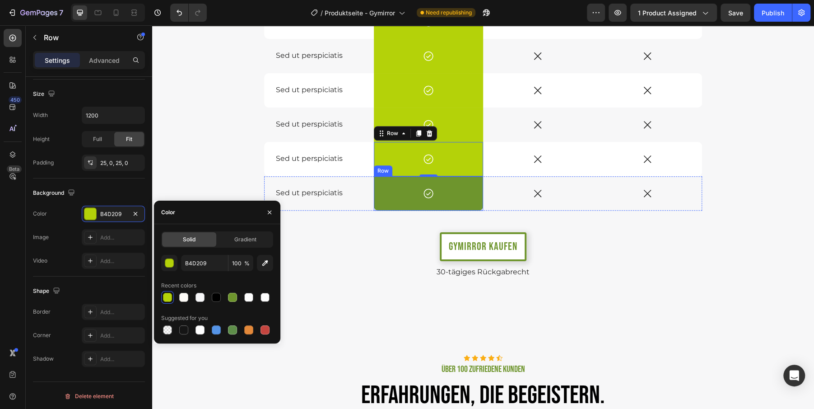
click at [478, 180] on div "Icon Row" at bounding box center [429, 193] width 110 height 34
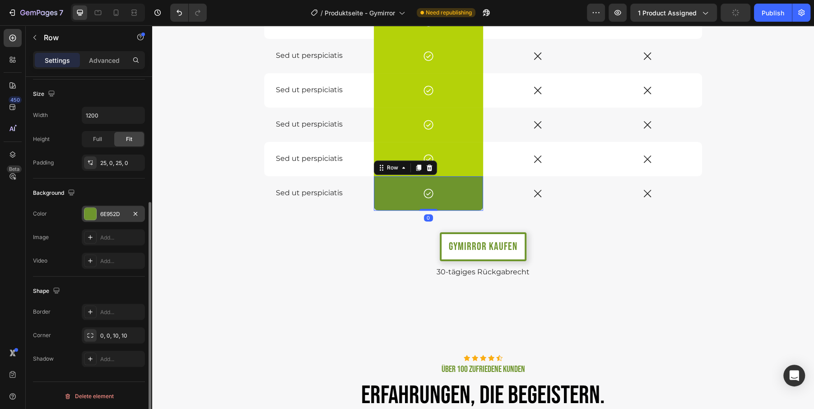
click at [89, 209] on div at bounding box center [90, 214] width 12 height 12
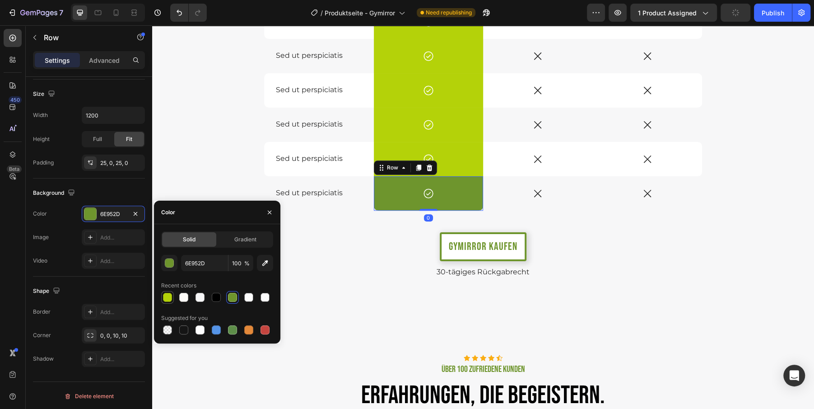
click at [166, 294] on div at bounding box center [167, 297] width 9 height 9
type input "B4D209"
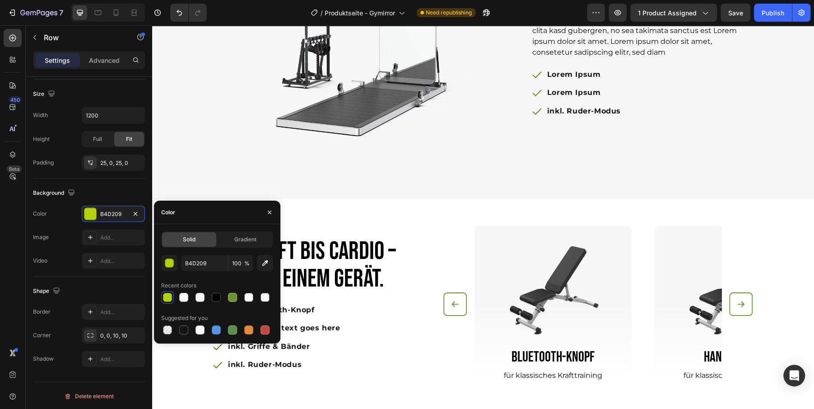
scroll to position [2516, 0]
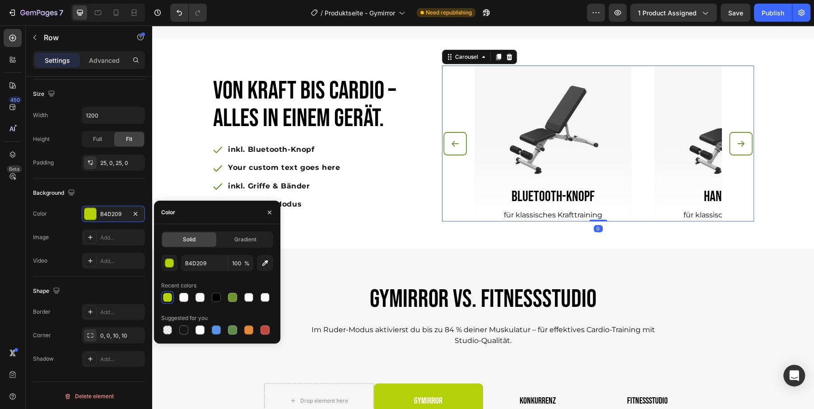
click at [459, 147] on icon "Carousel Back Arrow" at bounding box center [455, 143] width 9 height 9
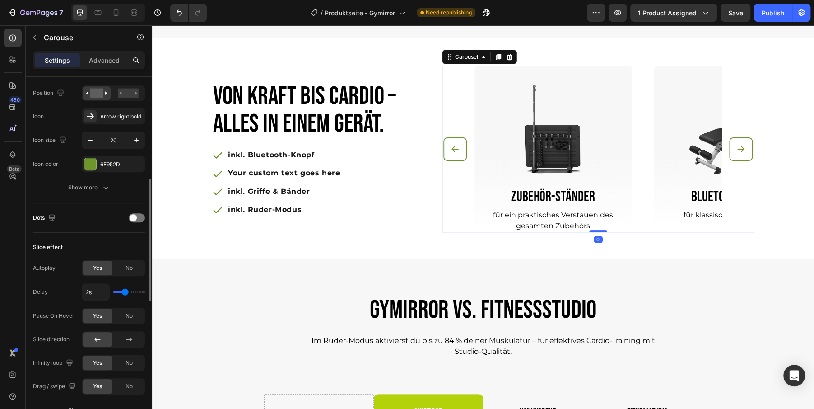
scroll to position [312, 0]
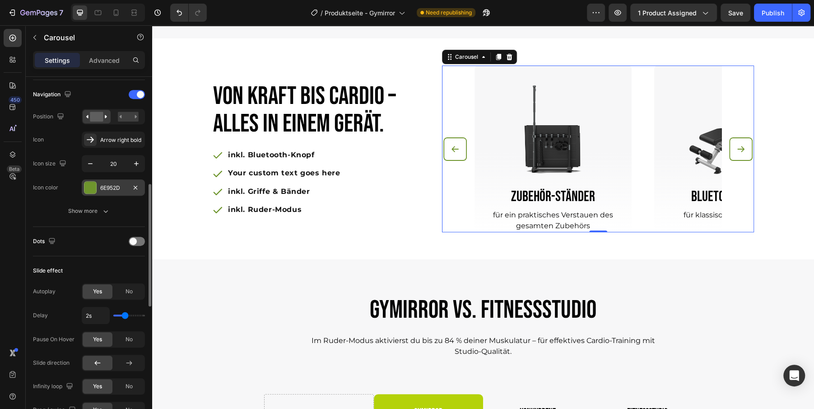
click at [88, 181] on div at bounding box center [90, 187] width 12 height 12
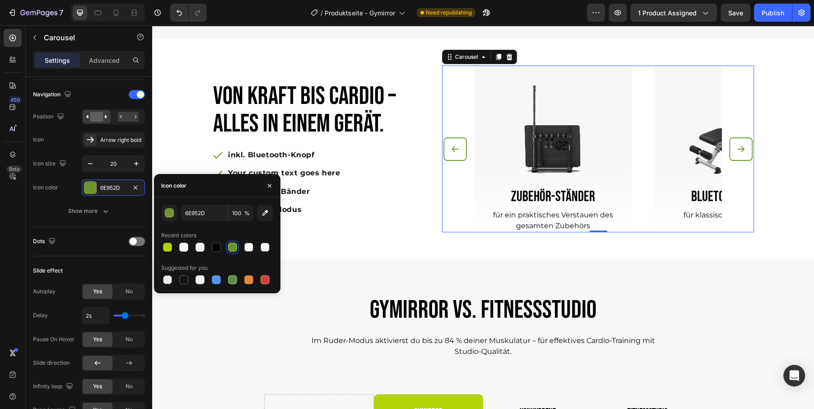
click at [167, 239] on div "Recent colors" at bounding box center [178, 235] width 35 height 8
click at [167, 249] on div at bounding box center [167, 246] width 9 height 9
type input "B4D209"
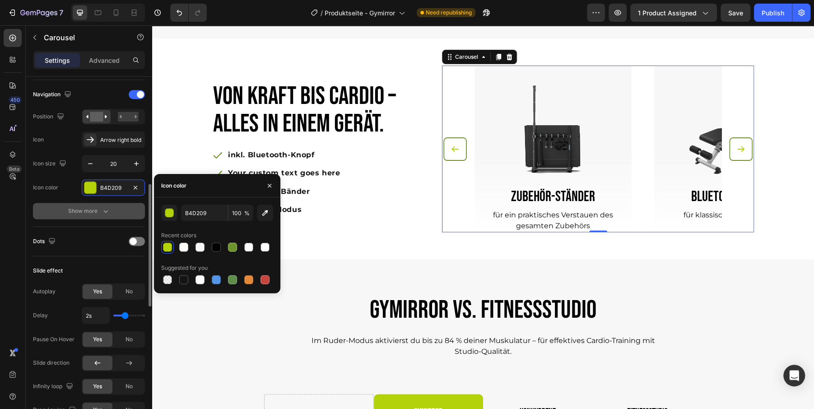
click at [102, 213] on icon "button" at bounding box center [105, 210] width 9 height 9
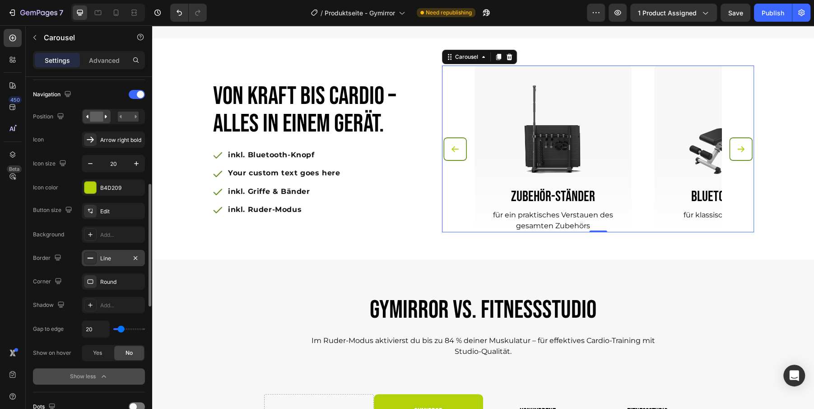
click at [110, 260] on div "Line" at bounding box center [113, 258] width 63 height 16
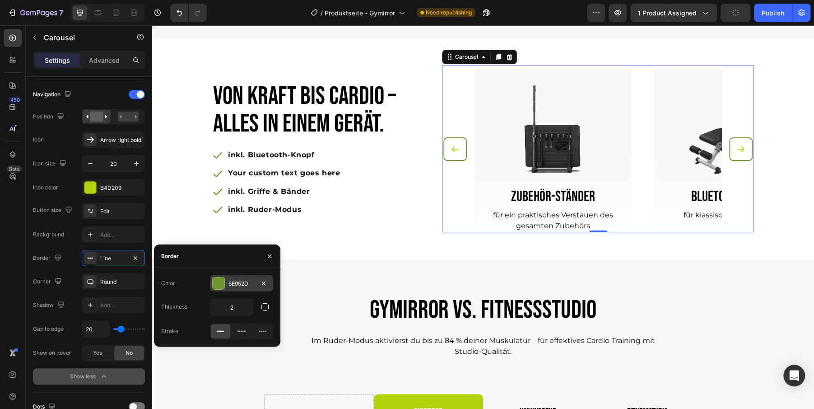
click at [228, 282] on div "6E952D" at bounding box center [241, 283] width 63 height 16
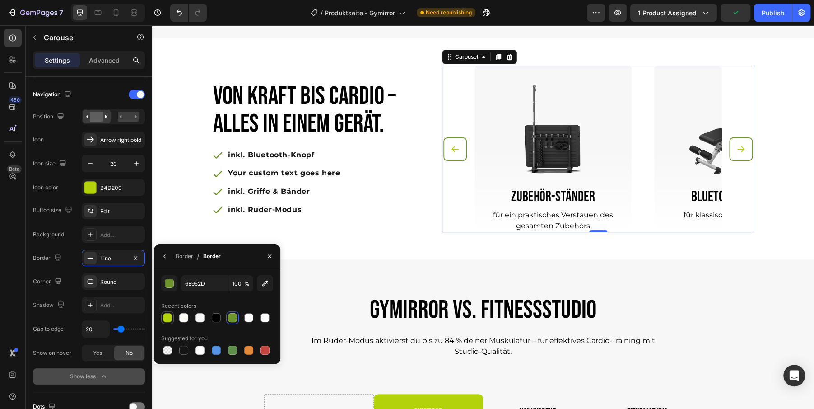
click at [169, 316] on div at bounding box center [167, 317] width 9 height 9
type input "B4D209"
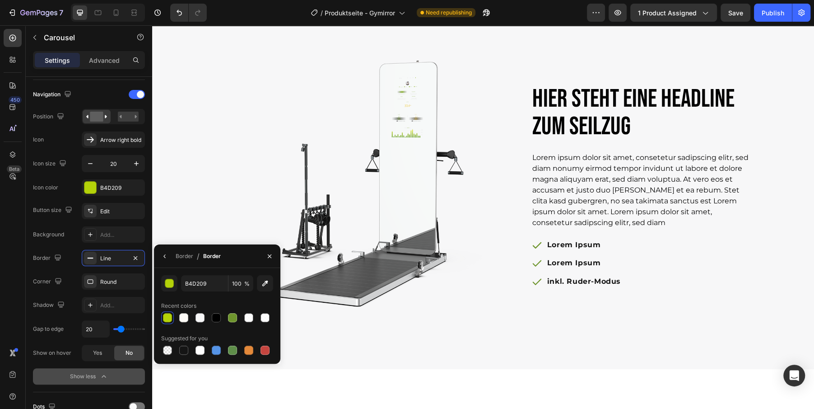
scroll to position [2344, 0]
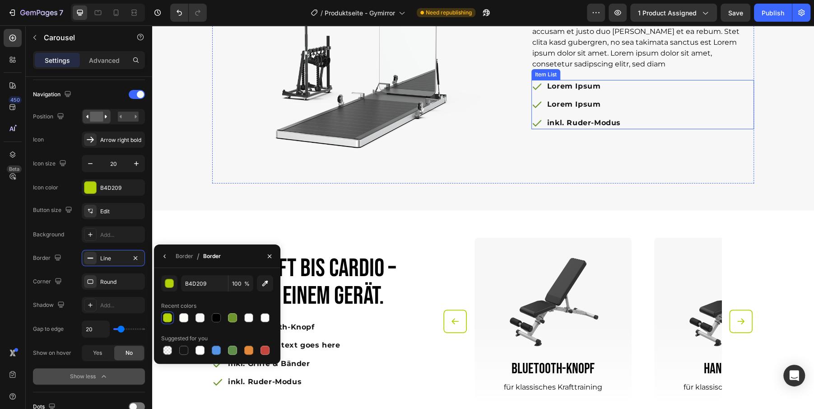
click at [535, 88] on icon at bounding box center [536, 86] width 11 height 11
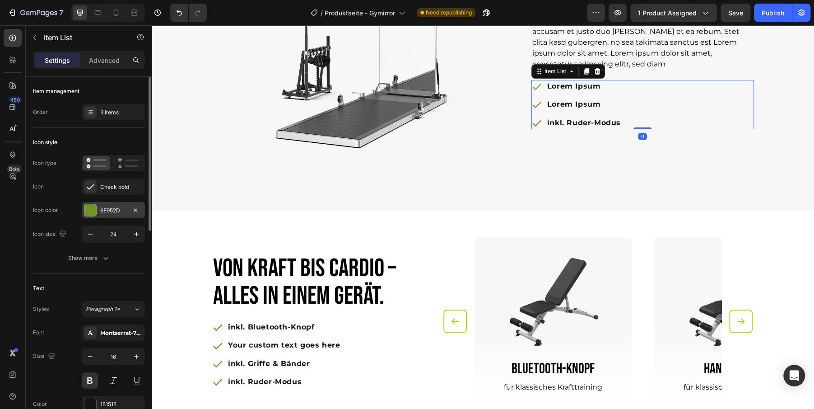
click at [98, 208] on div "6E952D" at bounding box center [113, 210] width 63 height 16
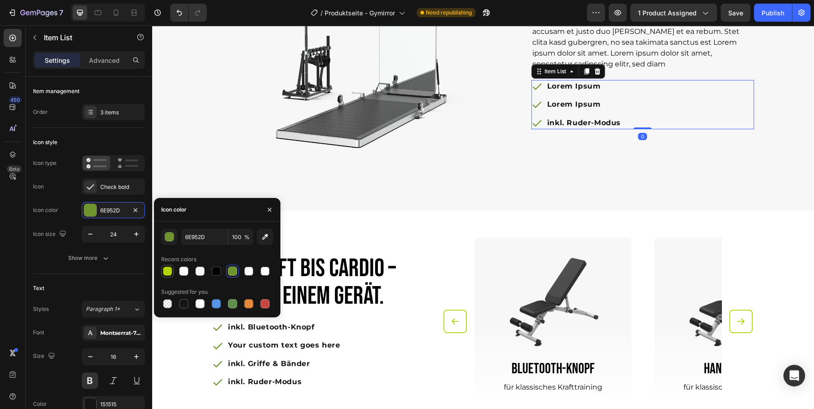
click at [168, 270] on div at bounding box center [167, 270] width 9 height 9
type input "B4D209"
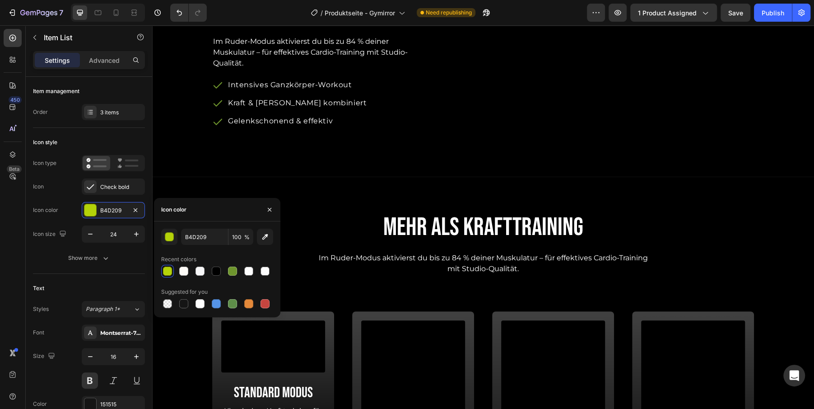
scroll to position [1594, 0]
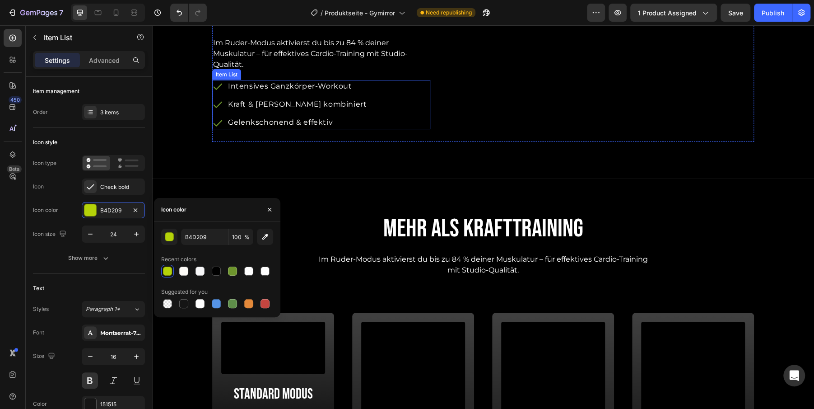
click at [218, 88] on icon at bounding box center [217, 86] width 11 height 11
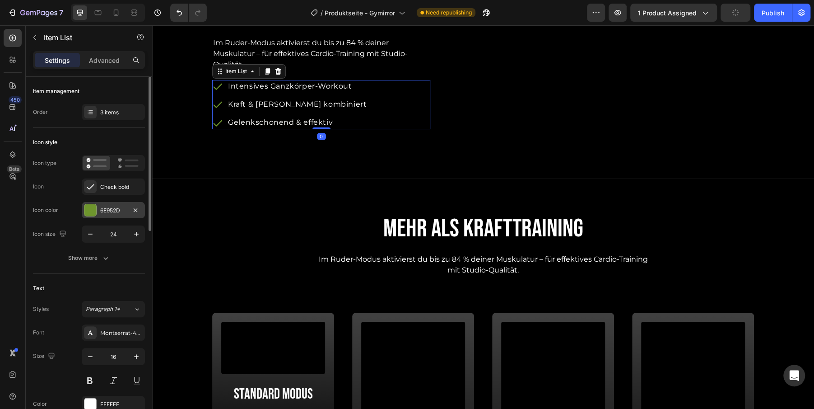
click at [99, 206] on div "6E952D" at bounding box center [113, 210] width 63 height 16
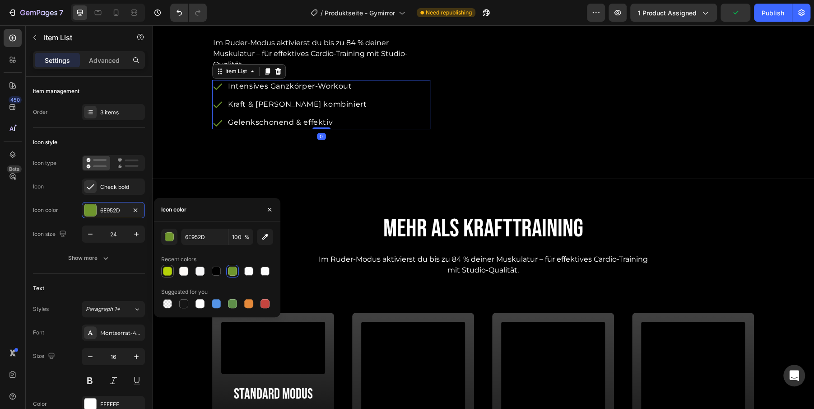
click at [166, 268] on div at bounding box center [167, 270] width 9 height 9
type input "B4D209"
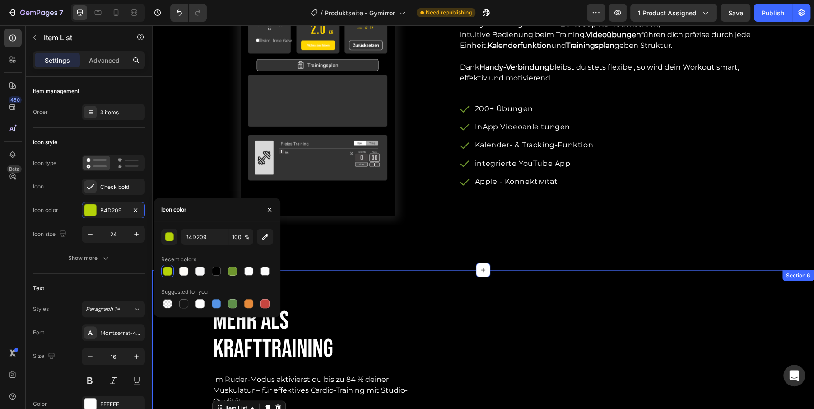
scroll to position [1252, 0]
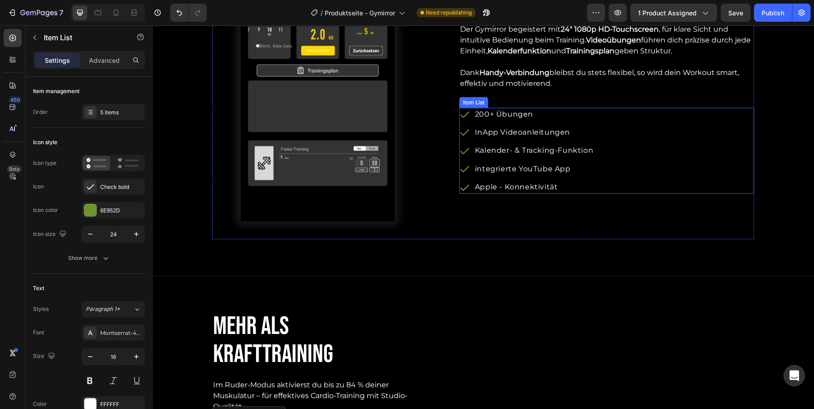
click at [465, 111] on icon at bounding box center [464, 114] width 11 height 11
click at [104, 206] on div "6E952D" at bounding box center [113, 210] width 26 height 8
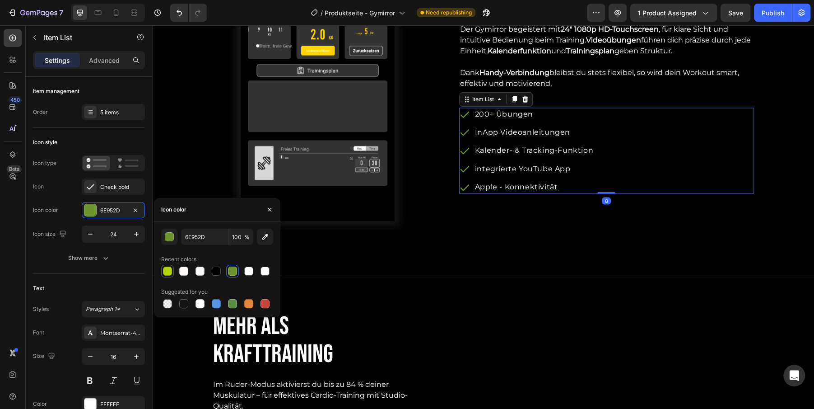
click at [167, 270] on div at bounding box center [167, 270] width 9 height 9
type input "B4D209"
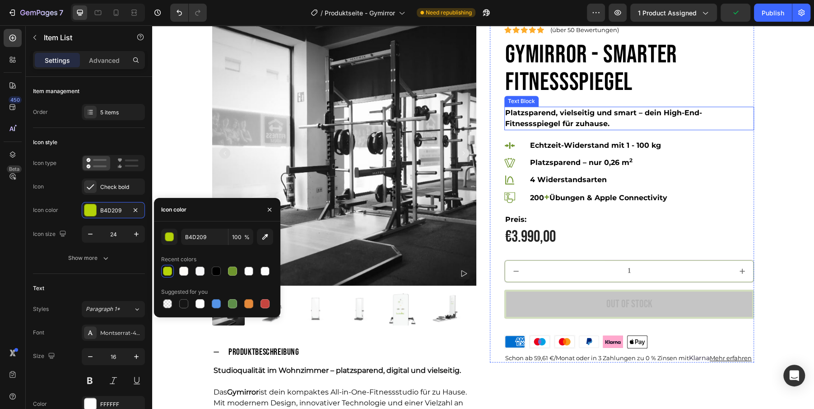
scroll to position [345, 0]
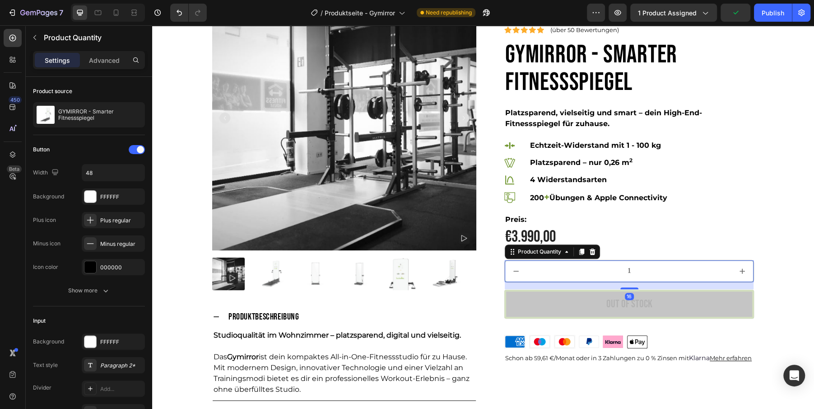
click at [637, 271] on input "1" at bounding box center [629, 270] width 205 height 21
click at [99, 288] on div "Show more" at bounding box center [89, 290] width 42 height 9
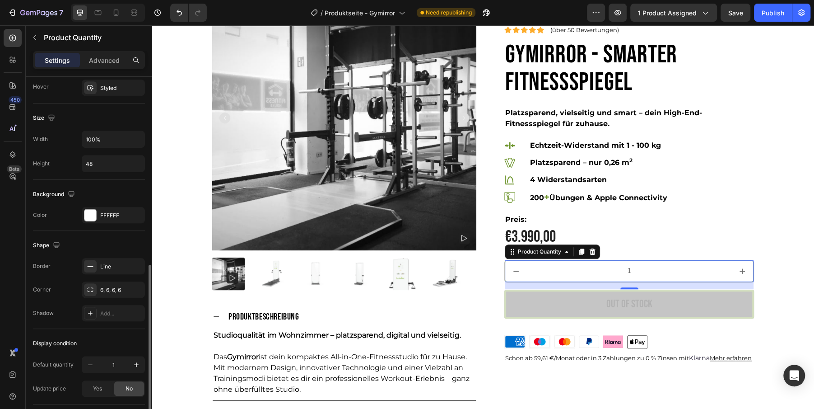
scroll to position [432, 0]
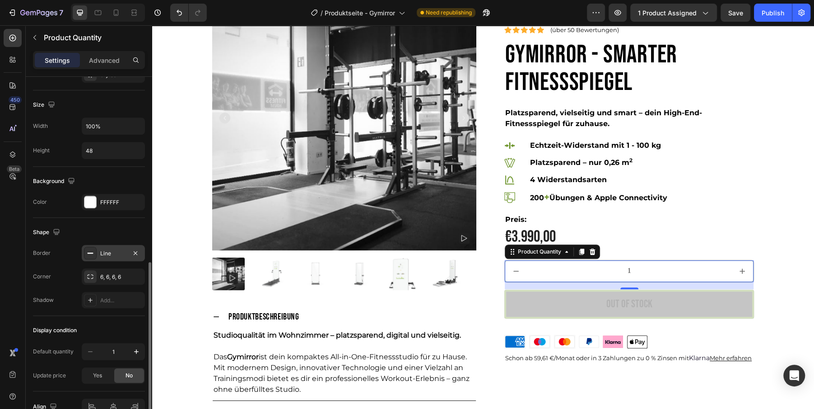
click at [105, 246] on div "Line" at bounding box center [113, 253] width 63 height 16
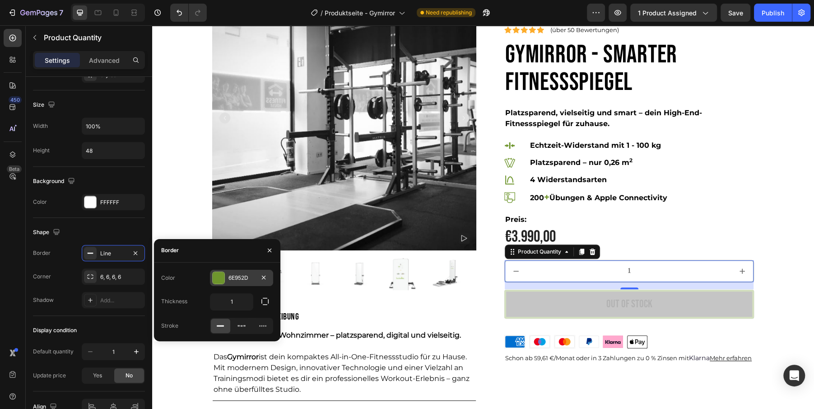
click at [220, 279] on div at bounding box center [219, 278] width 12 height 12
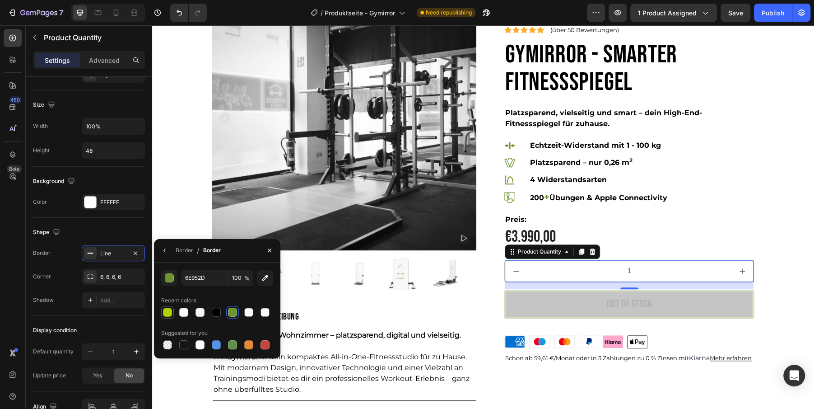
click at [167, 310] on div at bounding box center [167, 311] width 9 height 9
type input "B4D209"
click at [634, 298] on div "Out of stock" at bounding box center [629, 303] width 46 height 11
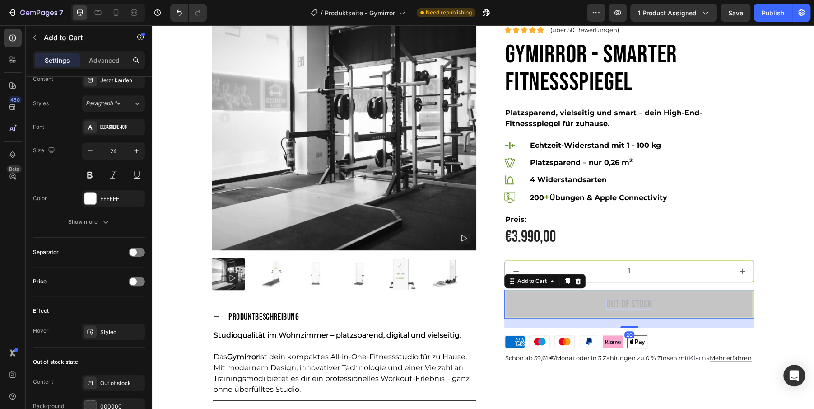
scroll to position [0, 0]
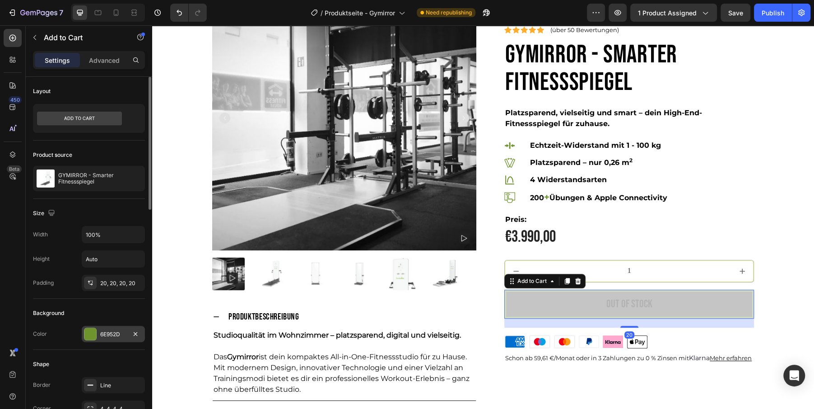
click at [83, 335] on div "6E952D" at bounding box center [113, 333] width 63 height 16
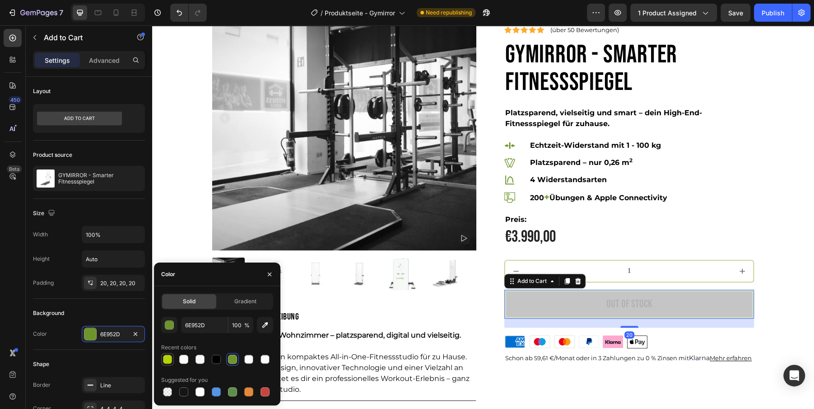
click at [166, 359] on div at bounding box center [167, 358] width 9 height 9
type input "B4D209"
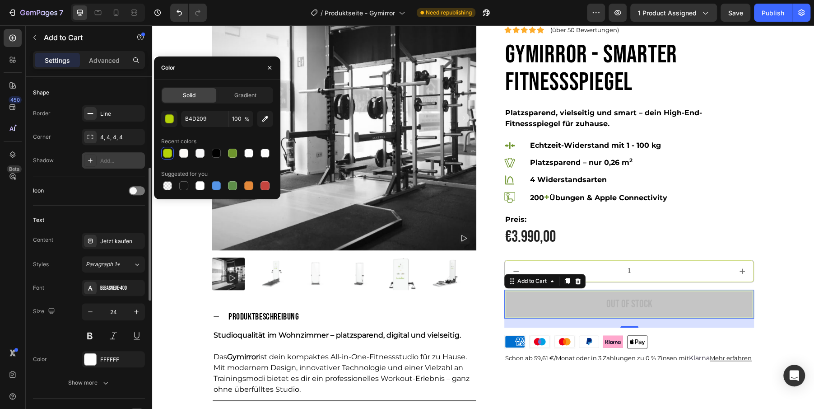
scroll to position [264, 0]
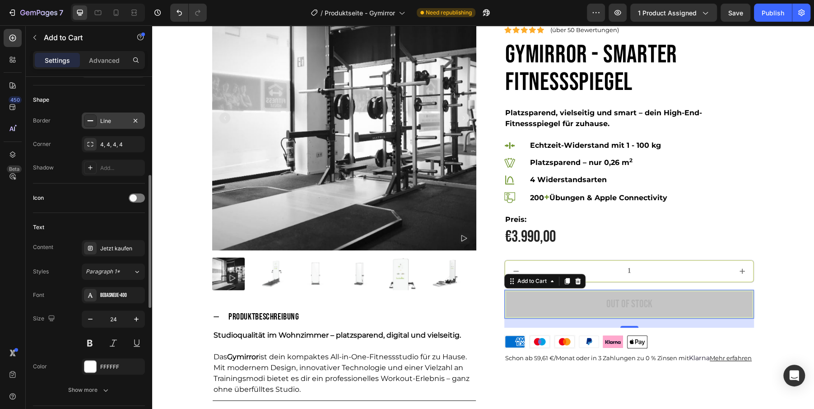
click at [91, 118] on icon at bounding box center [90, 120] width 7 height 7
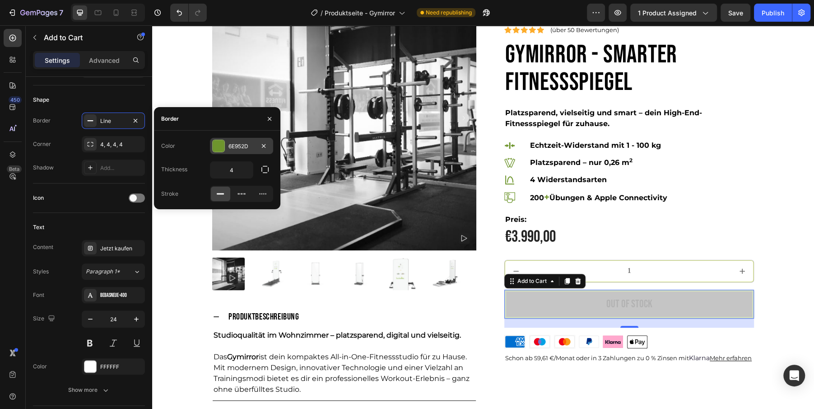
click at [222, 147] on div at bounding box center [219, 146] width 12 height 12
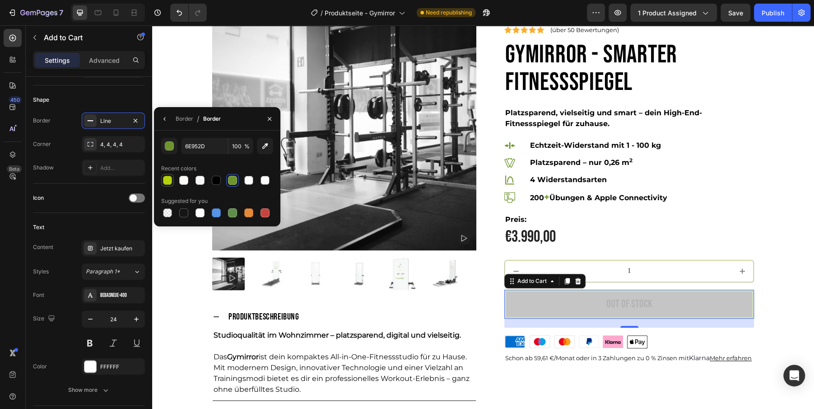
click at [170, 181] on div at bounding box center [167, 180] width 9 height 9
type input "B4D209"
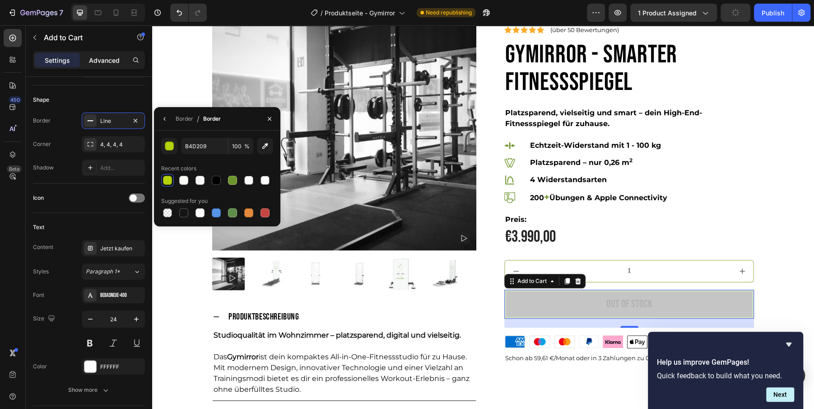
click at [105, 60] on p "Advanced" at bounding box center [104, 60] width 31 height 9
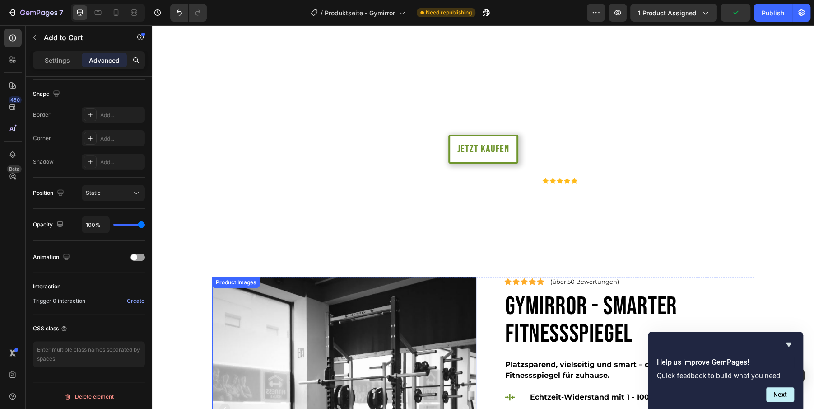
scroll to position [0, 0]
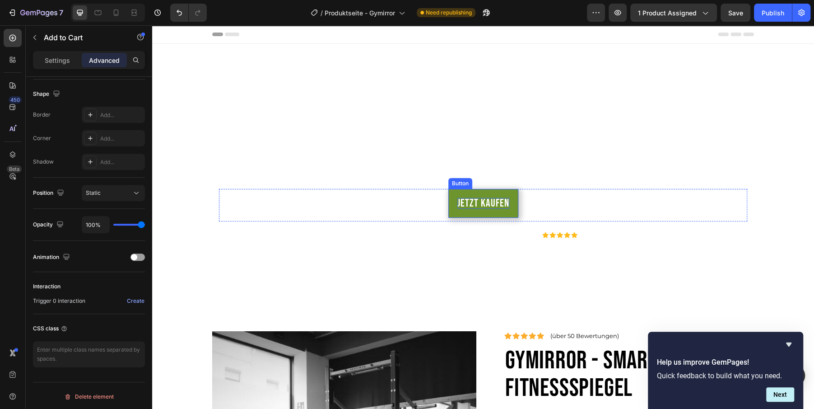
click at [477, 202] on p "Jetzt kaufen" at bounding box center [483, 203] width 52 height 11
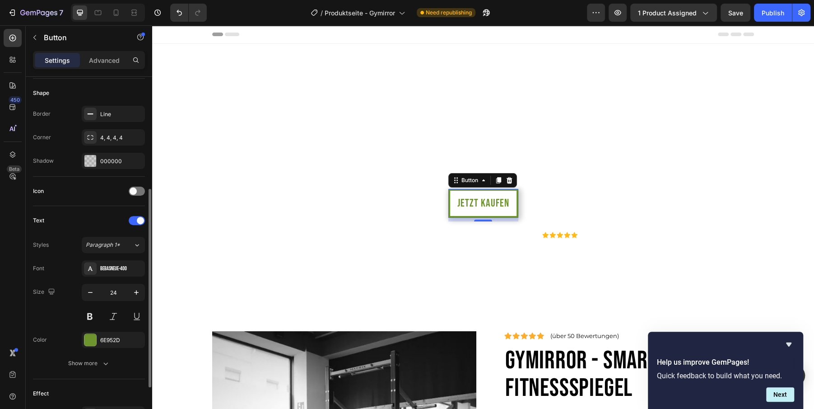
scroll to position [183, 0]
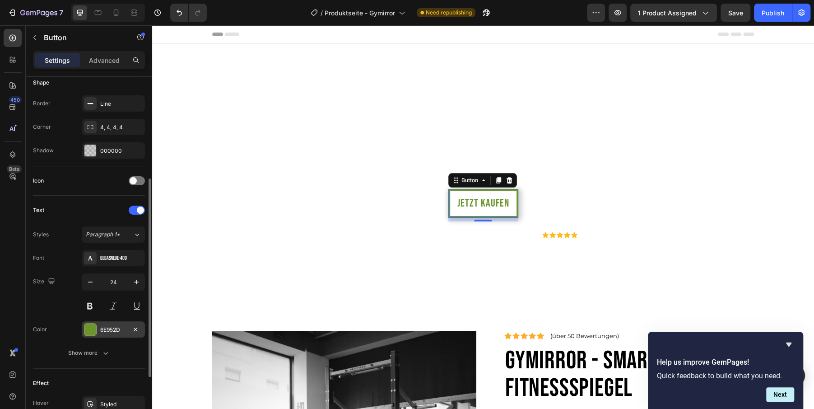
click at [92, 323] on div at bounding box center [90, 329] width 12 height 12
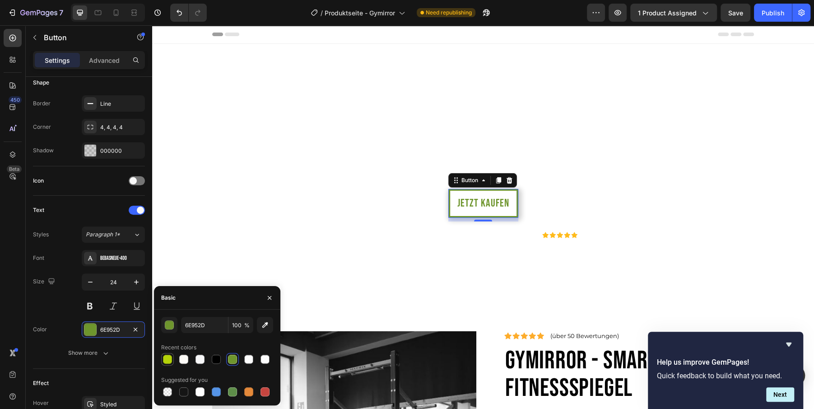
click at [164, 357] on div at bounding box center [167, 358] width 9 height 9
type input "B4D209"
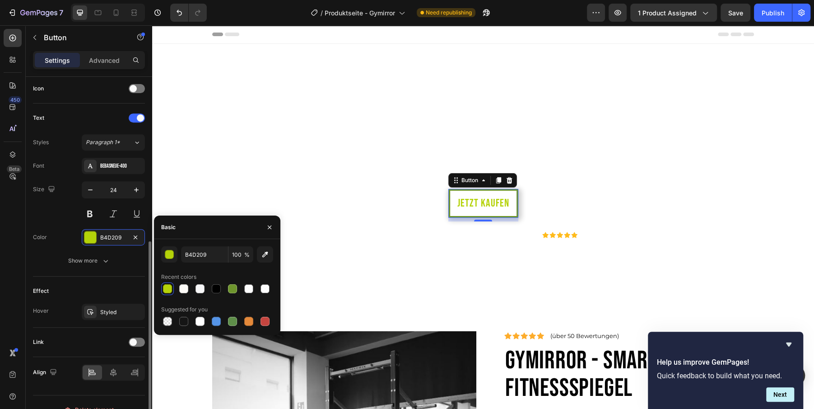
scroll to position [288, 0]
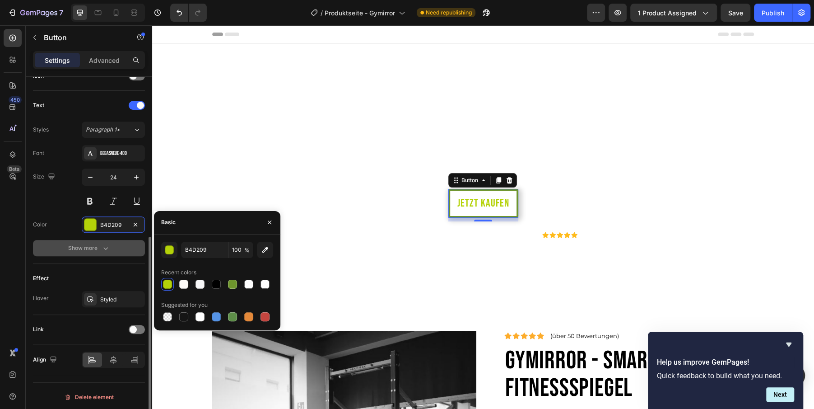
click at [92, 247] on div "Show more" at bounding box center [89, 247] width 42 height 9
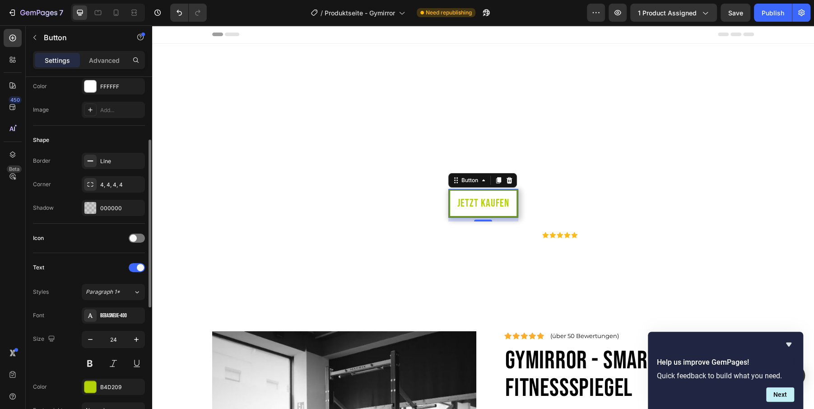
scroll to position [113, 0]
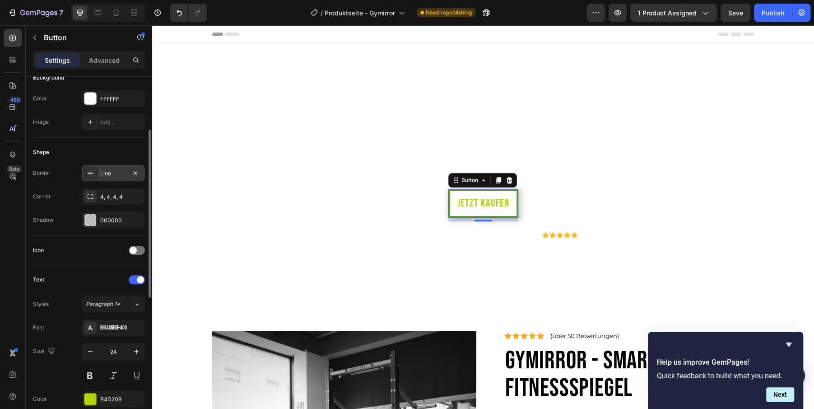
click at [98, 172] on div "Line" at bounding box center [113, 173] width 63 height 16
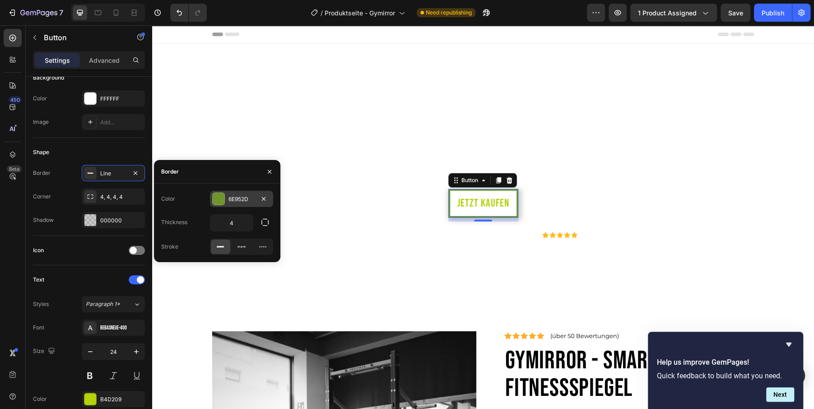
click at [217, 199] on div at bounding box center [219, 199] width 12 height 12
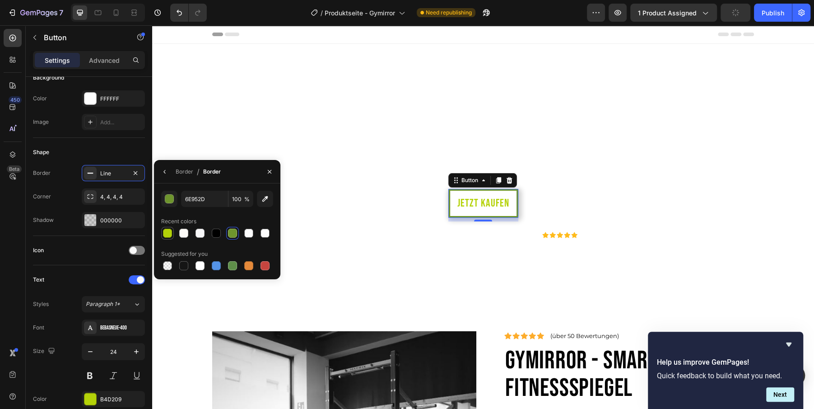
click at [168, 229] on div at bounding box center [167, 232] width 9 height 9
type input "B4D209"
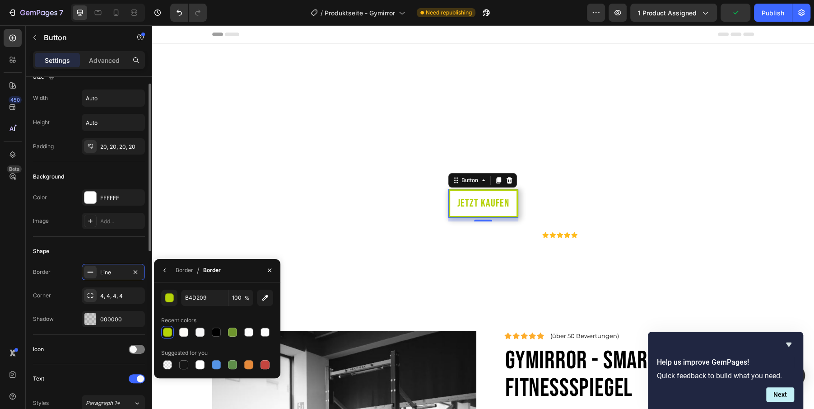
scroll to position [10, 0]
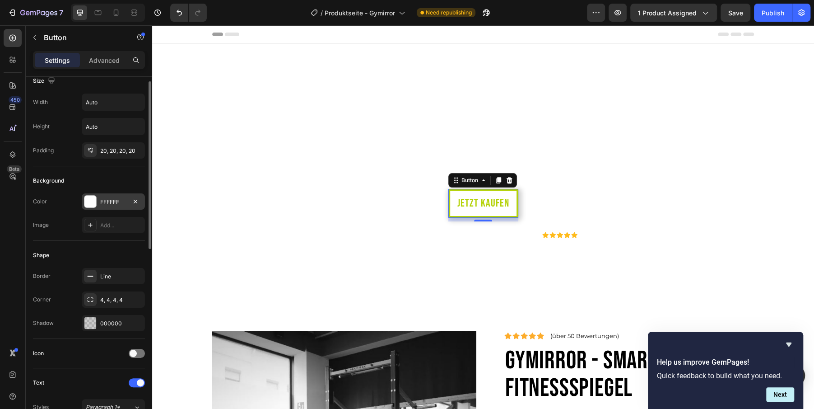
click at [107, 200] on div "FFFFFF" at bounding box center [113, 202] width 26 height 8
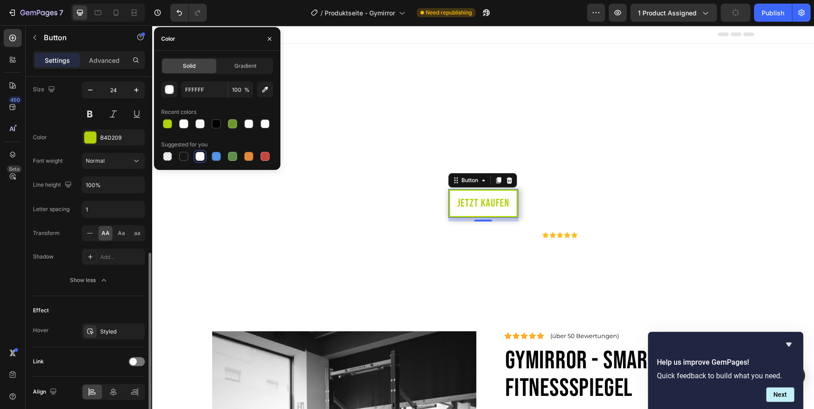
scroll to position [375, 0]
click at [107, 327] on div "Styled" at bounding box center [113, 331] width 26 height 8
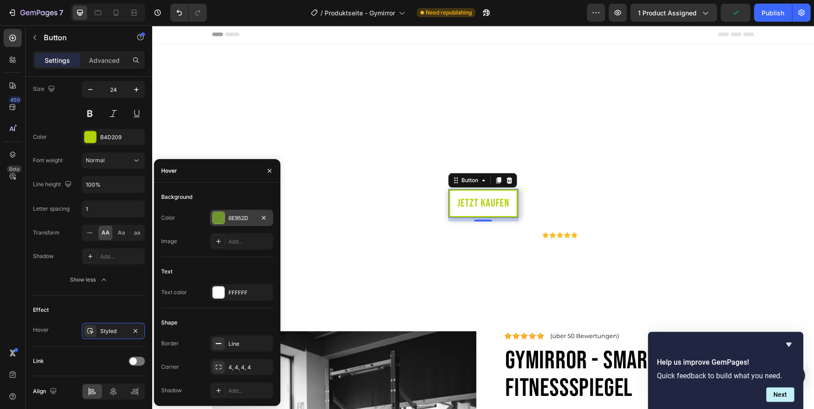
click at [223, 218] on div at bounding box center [219, 218] width 12 height 12
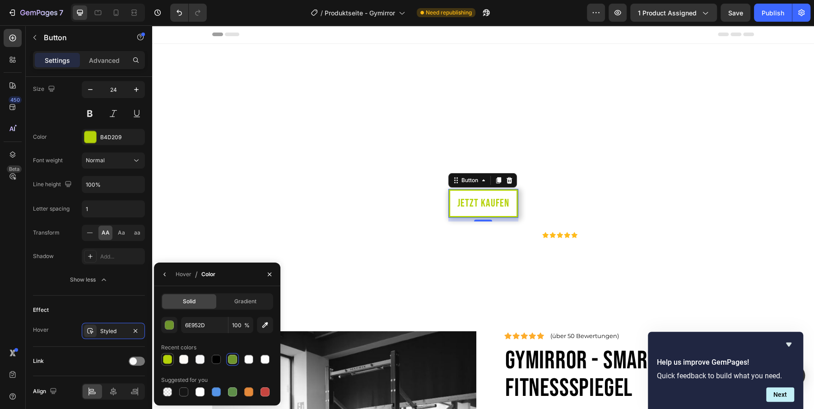
click at [168, 359] on div at bounding box center [167, 358] width 9 height 9
type input "B4D209"
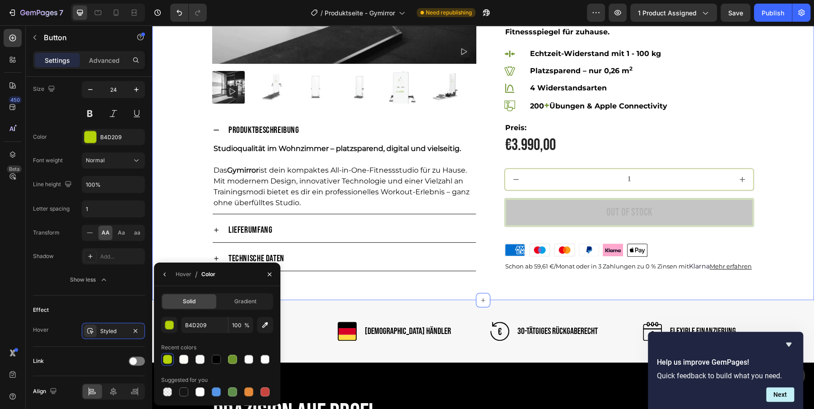
scroll to position [533, 0]
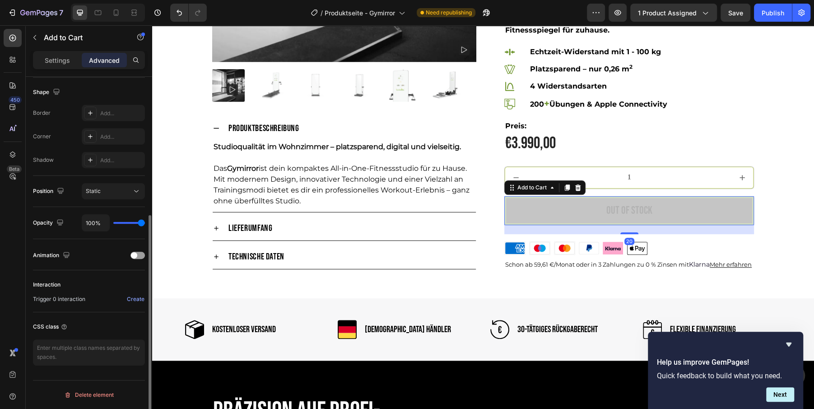
click at [545, 208] on button "Out of stock" at bounding box center [629, 210] width 250 height 29
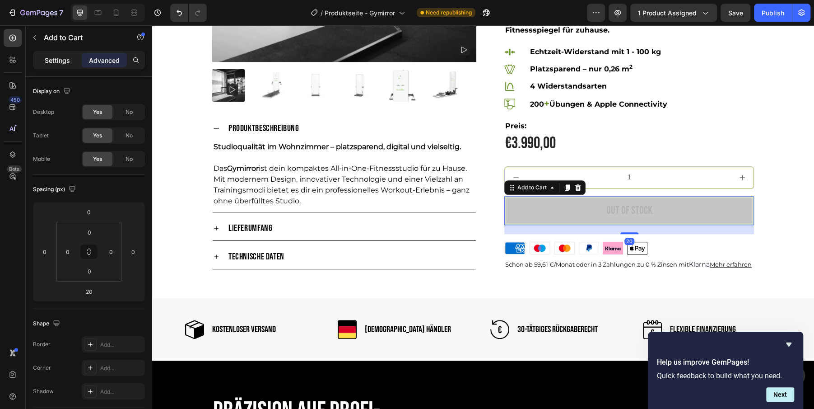
click at [60, 56] on p "Settings" at bounding box center [57, 60] width 25 height 9
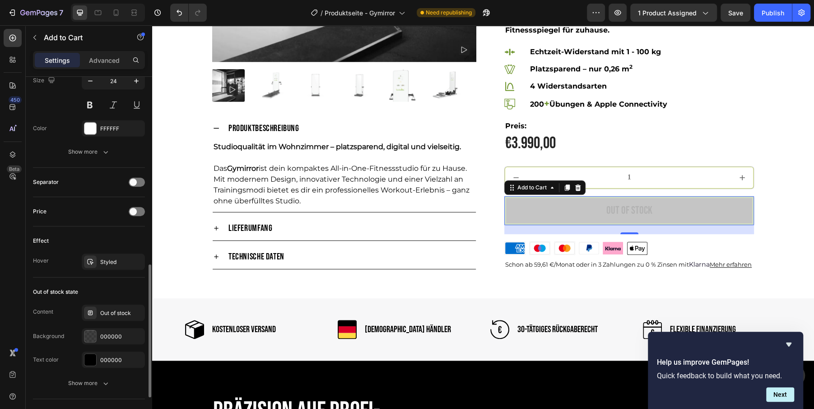
scroll to position [505, 0]
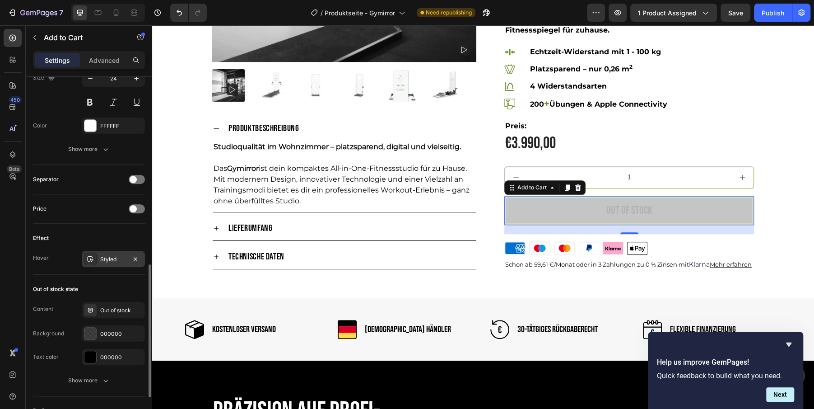
click at [105, 259] on div "Styled" at bounding box center [113, 259] width 26 height 8
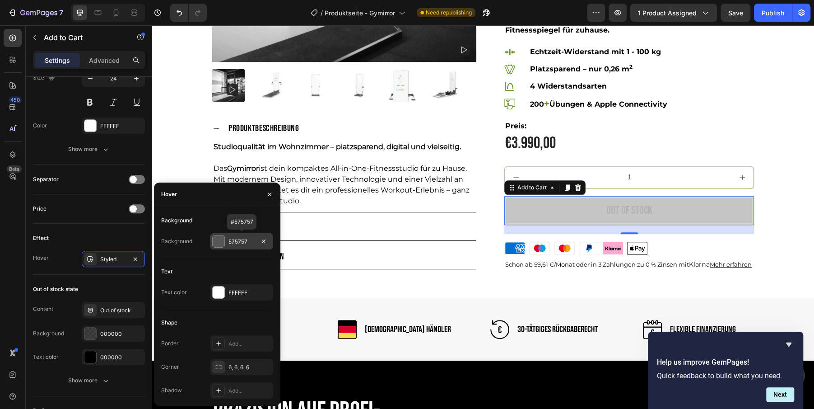
click at [243, 242] on div "575757" at bounding box center [241, 241] width 26 height 8
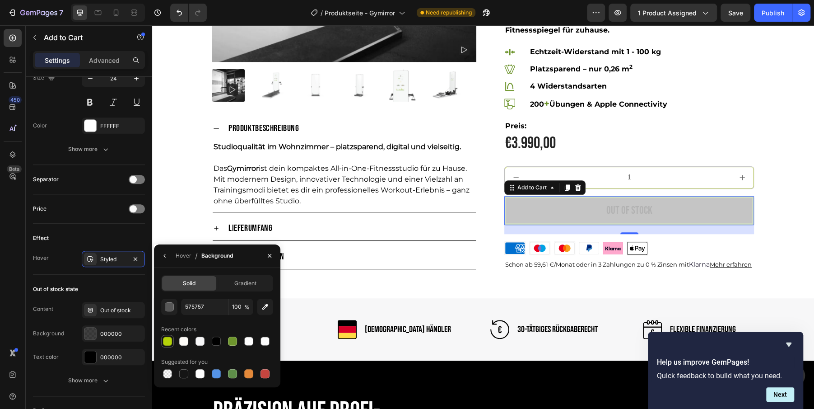
click at [168, 341] on div at bounding box center [167, 340] width 9 height 9
type input "B4D209"
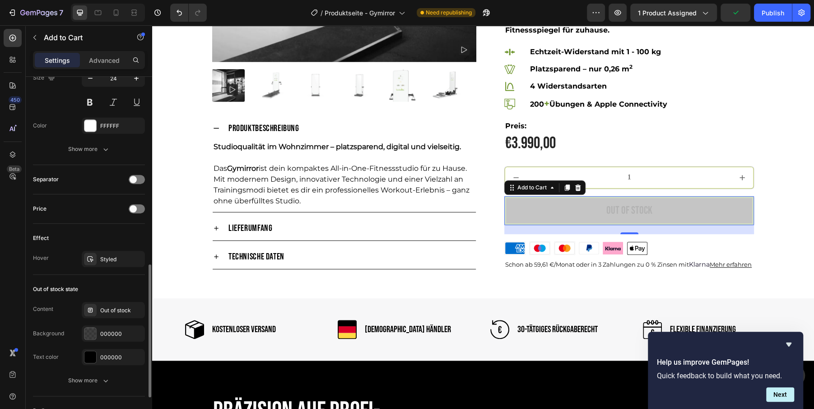
click at [132, 231] on div "Effect" at bounding box center [89, 238] width 112 height 14
click at [107, 255] on div "Styled" at bounding box center [113, 259] width 26 height 8
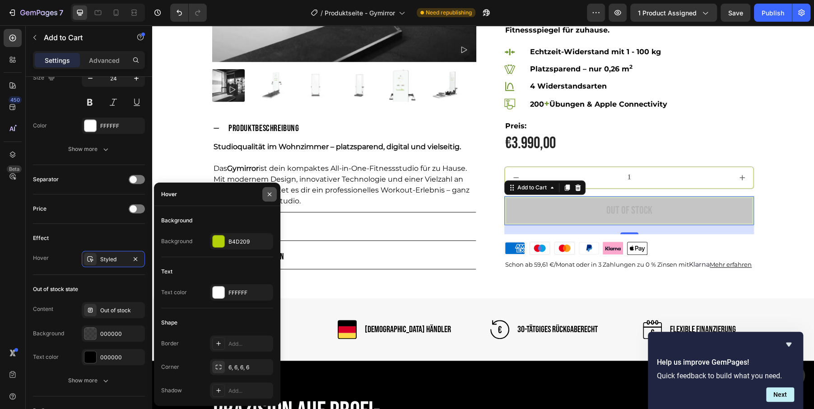
click at [270, 194] on icon "button" at bounding box center [270, 194] width 4 height 4
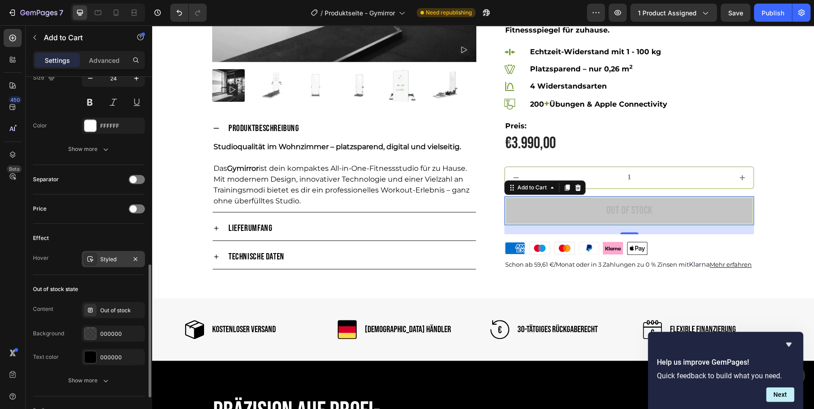
click at [108, 258] on div "Styled" at bounding box center [113, 259] width 26 height 8
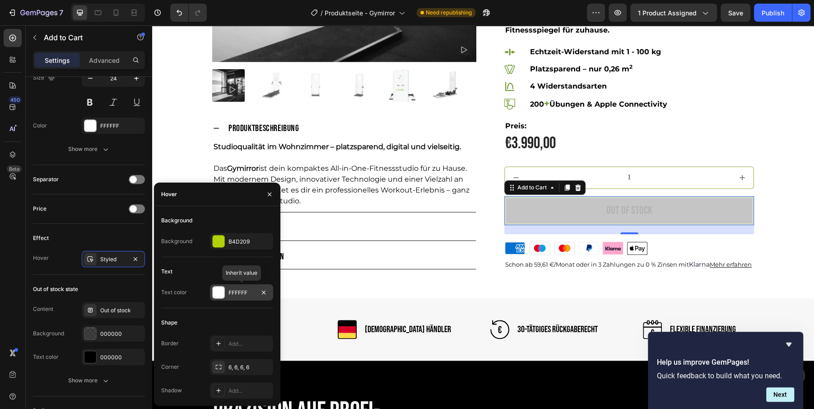
click at [238, 296] on div "FFFFFF" at bounding box center [241, 292] width 26 height 8
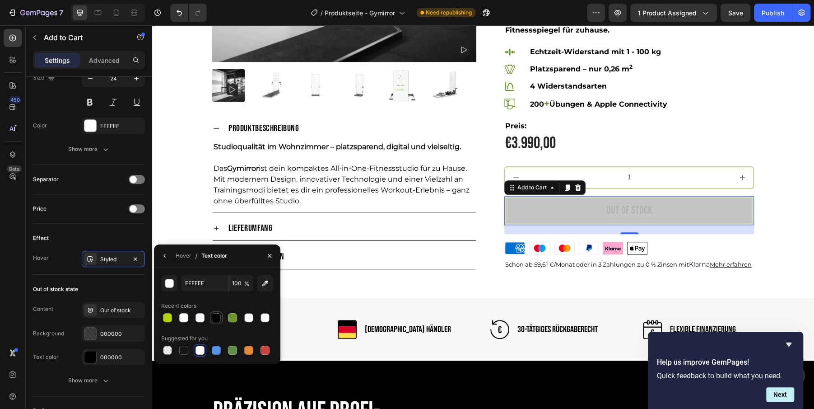
click at [215, 317] on div at bounding box center [216, 317] width 9 height 9
type input "000000"
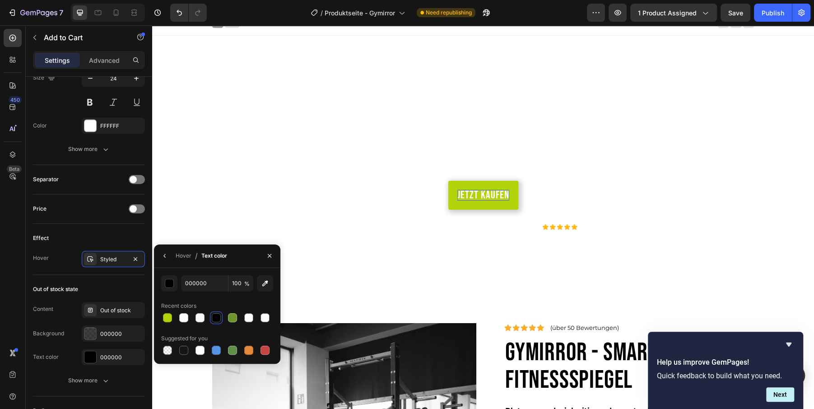
scroll to position [3, 0]
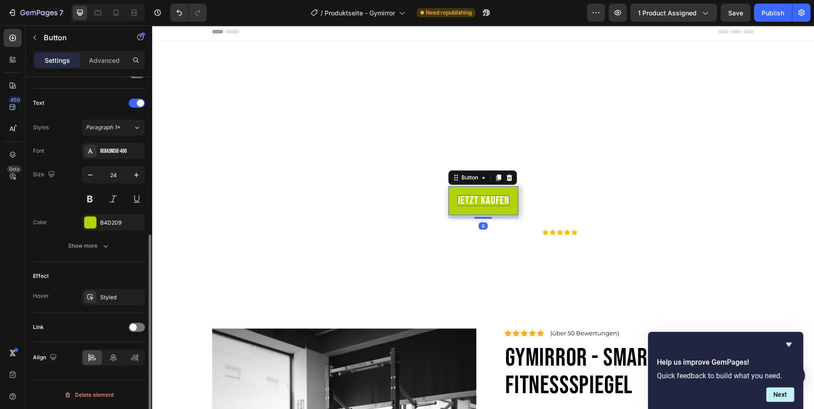
click at [479, 198] on p "Jetzt kaufen" at bounding box center [483, 200] width 52 height 11
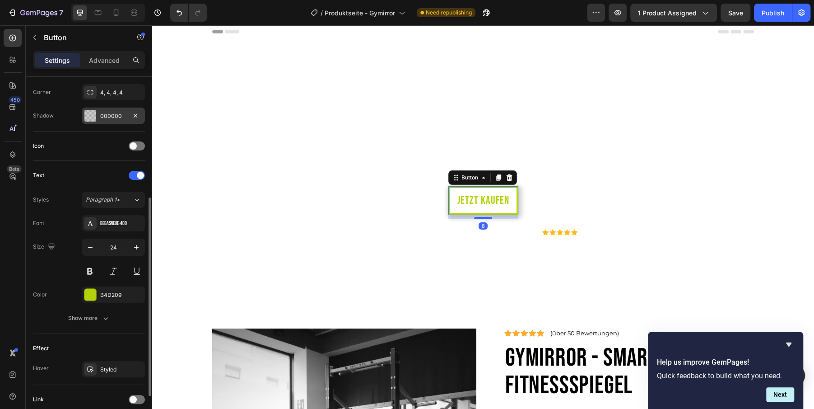
scroll to position [232, 0]
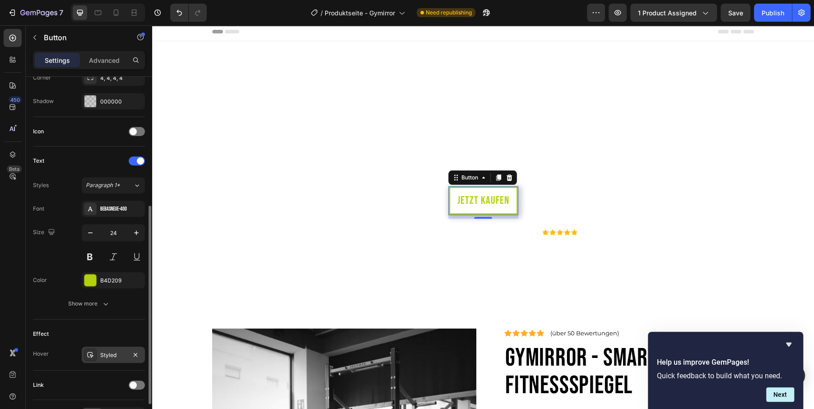
click at [107, 358] on div "Styled" at bounding box center [113, 354] width 63 height 16
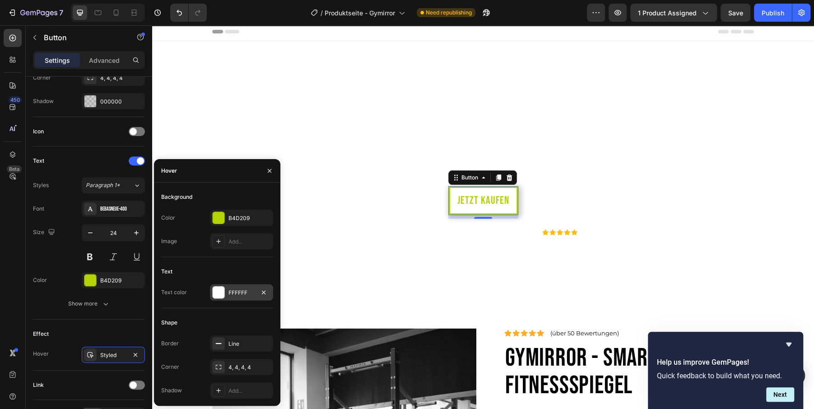
click at [227, 297] on div "FFFFFF" at bounding box center [241, 292] width 63 height 16
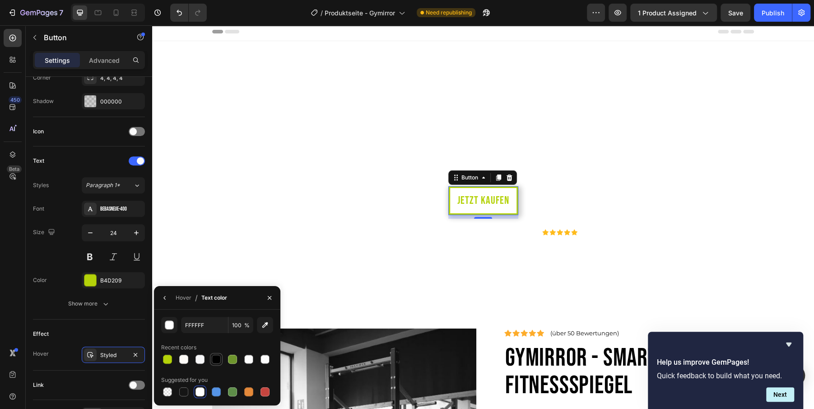
click at [217, 359] on div at bounding box center [216, 358] width 9 height 9
type input "000000"
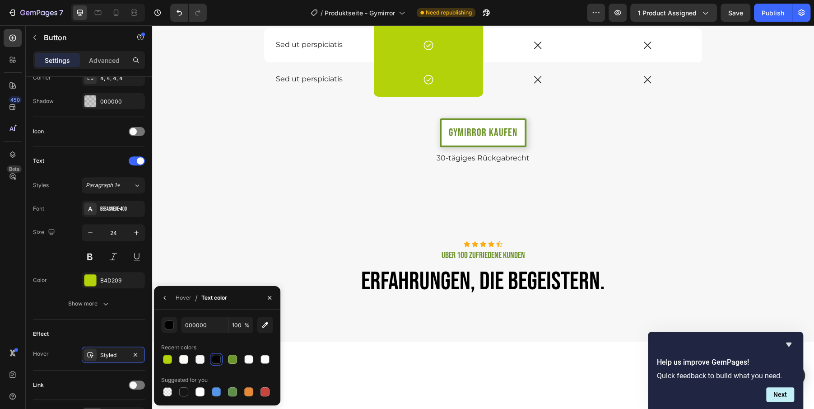
scroll to position [3092, 0]
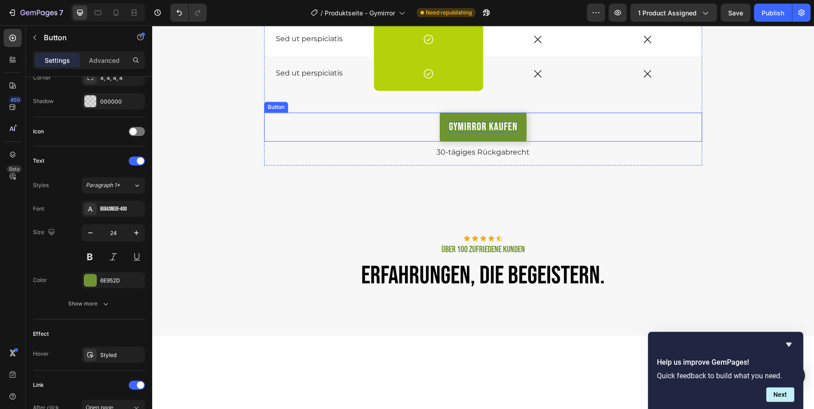
click at [467, 131] on p "GYmirror kaufen" at bounding box center [483, 126] width 69 height 11
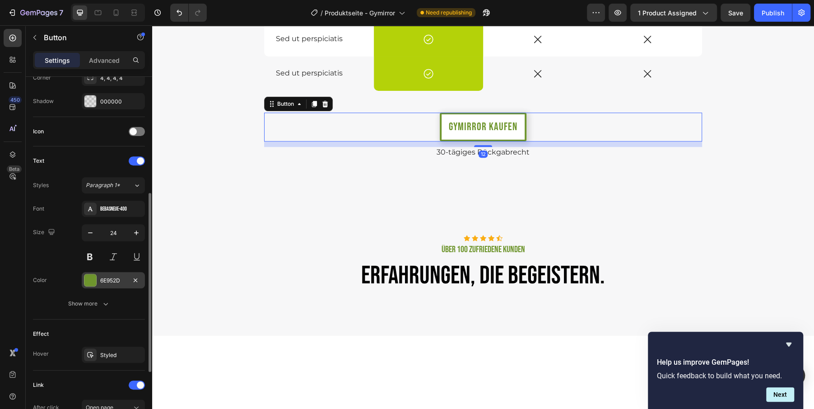
click at [109, 279] on div "6E952D" at bounding box center [113, 280] width 26 height 8
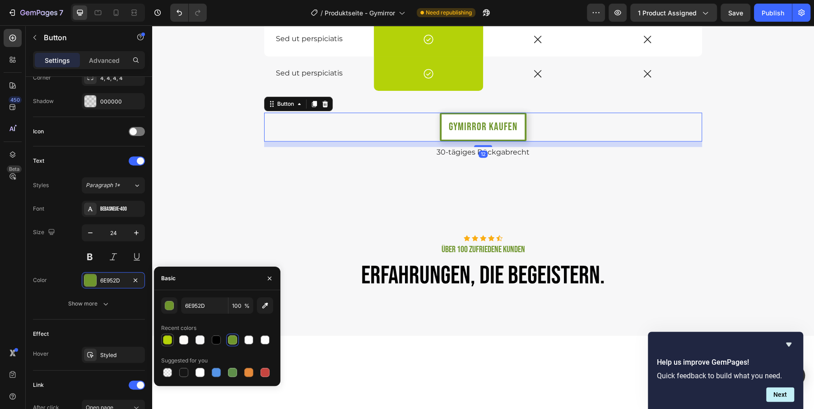
click at [166, 337] on div at bounding box center [167, 339] width 9 height 9
type input "B4D209"
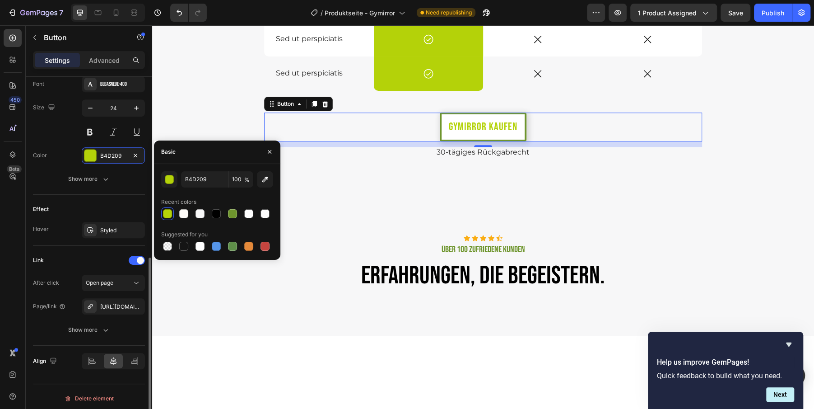
scroll to position [358, 0]
click at [108, 227] on div "Styled" at bounding box center [113, 229] width 26 height 8
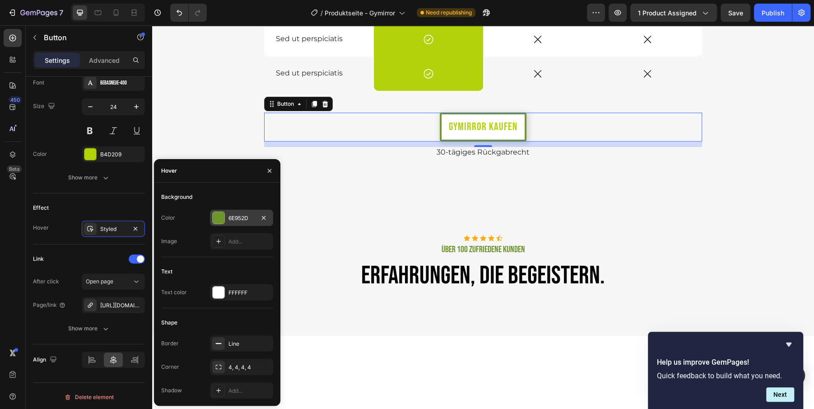
click at [219, 219] on div at bounding box center [219, 218] width 12 height 12
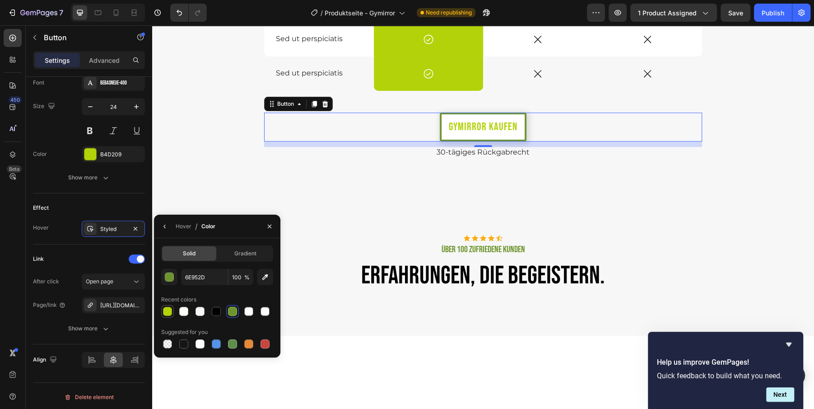
click at [169, 313] on div at bounding box center [167, 311] width 9 height 9
type input "B4D209"
click at [169, 228] on button "button" at bounding box center [165, 226] width 14 height 14
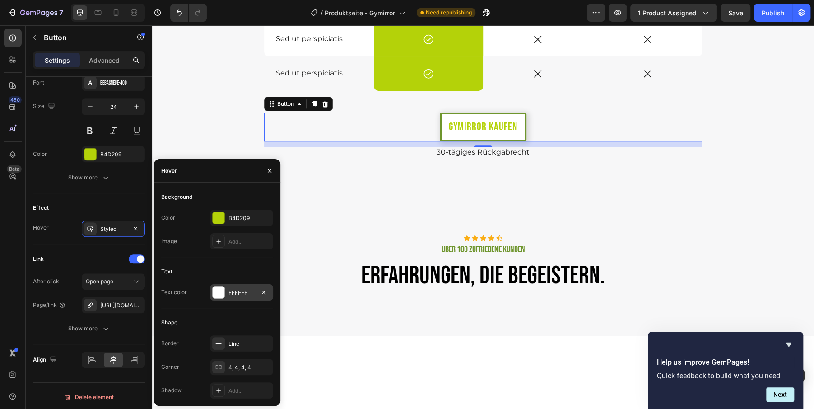
click at [234, 295] on div "FFFFFF" at bounding box center [241, 292] width 26 height 8
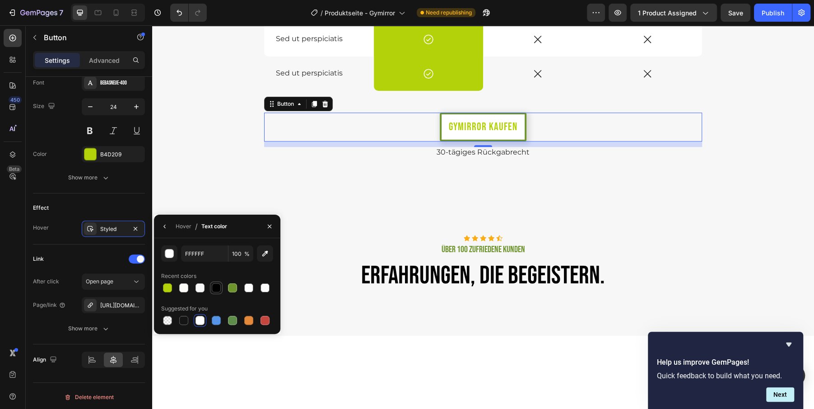
click at [216, 287] on div at bounding box center [216, 287] width 9 height 9
type input "000000"
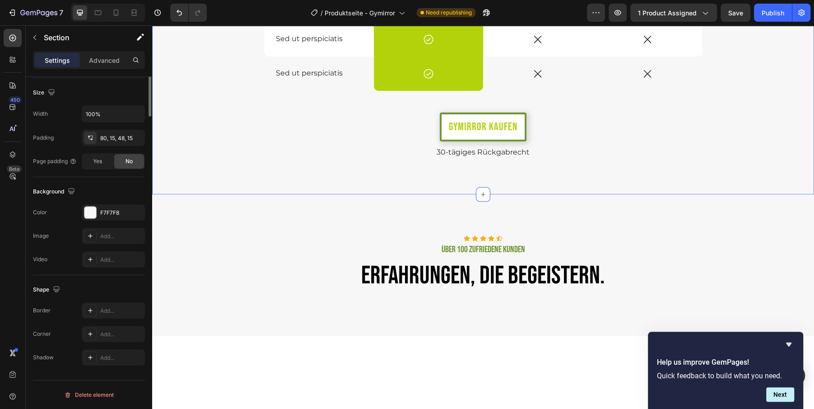
scroll to position [0, 0]
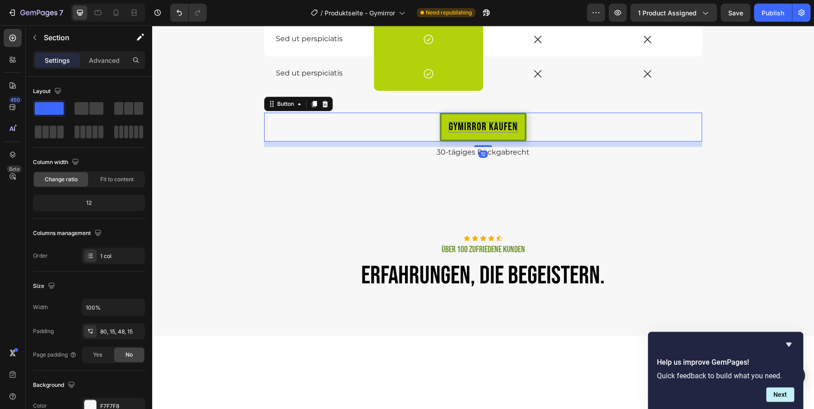
click at [452, 126] on p "GYmirror kaufen" at bounding box center [483, 126] width 69 height 11
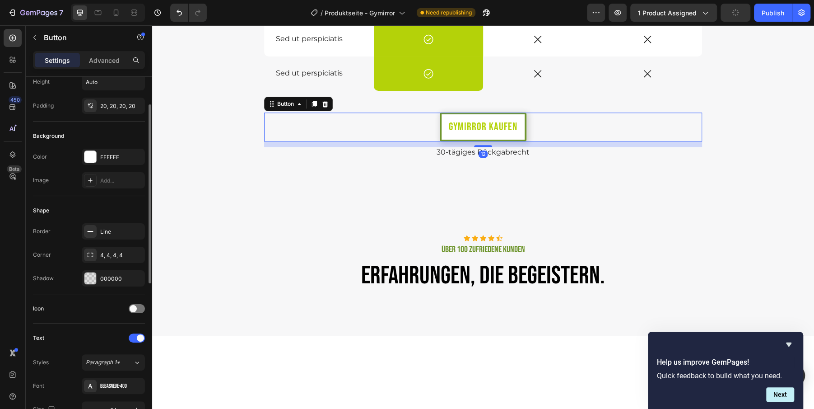
scroll to position [58, 0]
click at [117, 230] on div "Line" at bounding box center [113, 229] width 26 height 8
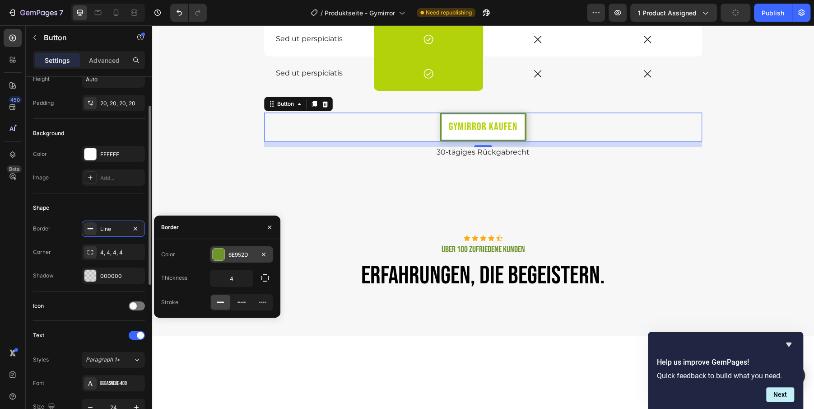
click at [234, 257] on div "6E952D" at bounding box center [241, 255] width 26 height 8
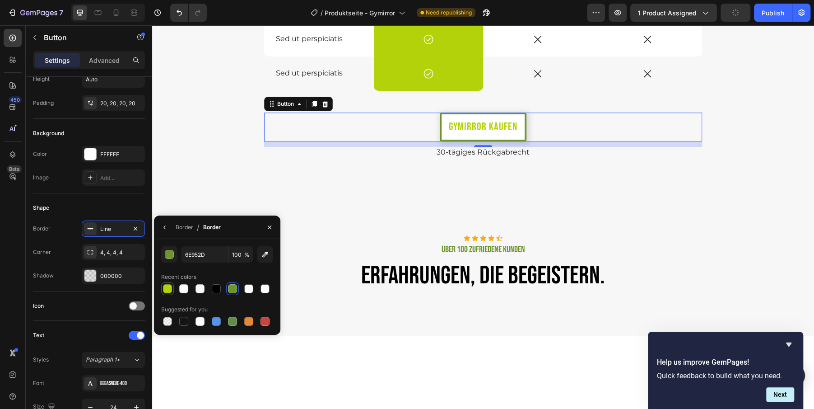
click at [168, 290] on div at bounding box center [167, 288] width 9 height 9
type input "B4D209"
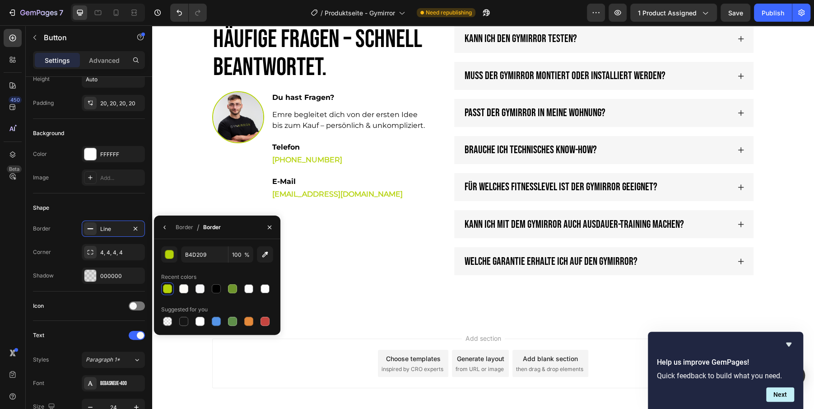
scroll to position [3517, 0]
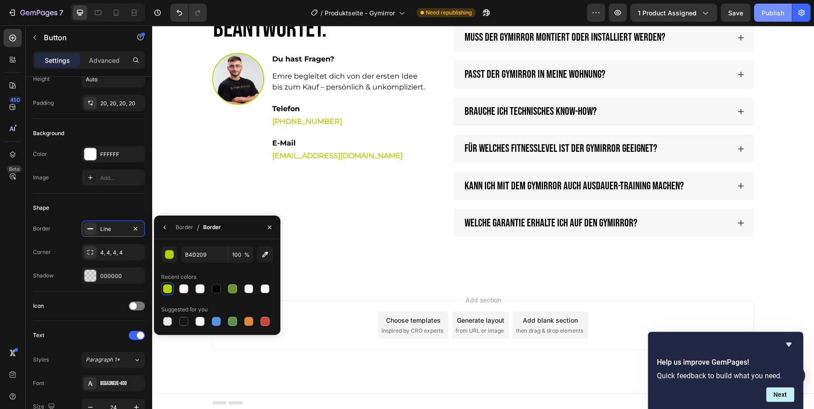
click at [772, 16] on div "Publish" at bounding box center [773, 12] width 23 height 9
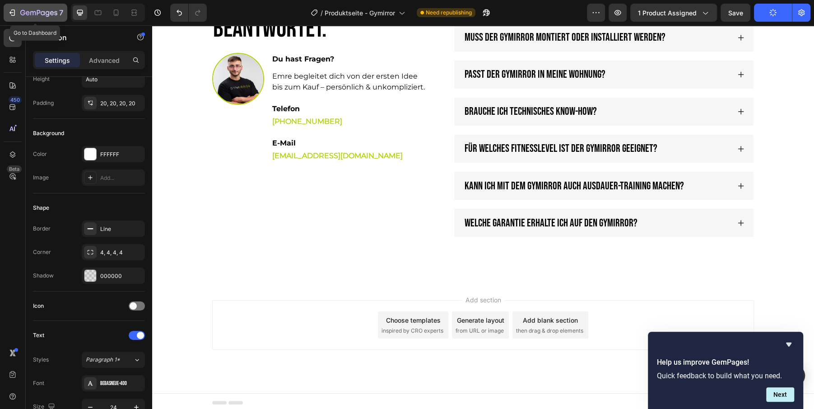
click at [17, 17] on div "7" at bounding box center [36, 12] width 56 height 11
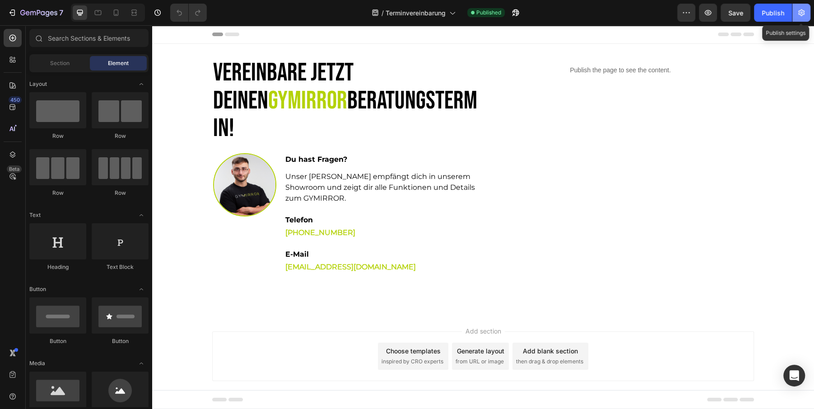
click at [801, 14] on icon "button" at bounding box center [801, 13] width 2 height 2
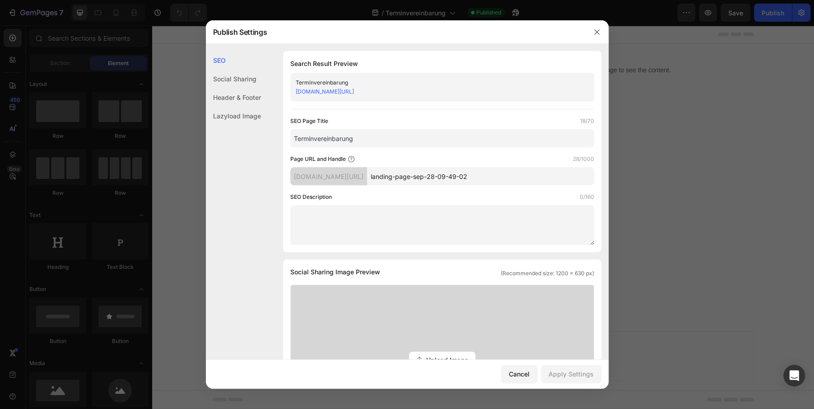
click at [428, 177] on input "landing-page-sep-28-09-49-02" at bounding box center [480, 176] width 227 height 18
paste input "Terminvereinbarung"
click at [405, 176] on input "Terminvereinbarung" at bounding box center [480, 176] width 227 height 18
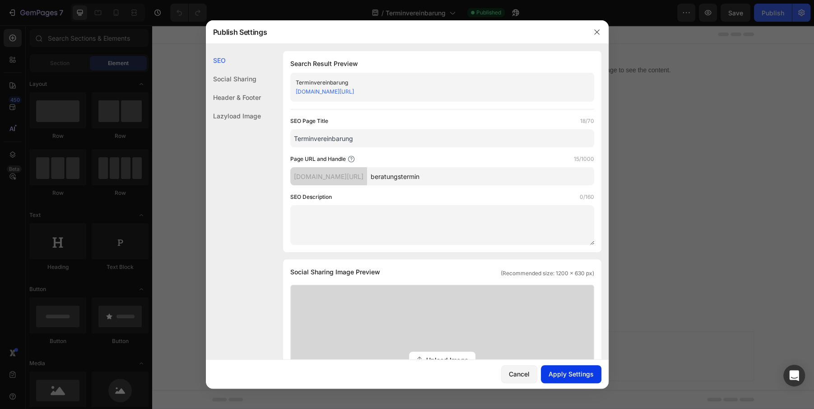
type input "beratungstermin"
click at [554, 374] on div "Apply Settings" at bounding box center [571, 373] width 45 height 9
